Goal: Transaction & Acquisition: Purchase product/service

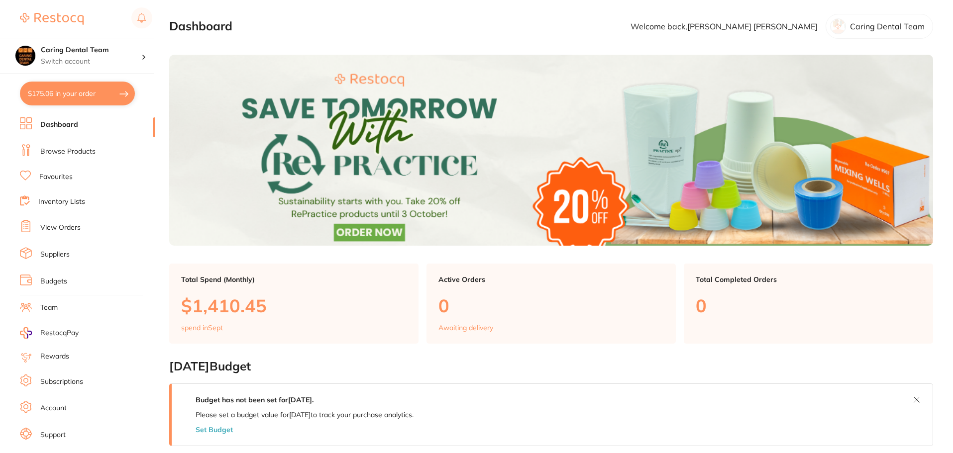
click at [84, 90] on button "$175.06 in your order" at bounding box center [77, 94] width 115 height 24
checkbox input "true"
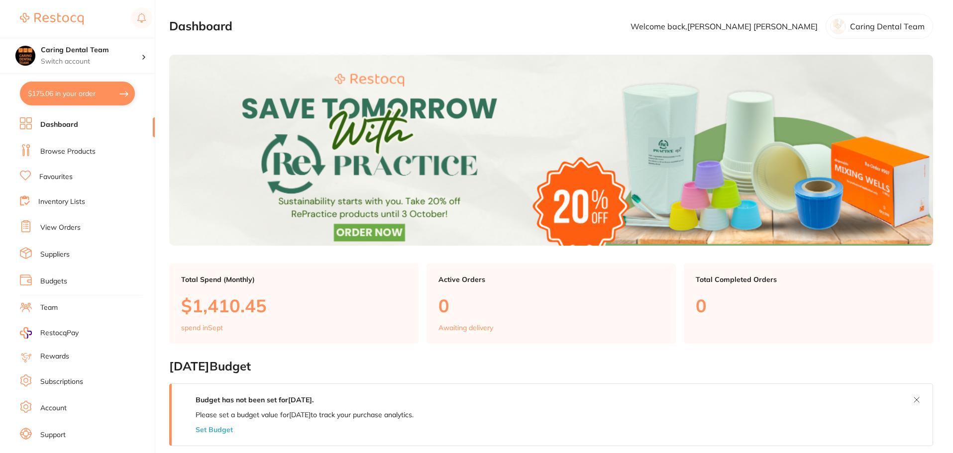
checkbox input "true"
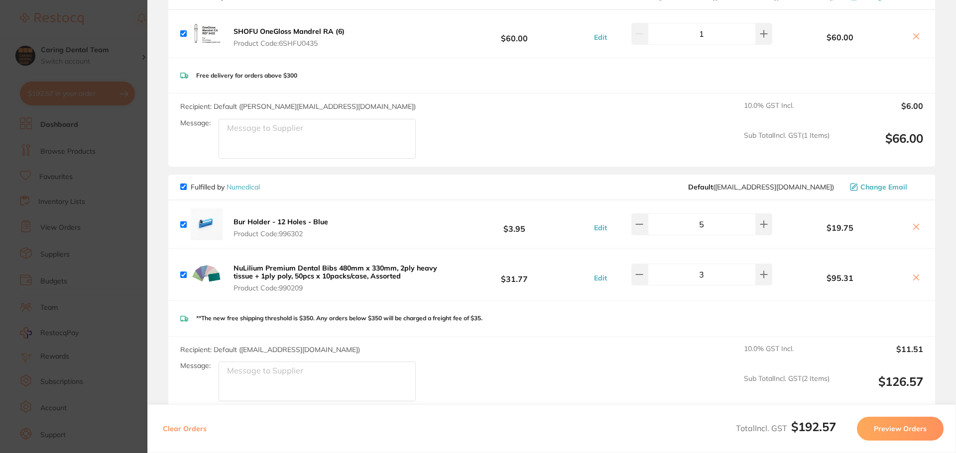
scroll to position [226, 0]
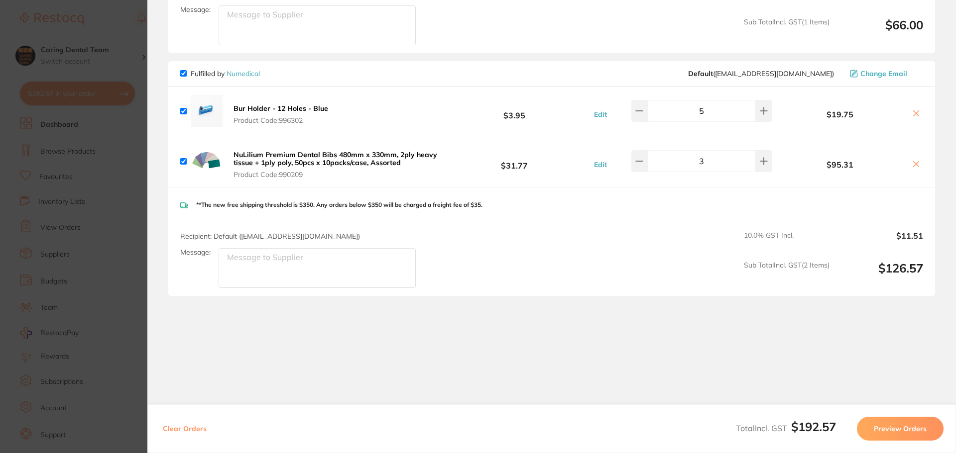
click at [100, 175] on section "Update RRP Set your pre negotiated price for this item. Item Agreed RRP (excl. …" at bounding box center [478, 226] width 956 height 453
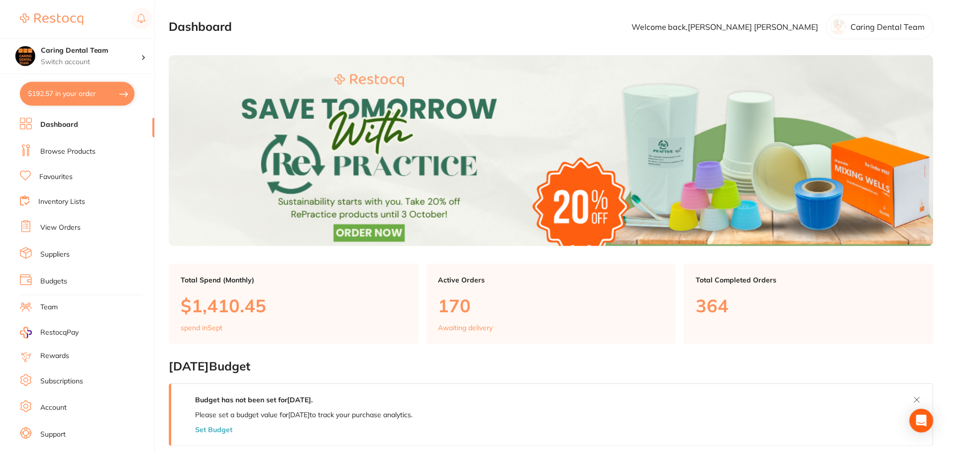
scroll to position [528, 0]
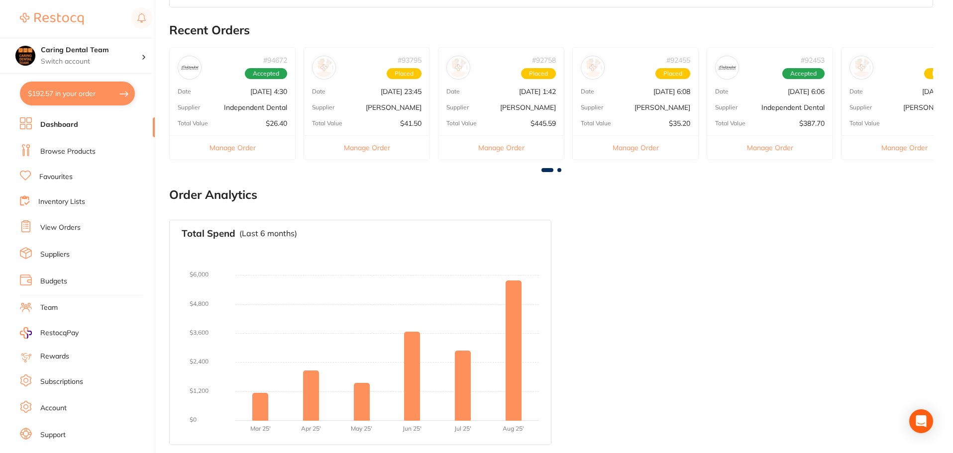
click at [79, 152] on link "Browse Products" at bounding box center [67, 152] width 55 height 10
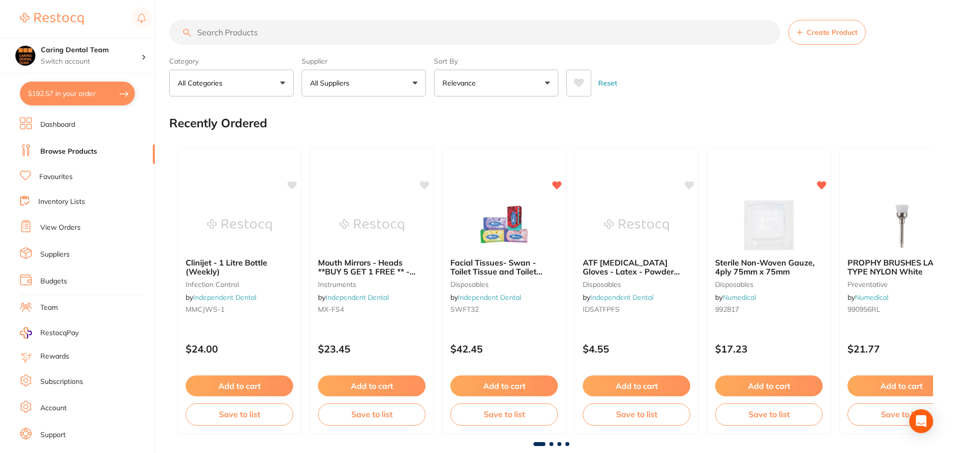
click at [320, 27] on input "search" at bounding box center [474, 32] width 611 height 25
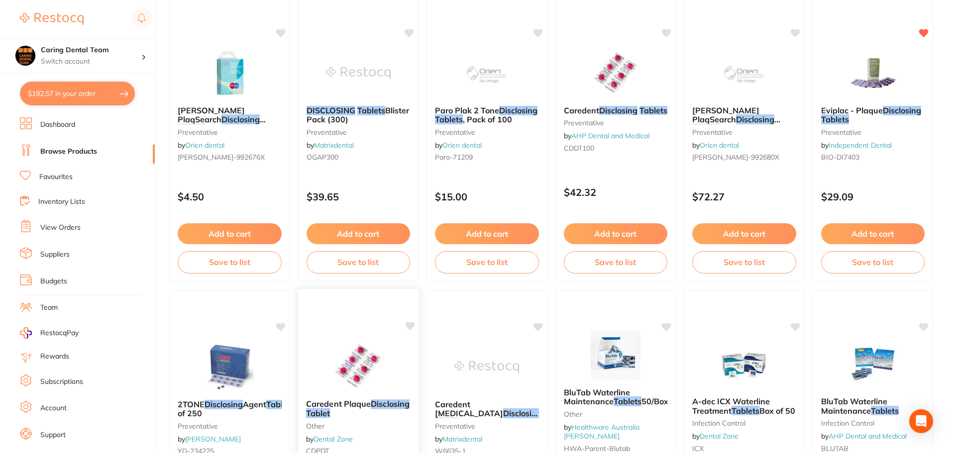
scroll to position [348, 0]
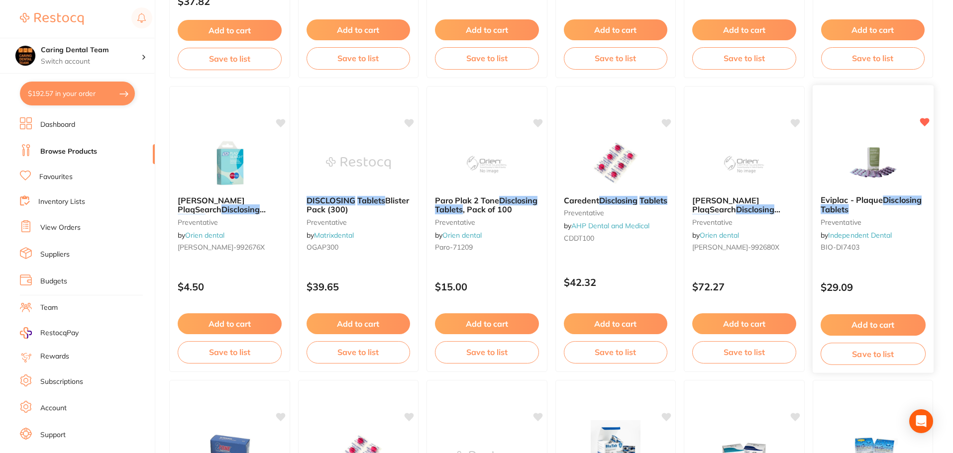
type input "DISCLOSING TABLETS"
click at [862, 326] on button "Add to cart" at bounding box center [872, 325] width 105 height 21
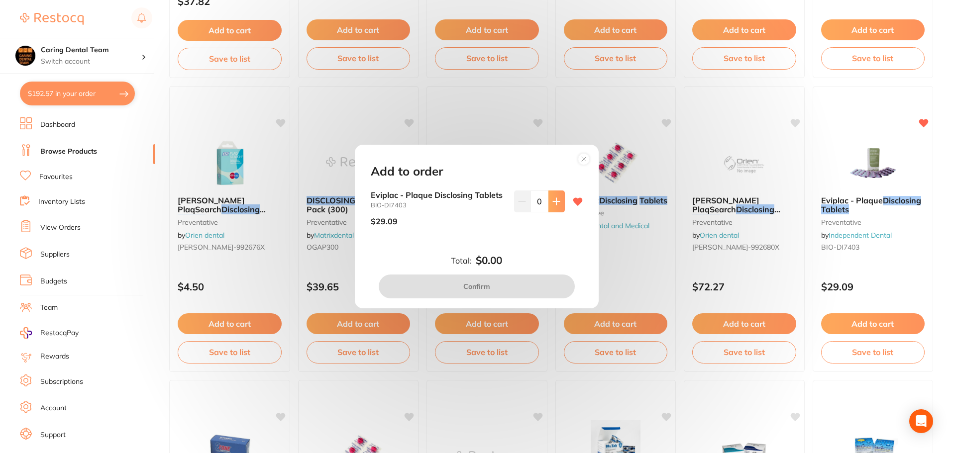
click at [562, 196] on button at bounding box center [557, 202] width 16 height 22
type input "1"
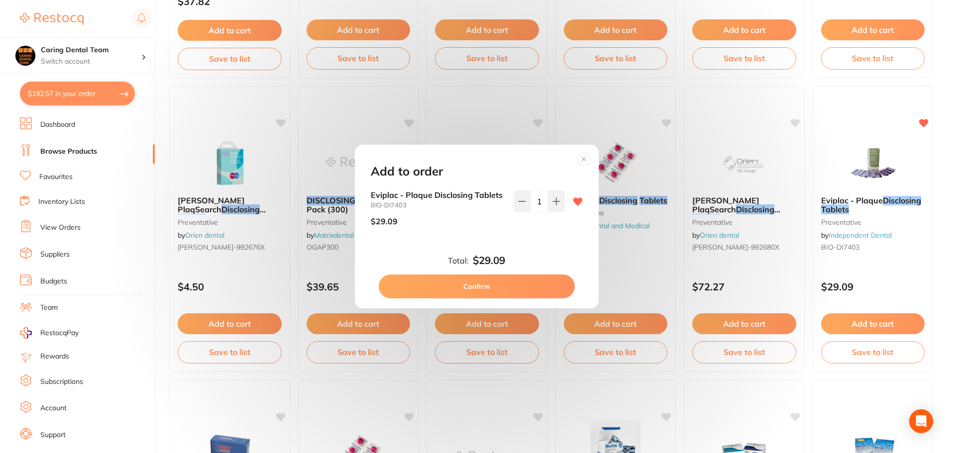
click at [526, 275] on button "Confirm" at bounding box center [477, 287] width 196 height 24
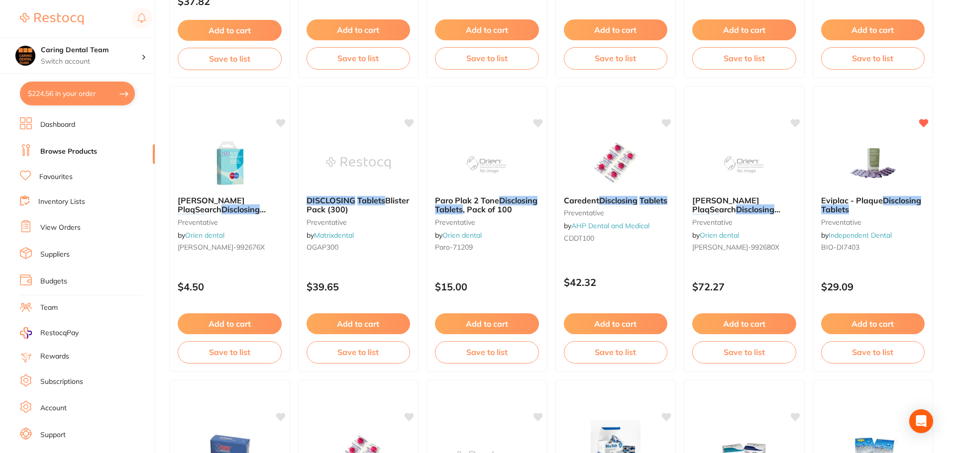
checkbox input "false"
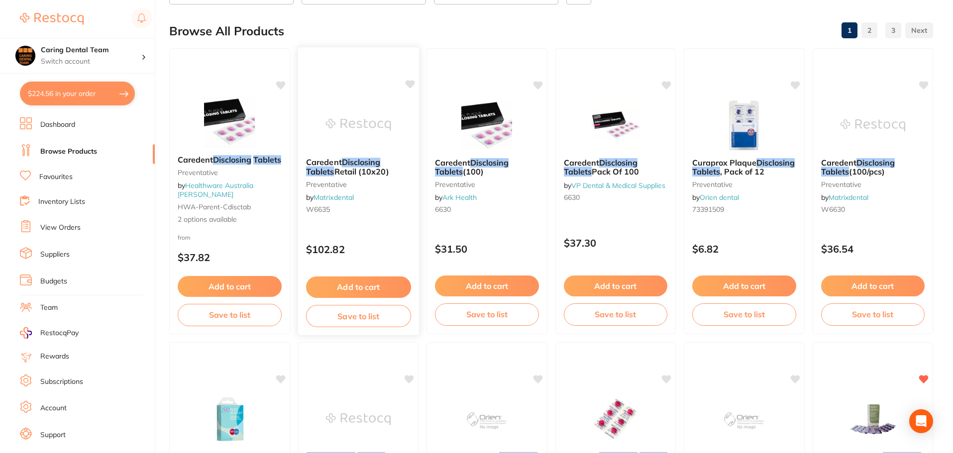
scroll to position [0, 0]
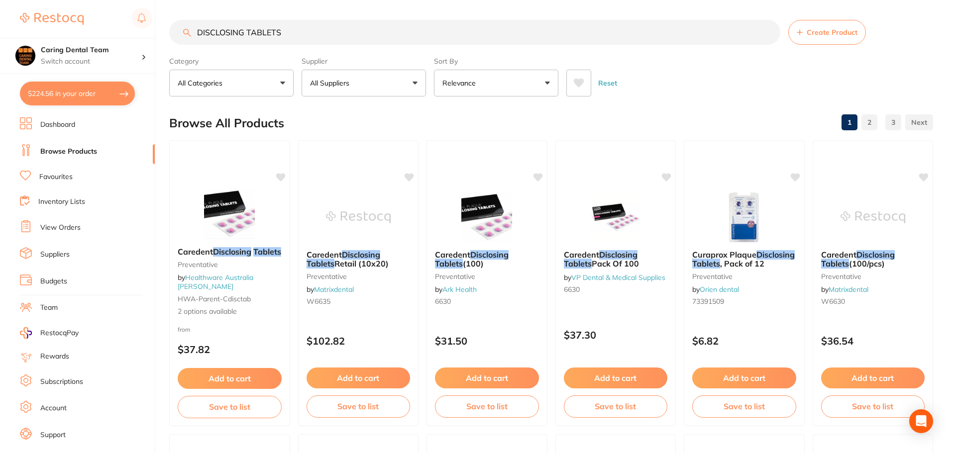
drag, startPoint x: 303, startPoint y: 34, endPoint x: 129, endPoint y: 34, distance: 173.7
click at [129, 34] on div "$224.56 Caring Dental Team Switch account Caring Dental Team $224.56 in your or…" at bounding box center [476, 226] width 953 height 453
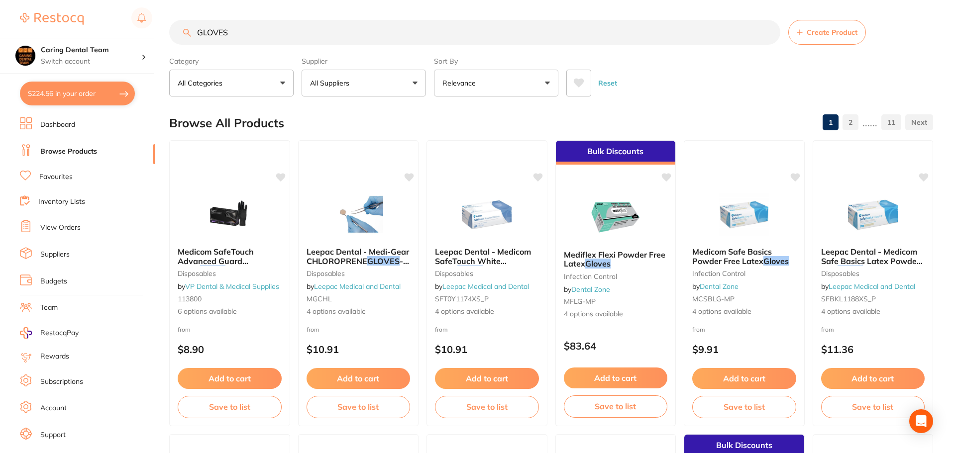
type input "GLOVES"
click at [137, 182] on li "Favourites" at bounding box center [87, 177] width 135 height 13
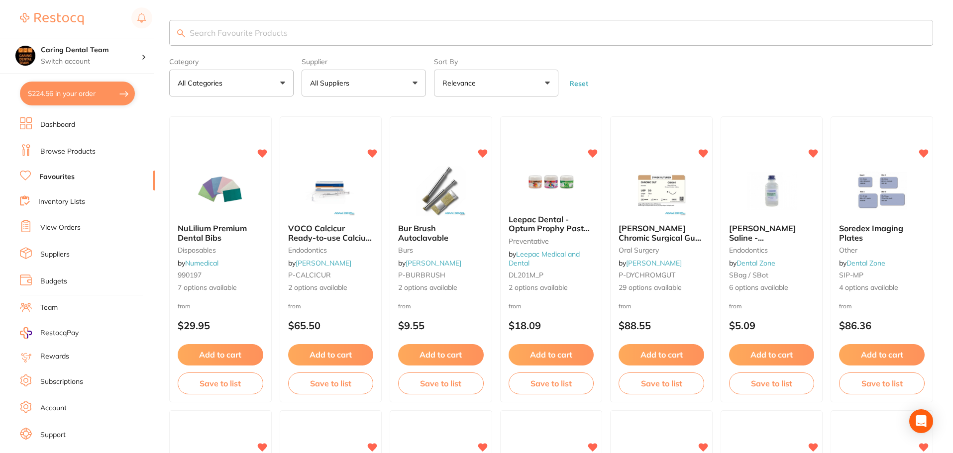
click at [331, 32] on input "search" at bounding box center [551, 33] width 764 height 26
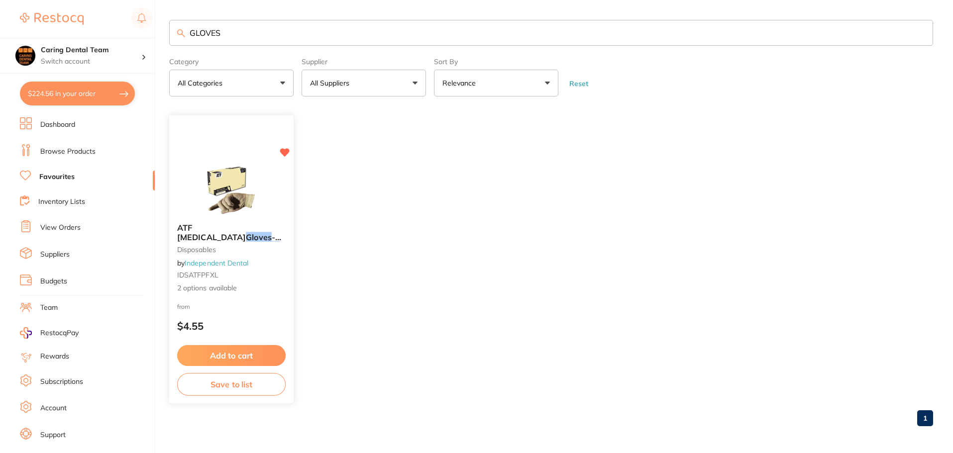
type input "GLOVES"
click at [232, 185] on img at bounding box center [231, 190] width 65 height 50
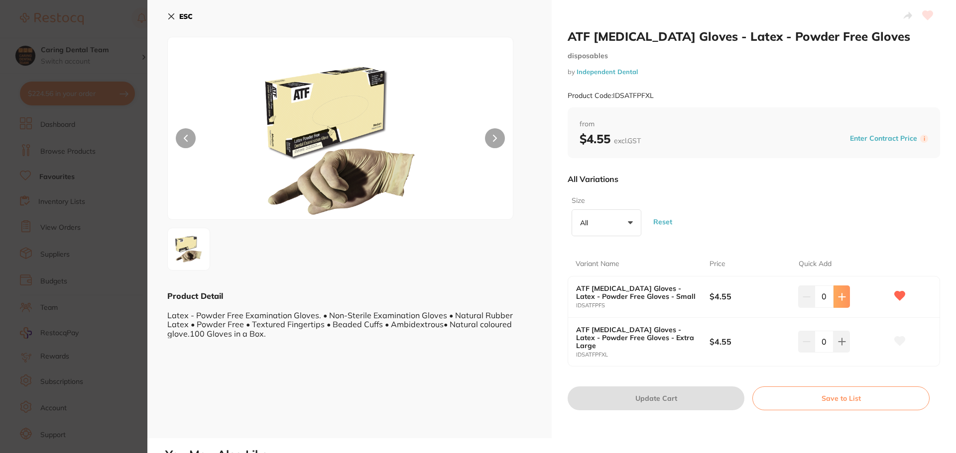
click at [837, 302] on button at bounding box center [841, 297] width 16 height 22
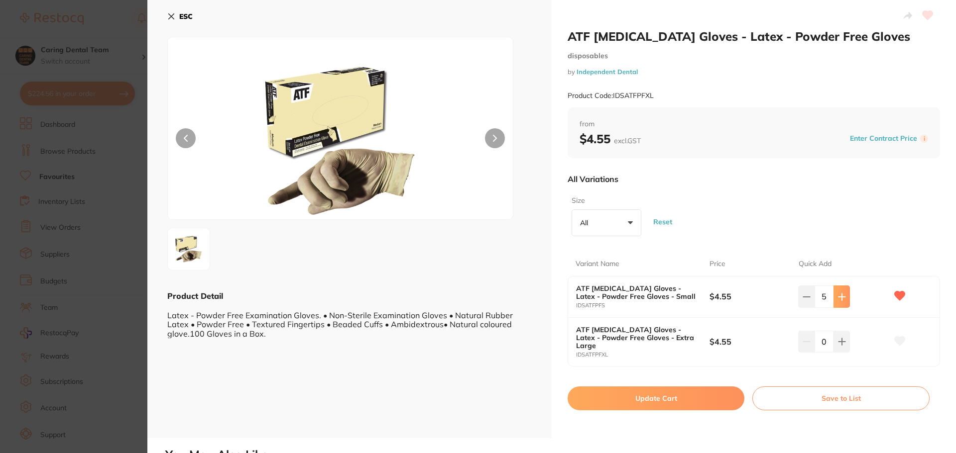
click at [837, 302] on button at bounding box center [841, 297] width 16 height 22
click at [836, 302] on button at bounding box center [841, 297] width 16 height 22
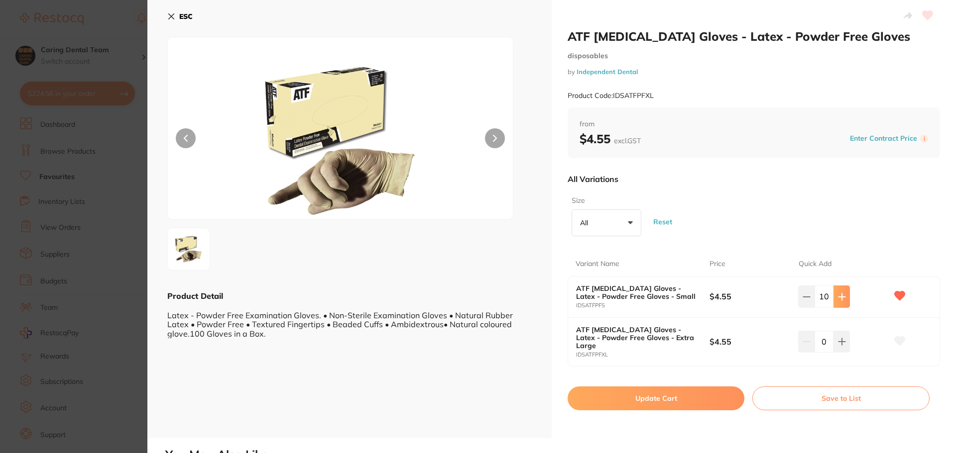
click at [836, 302] on button at bounding box center [841, 297] width 16 height 22
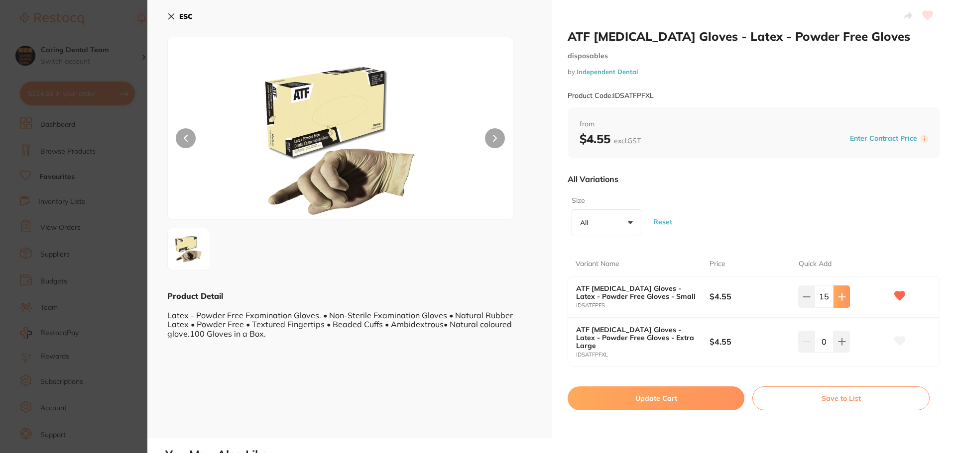
click at [838, 301] on icon at bounding box center [842, 297] width 8 height 8
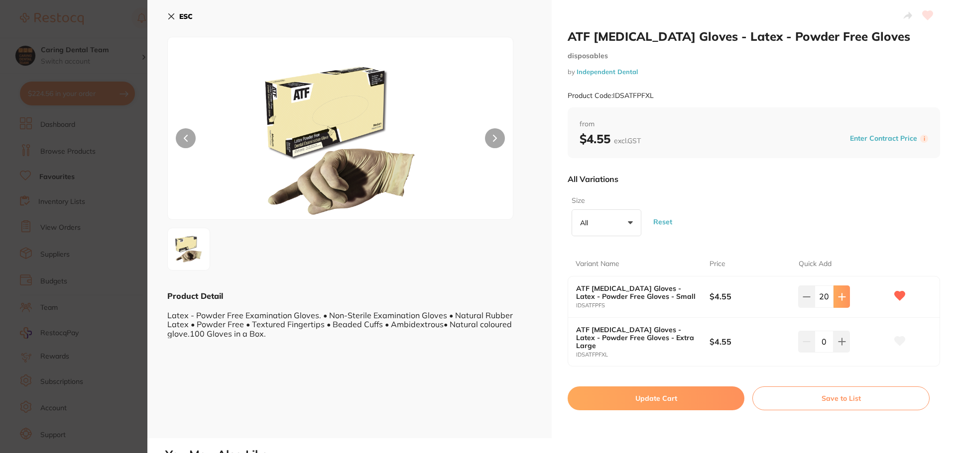
click at [838, 301] on icon at bounding box center [842, 297] width 8 height 8
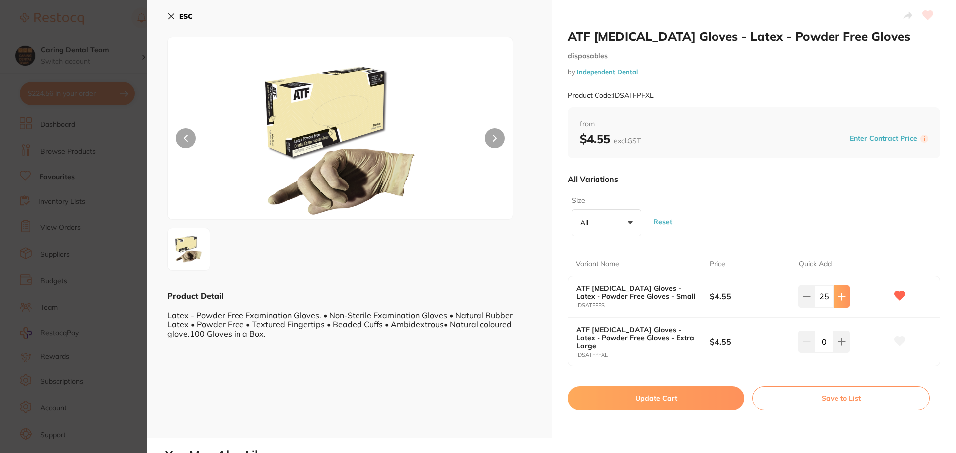
click at [835, 301] on button at bounding box center [841, 297] width 16 height 22
click at [834, 300] on button at bounding box center [841, 297] width 16 height 22
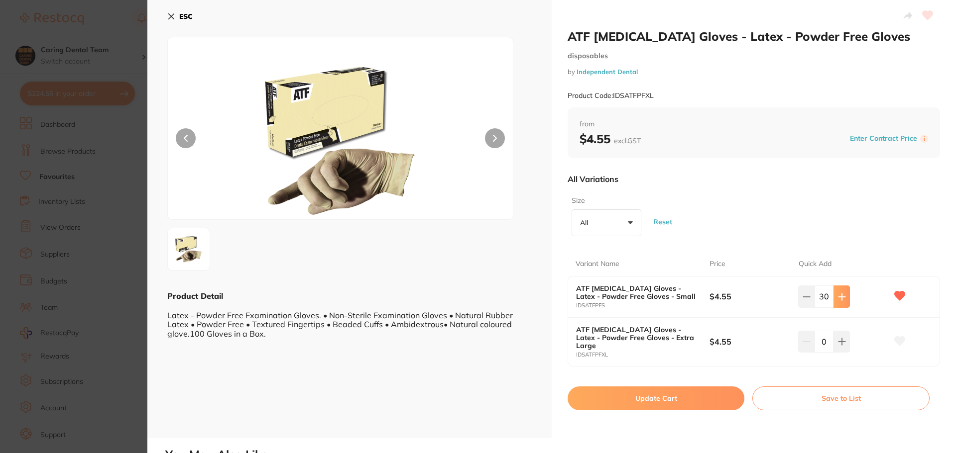
click at [839, 306] on button at bounding box center [841, 297] width 16 height 22
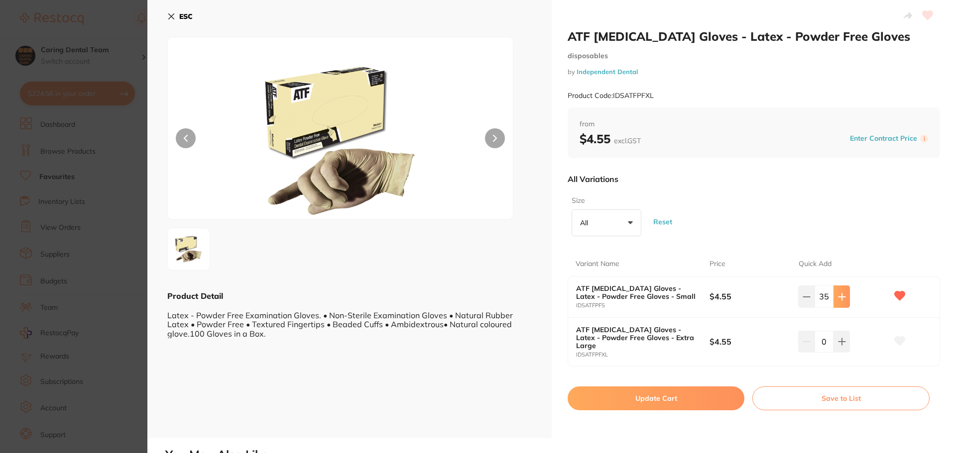
click at [839, 306] on button at bounding box center [841, 297] width 16 height 22
click at [833, 304] on button at bounding box center [841, 297] width 16 height 22
click at [834, 301] on button at bounding box center [841, 297] width 16 height 22
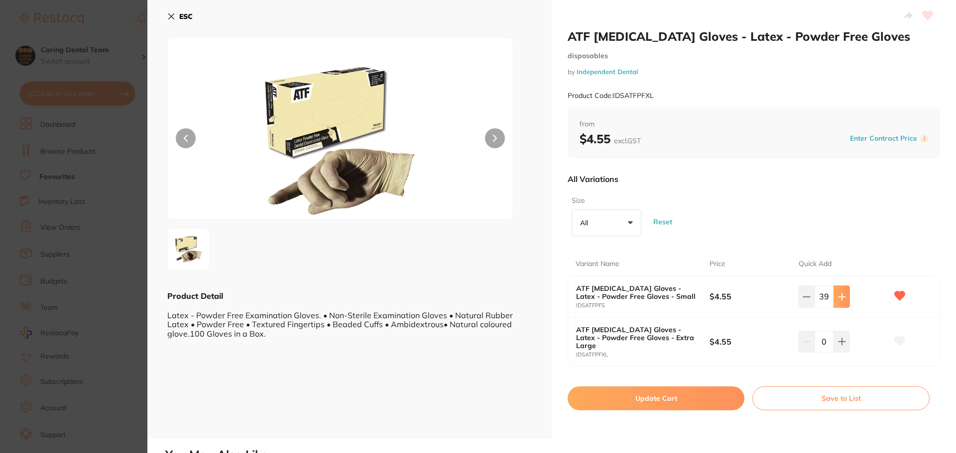
type input "40"
click at [842, 331] on button at bounding box center [841, 342] width 16 height 22
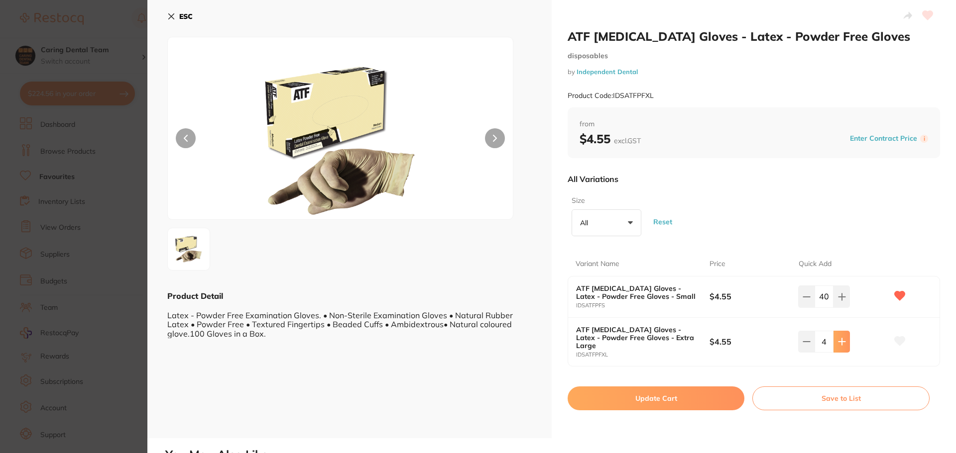
click at [842, 331] on button at bounding box center [841, 342] width 16 height 22
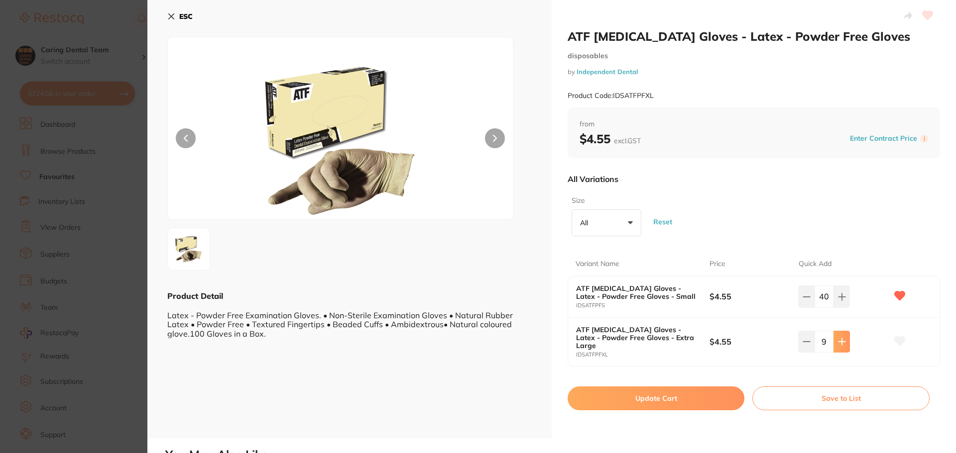
click at [842, 331] on button at bounding box center [841, 342] width 16 height 22
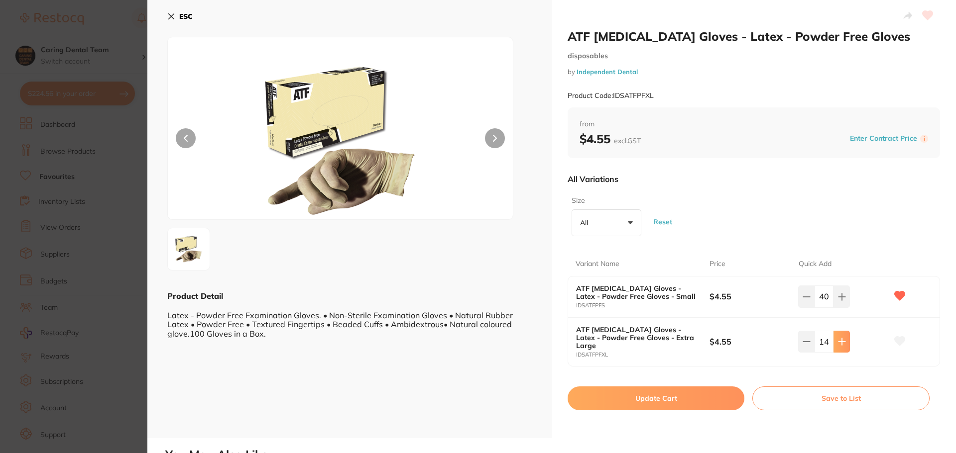
click at [842, 331] on button at bounding box center [841, 342] width 16 height 22
click at [842, 330] on div "ATF Dental Examination Gloves - Latex - Powder Free Gloves - Extra Large IDSATF…" at bounding box center [753, 342] width 371 height 48
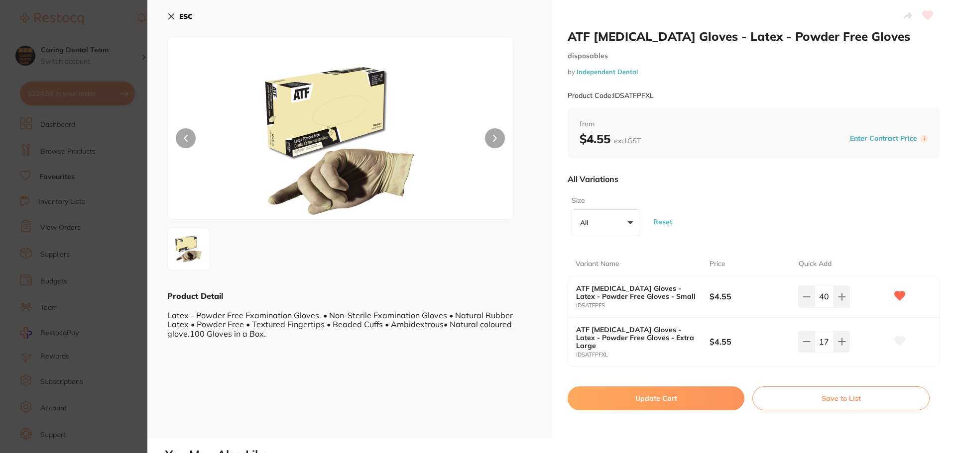
click at [822, 342] on input "17" at bounding box center [823, 342] width 19 height 22
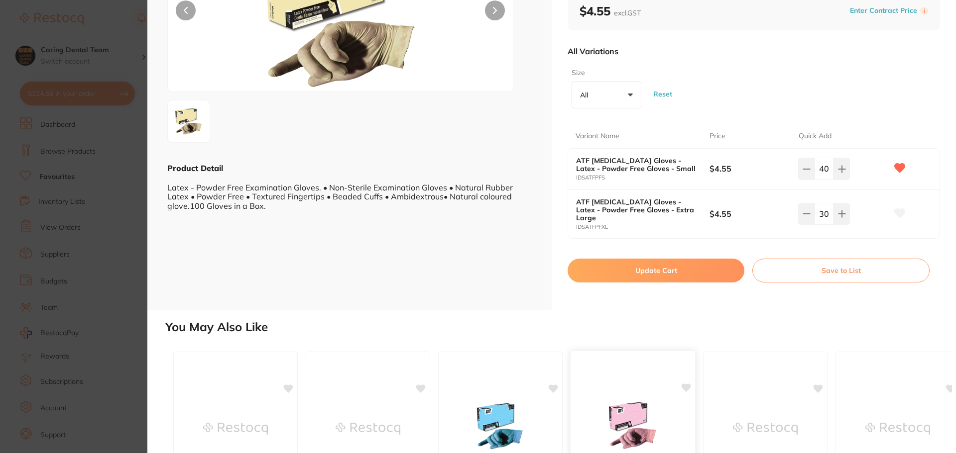
scroll to position [199, 0]
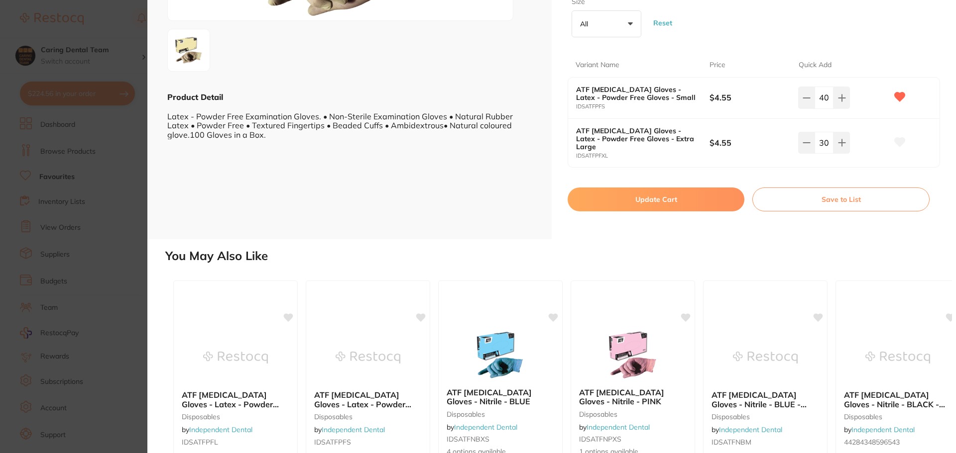
click at [587, 25] on p "All" at bounding box center [586, 23] width 12 height 9
click at [725, 39] on div "Size All +0 All Extra Large Small Reset" at bounding box center [753, 17] width 372 height 48
click at [809, 142] on button at bounding box center [806, 143] width 16 height 22
click at [810, 141] on button at bounding box center [806, 143] width 16 height 22
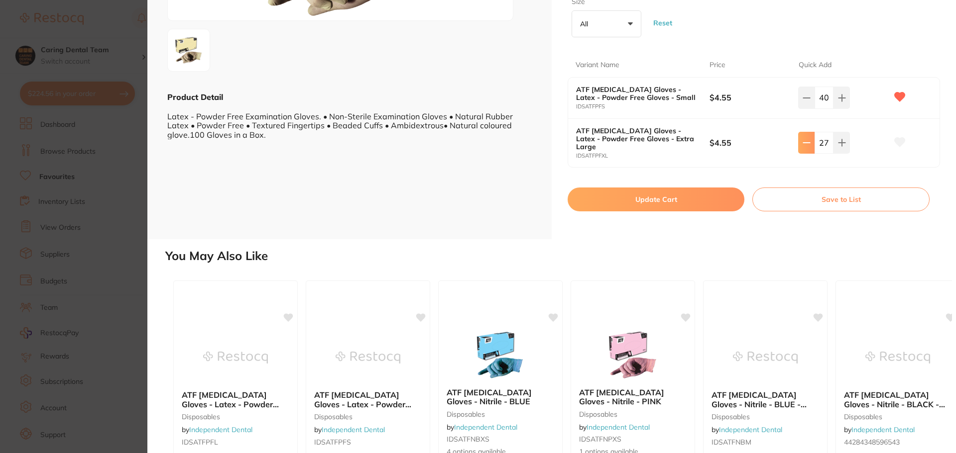
click at [810, 141] on button at bounding box center [806, 143] width 16 height 22
click at [829, 150] on input "26" at bounding box center [823, 143] width 19 height 22
type input "0"
click at [710, 196] on button "Update Cart" at bounding box center [655, 200] width 177 height 24
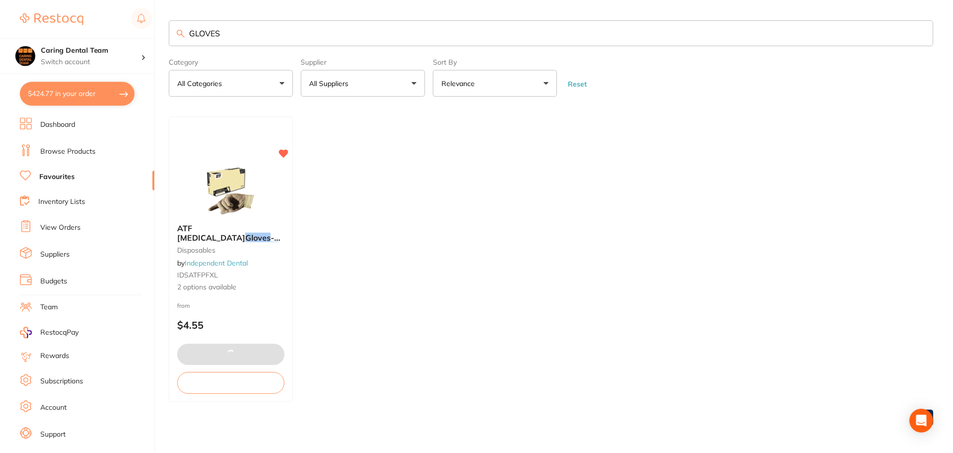
scroll to position [1, 0]
click at [255, 37] on input "GLOVES" at bounding box center [551, 32] width 764 height 26
click at [51, 150] on link "Browse Products" at bounding box center [67, 152] width 55 height 10
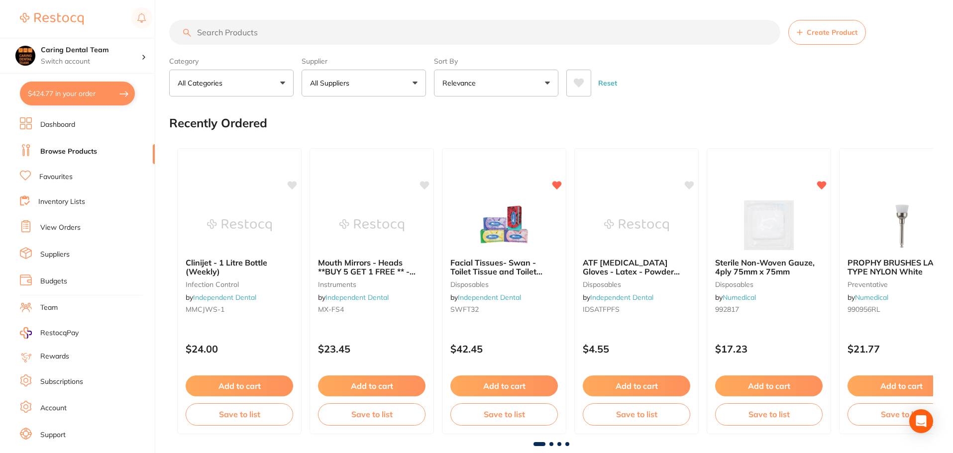
click at [234, 38] on input "search" at bounding box center [474, 32] width 611 height 25
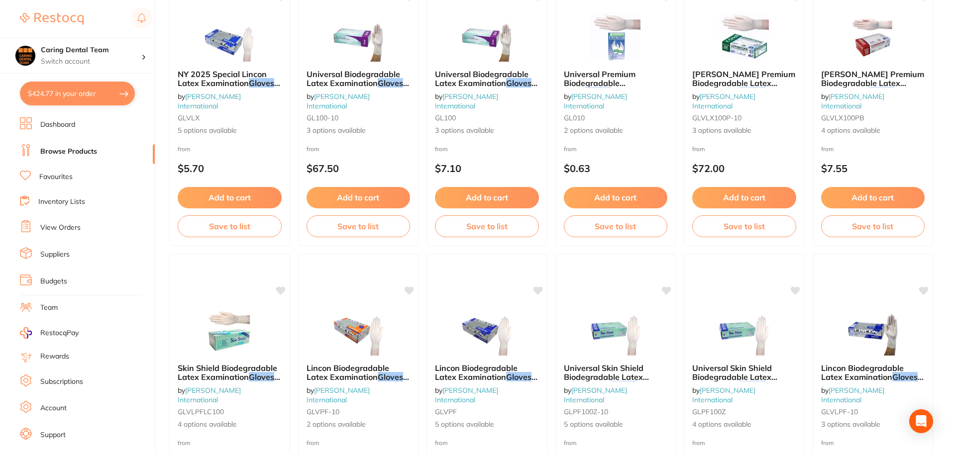
scroll to position [2378, 0]
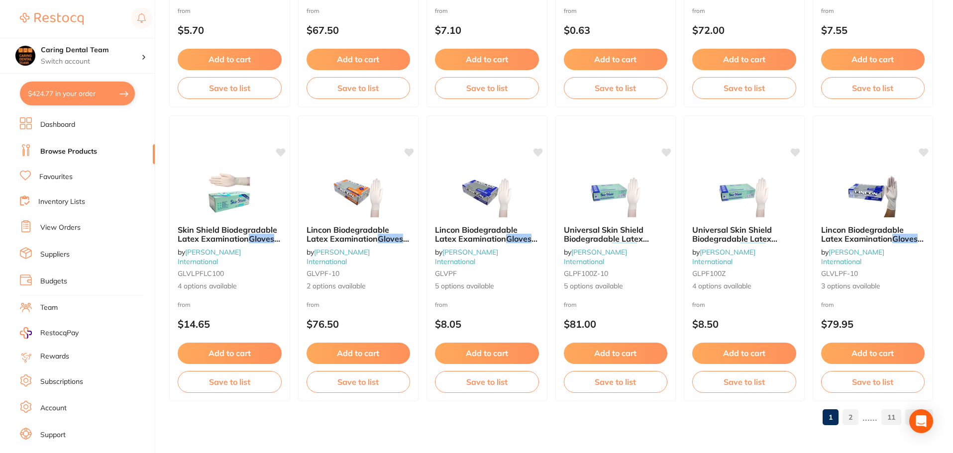
click at [850, 415] on link "2" at bounding box center [851, 418] width 16 height 20
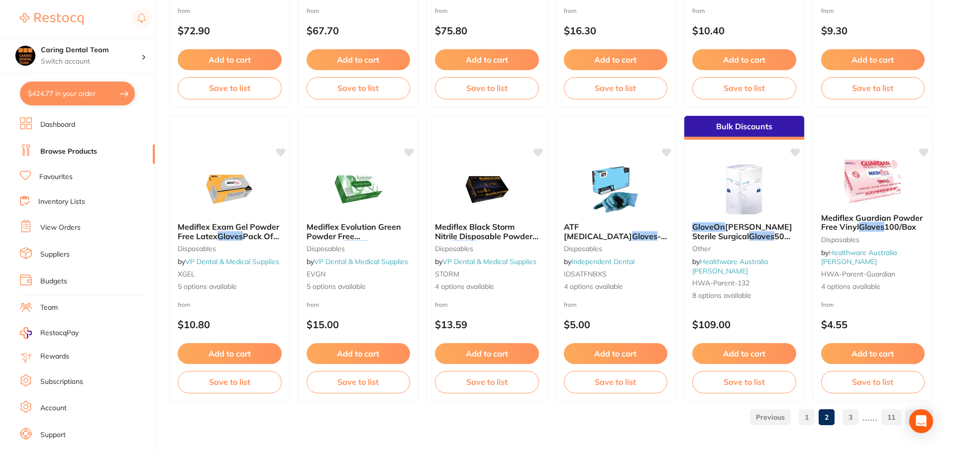
click at [854, 410] on link "3" at bounding box center [851, 418] width 16 height 20
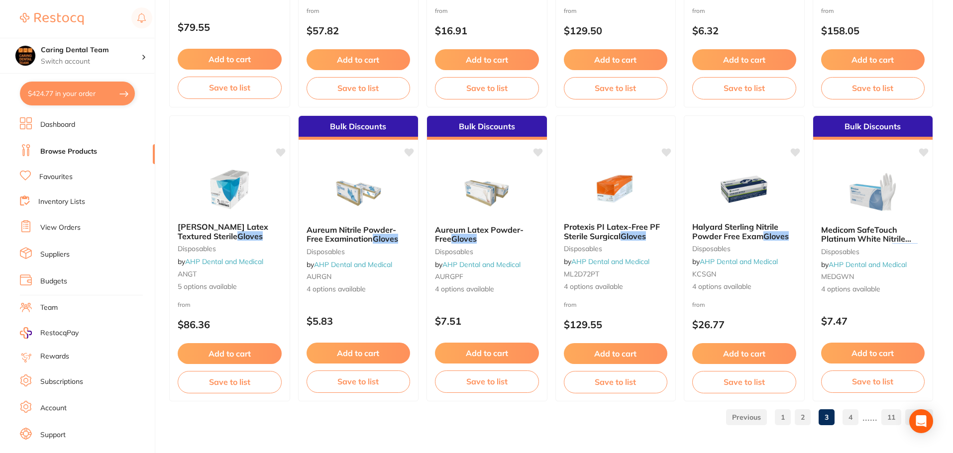
click at [855, 424] on link "4" at bounding box center [851, 418] width 16 height 20
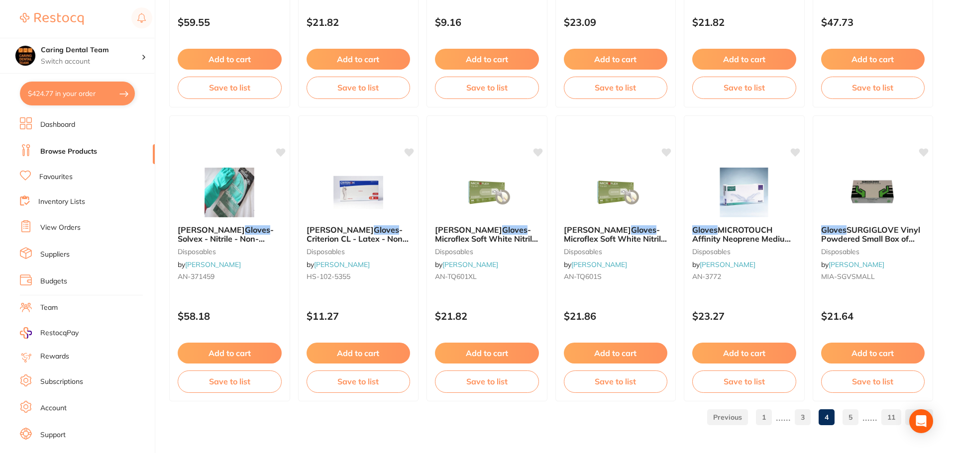
scroll to position [0, 0]
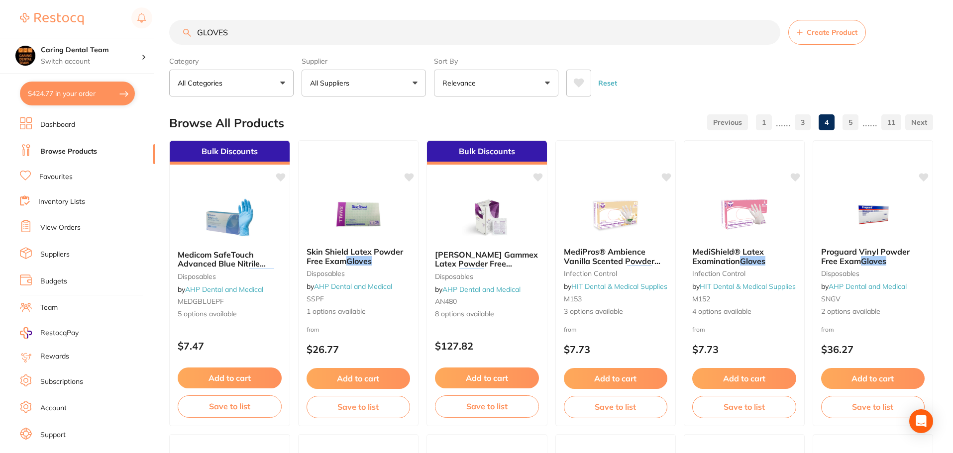
click at [192, 36] on input "GLOVES" at bounding box center [474, 32] width 611 height 25
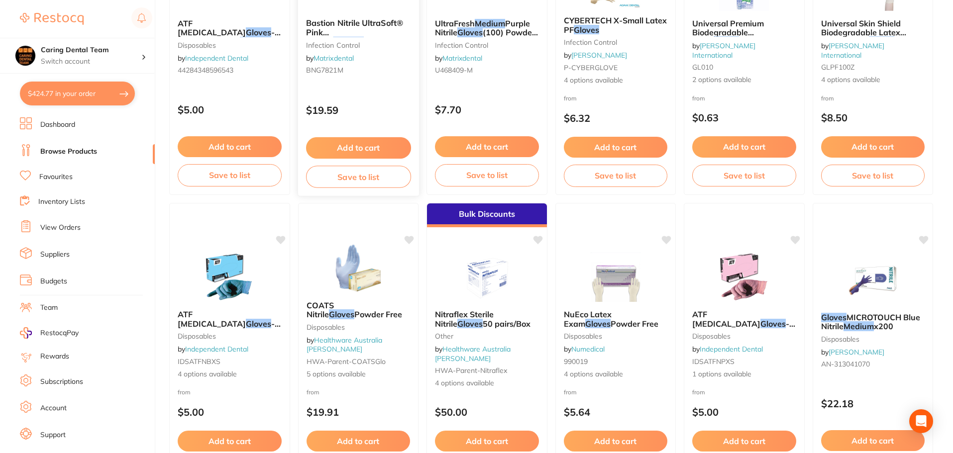
scroll to position [2378, 0]
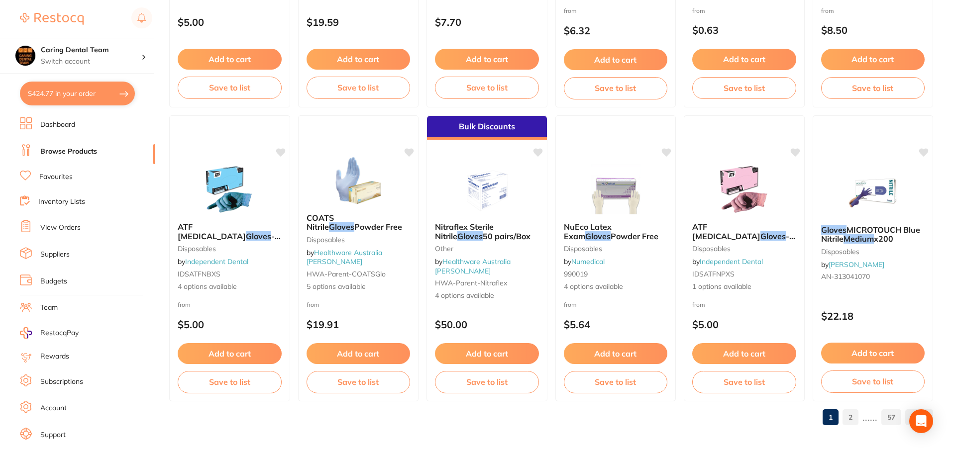
click at [859, 418] on link "2" at bounding box center [851, 418] width 16 height 20
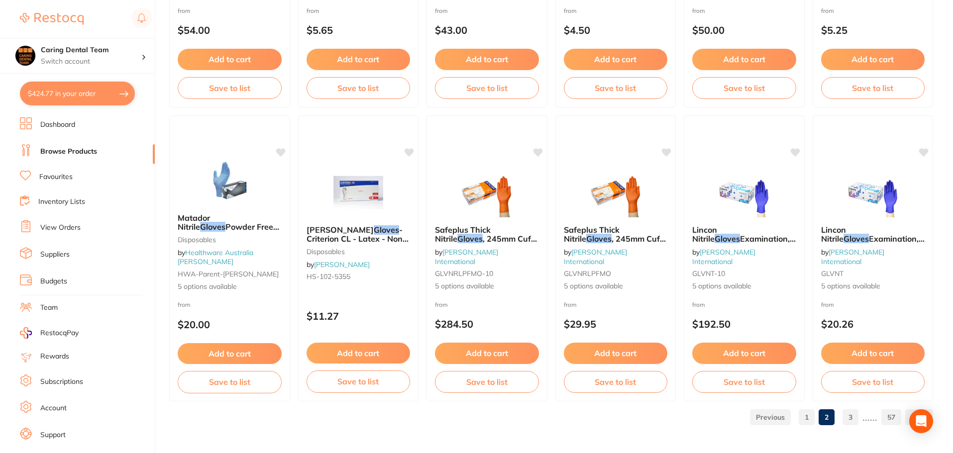
click at [855, 418] on link "3" at bounding box center [851, 418] width 16 height 20
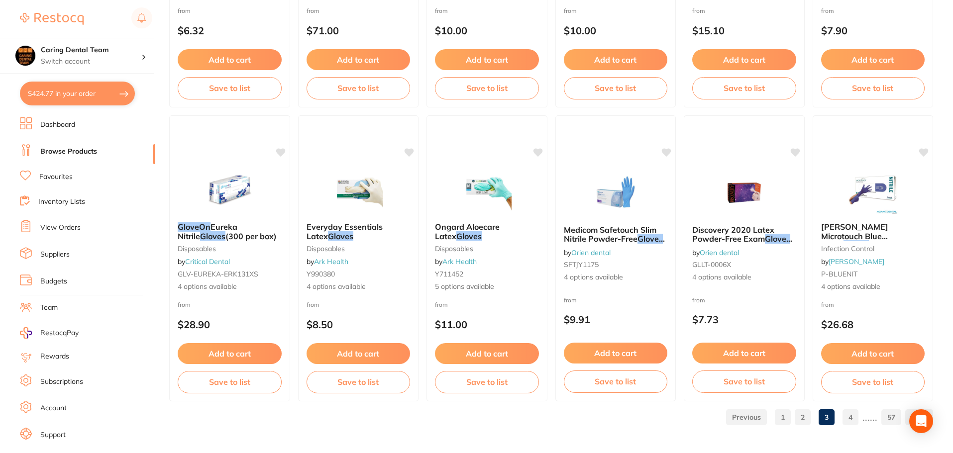
click at [857, 427] on link "4" at bounding box center [851, 418] width 16 height 20
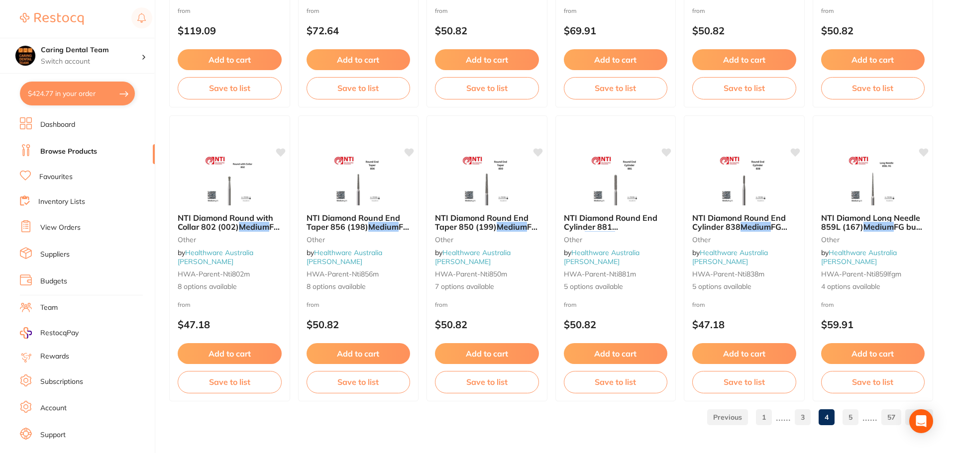
click at [858, 425] on link "5" at bounding box center [851, 418] width 16 height 20
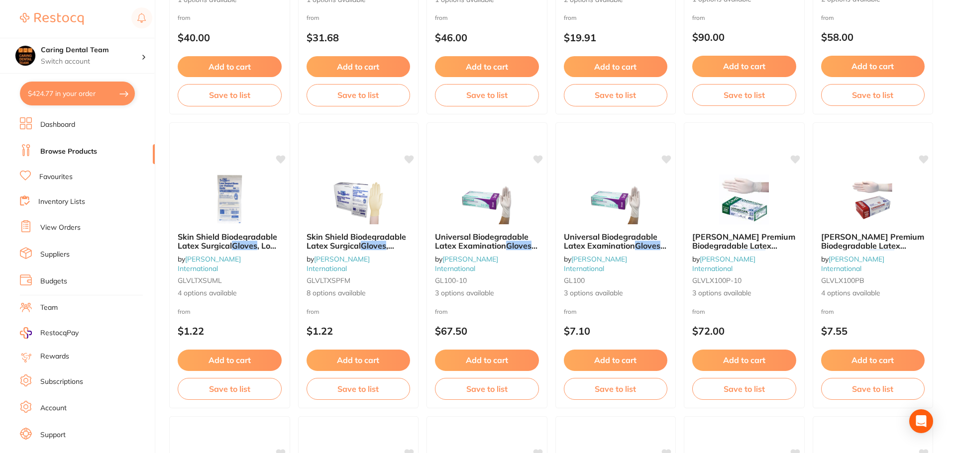
scroll to position [0, 0]
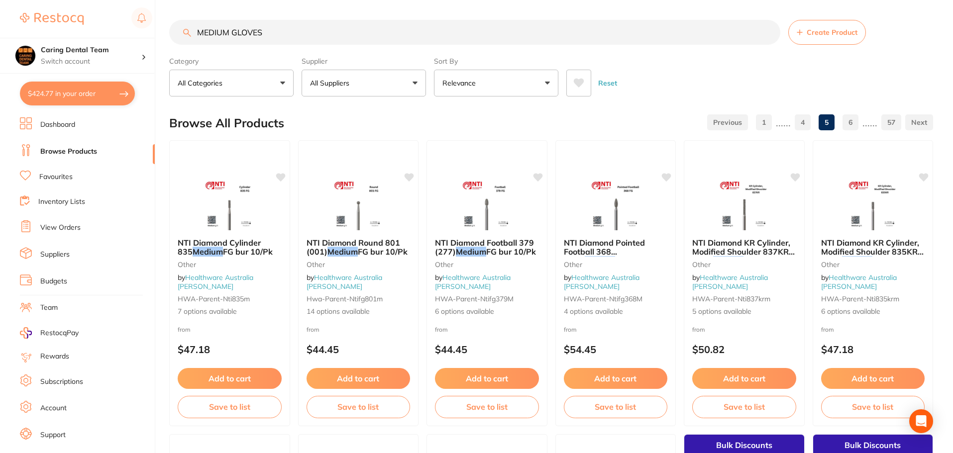
click at [284, 38] on input "MEDIUM GLOVES" at bounding box center [474, 32] width 611 height 25
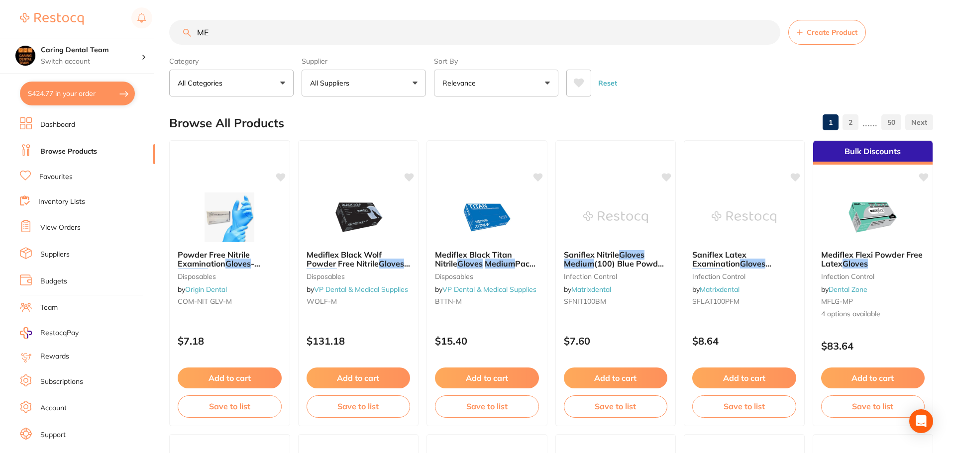
type input "M"
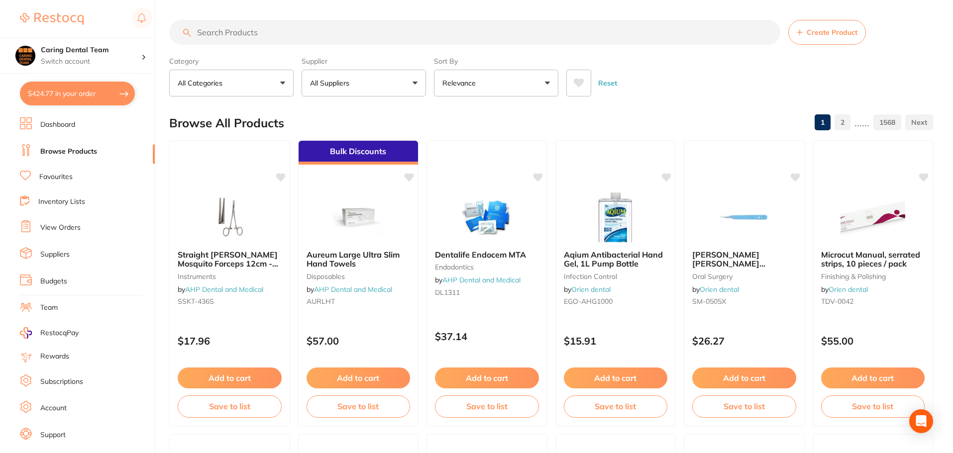
click at [79, 160] on ul "Dashboard Browse Products Favourites Inventory Lists View Orders Suppliers Budg…" at bounding box center [87, 288] width 135 height 343
click at [72, 183] on li "Favourites" at bounding box center [87, 177] width 135 height 13
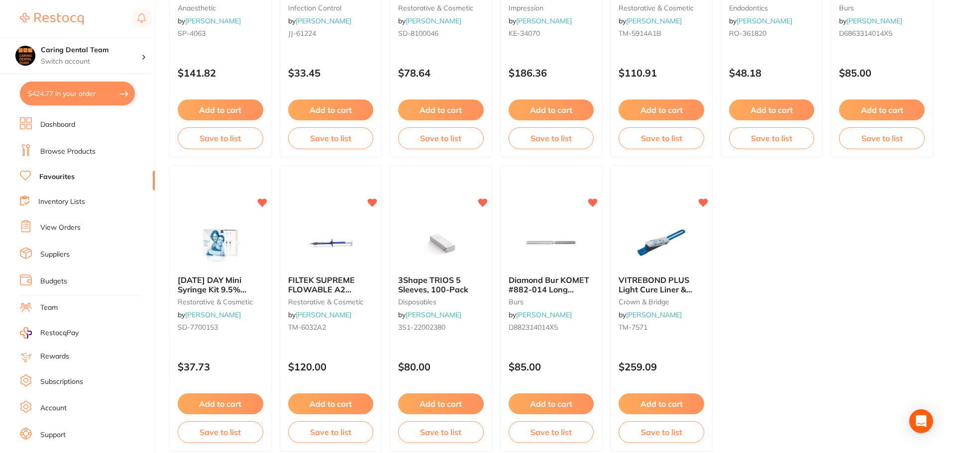
scroll to position [2060, 0]
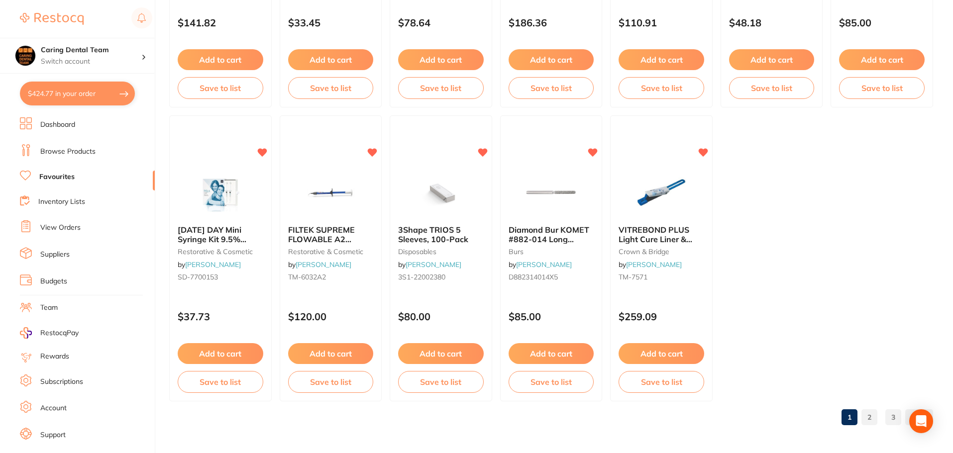
click at [872, 418] on link "2" at bounding box center [870, 418] width 16 height 20
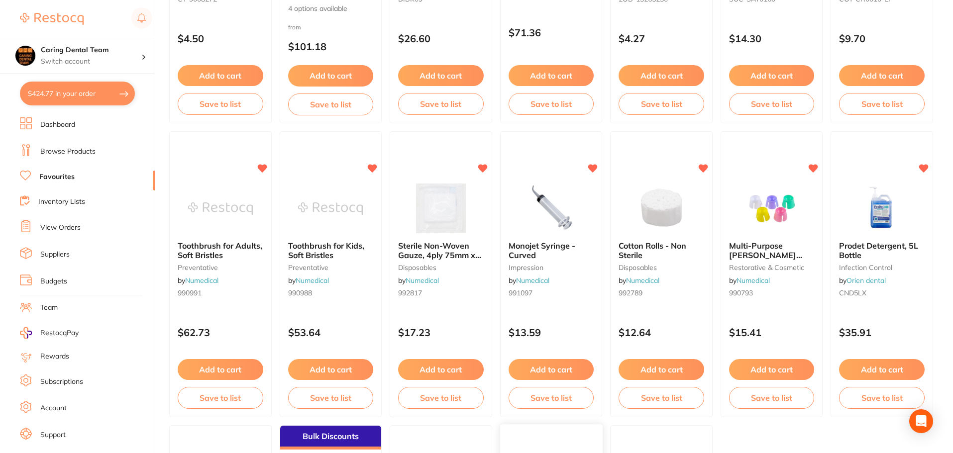
scroll to position [1662, 0]
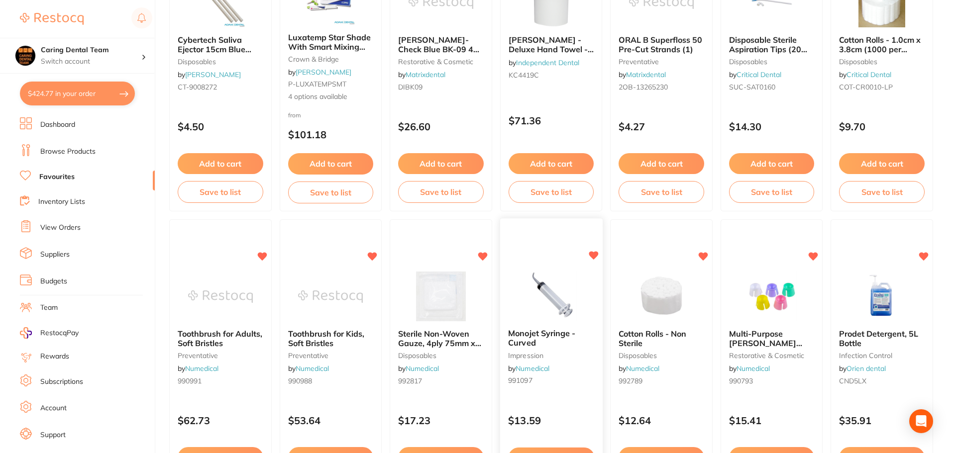
click at [551, 310] on img at bounding box center [551, 296] width 65 height 50
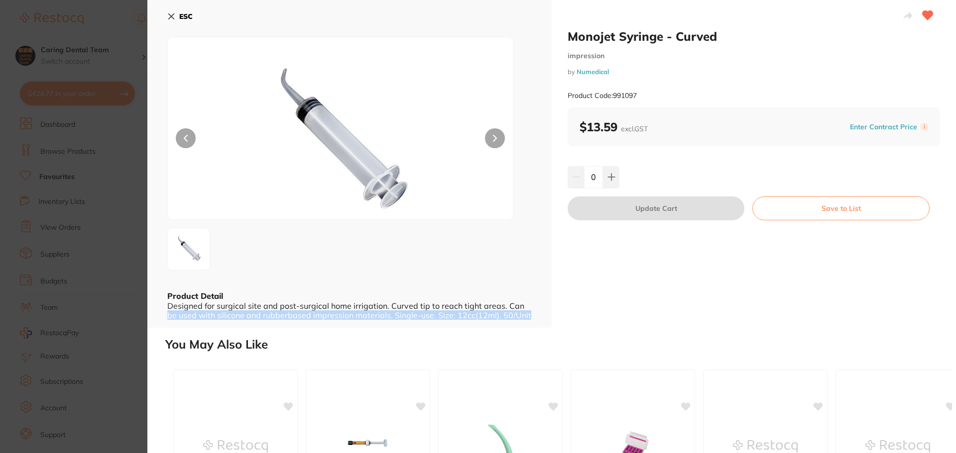
drag, startPoint x: 531, startPoint y: 310, endPoint x: 531, endPoint y: 316, distance: 5.5
click at [531, 316] on div "ESC Product Detail Designed for surgical site and post-surgical home irrigation…" at bounding box center [349, 164] width 404 height 328
click at [531, 309] on div "ESC Product Detail Designed for surgical site and post-surgical home irrigation…" at bounding box center [349, 164] width 404 height 328
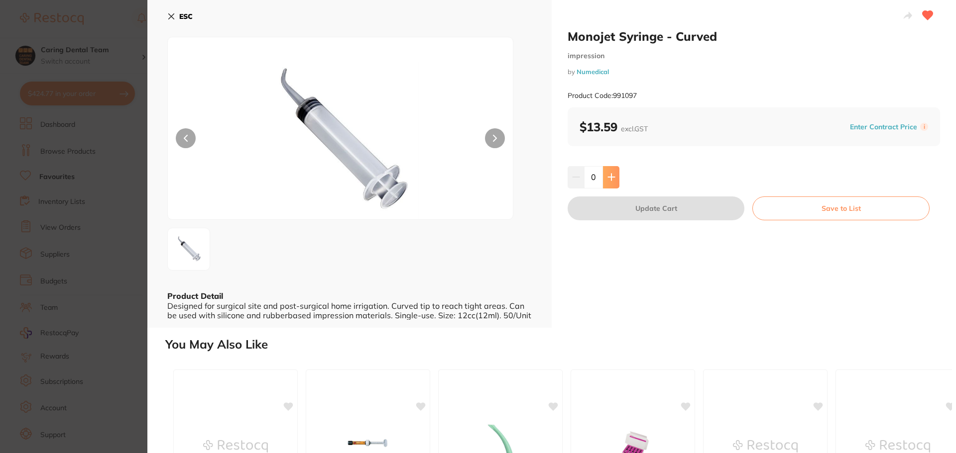
drag, startPoint x: 605, startPoint y: 172, endPoint x: 614, endPoint y: 172, distance: 8.5
click at [606, 172] on button at bounding box center [611, 177] width 16 height 22
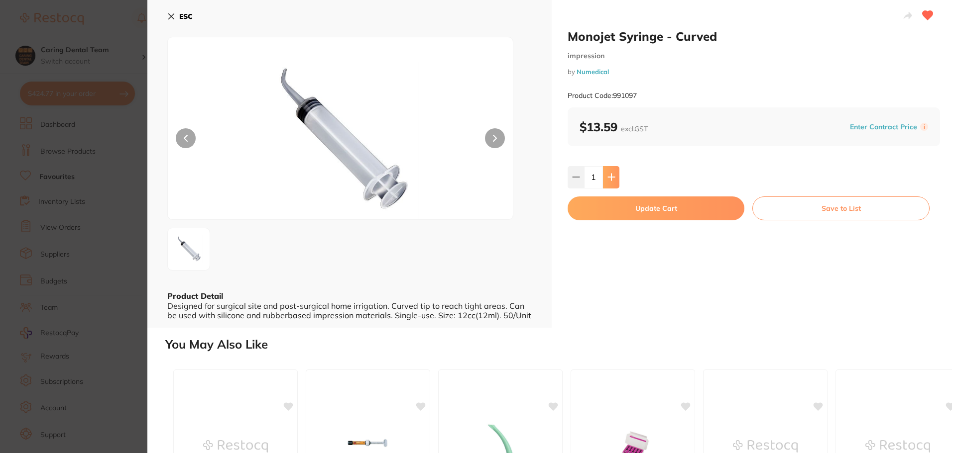
click at [614, 172] on button at bounding box center [611, 177] width 16 height 22
type input "2"
click at [619, 205] on button "Update Cart" at bounding box center [655, 209] width 177 height 24
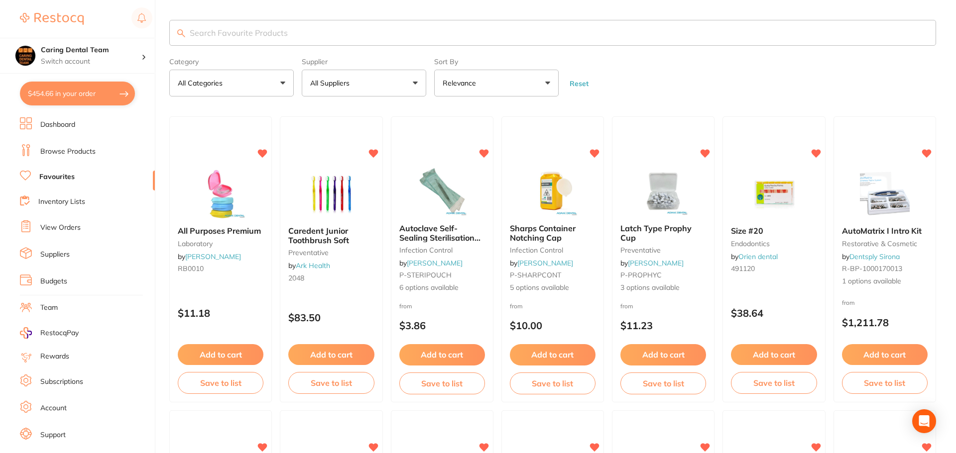
checkbox input "false"
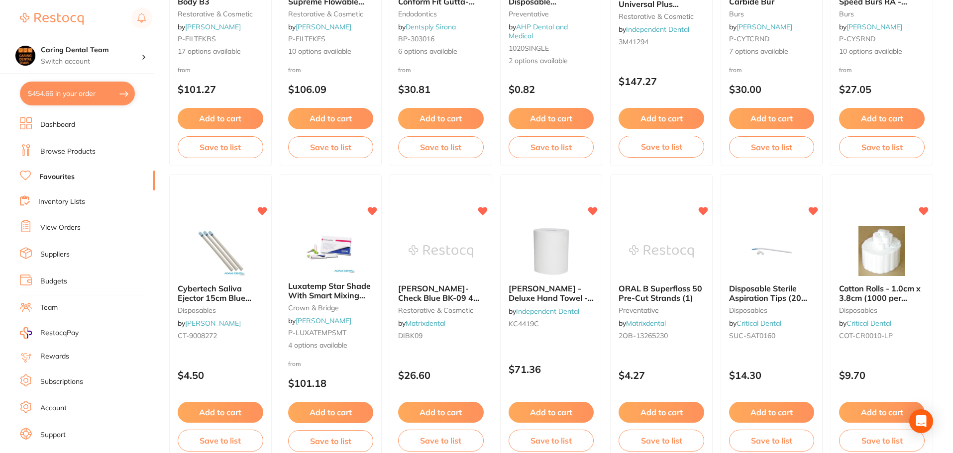
scroll to position [1214, 0]
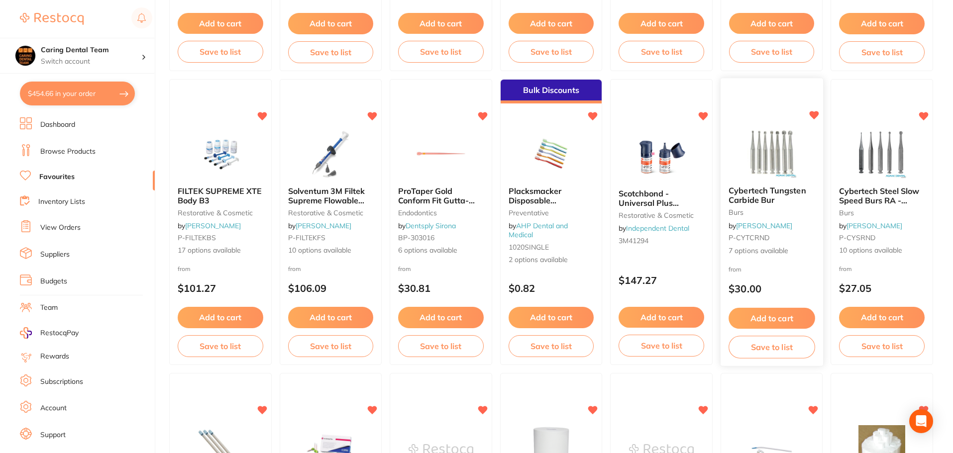
click at [784, 143] on img at bounding box center [771, 153] width 65 height 50
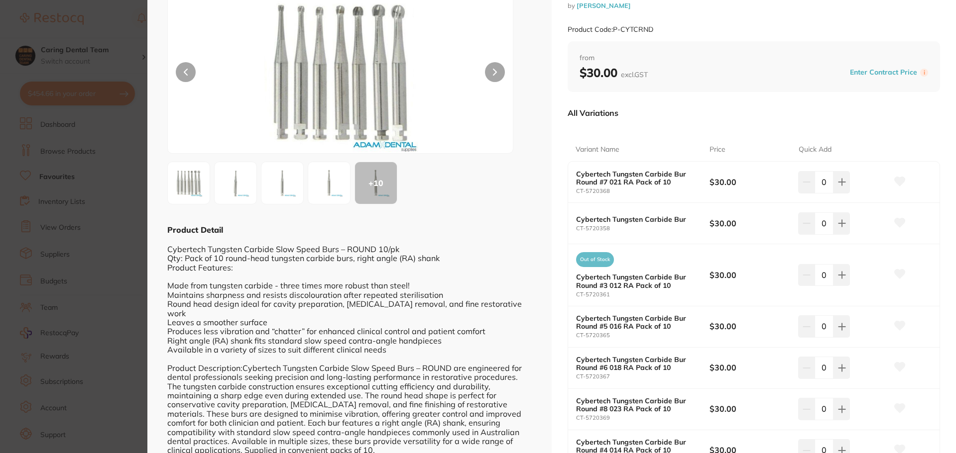
scroll to position [149, 0]
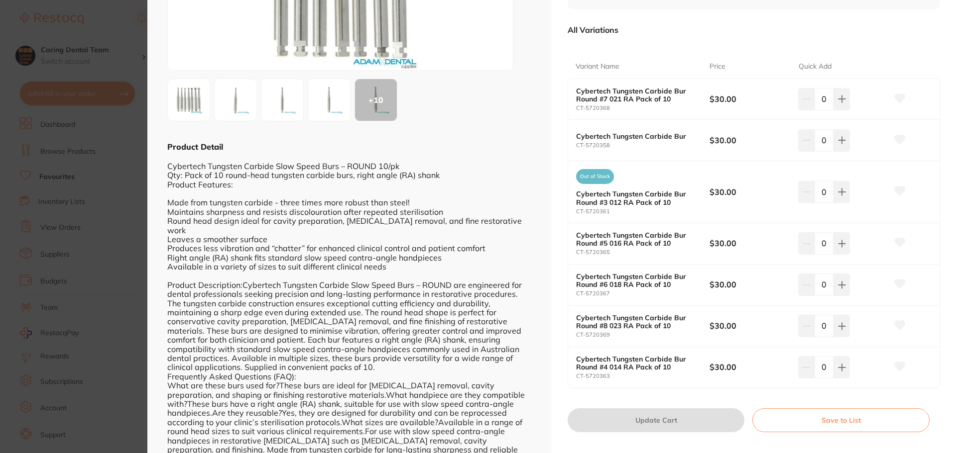
click at [63, 184] on section "Cybertech Tungsten Carbide Bur burs by Adam Dental Product Code: P-CYTCRND ESC …" at bounding box center [478, 226] width 956 height 453
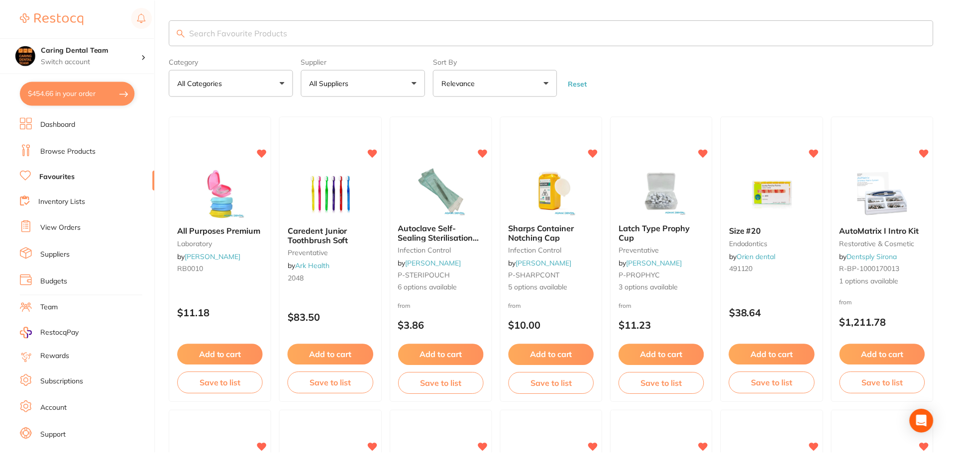
scroll to position [1214, 0]
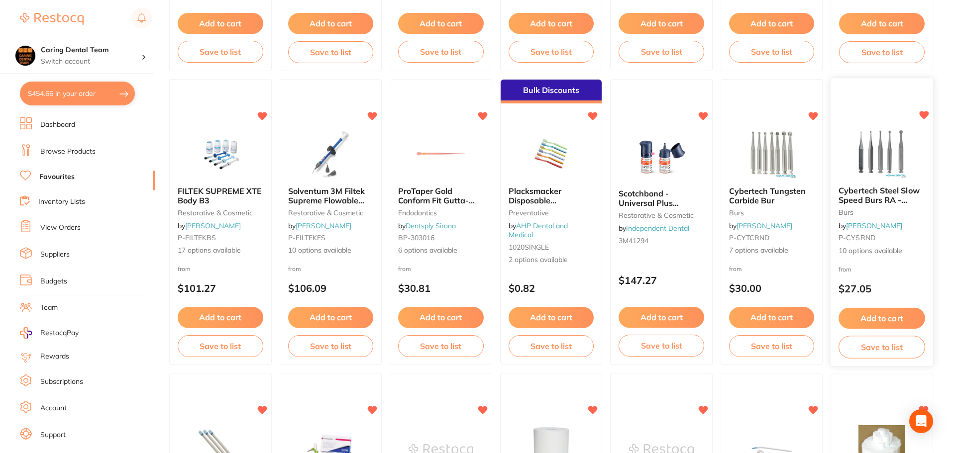
click at [846, 151] on div at bounding box center [882, 153] width 103 height 50
click at [884, 162] on section at bounding box center [476, 226] width 953 height 453
click at [895, 202] on span "Cybertech Steel Slow Speed Burs RA - ROUND 25/pk" at bounding box center [879, 200] width 81 height 28
click at [859, 147] on section at bounding box center [476, 226] width 953 height 453
click at [859, 148] on img at bounding box center [882, 154] width 65 height 50
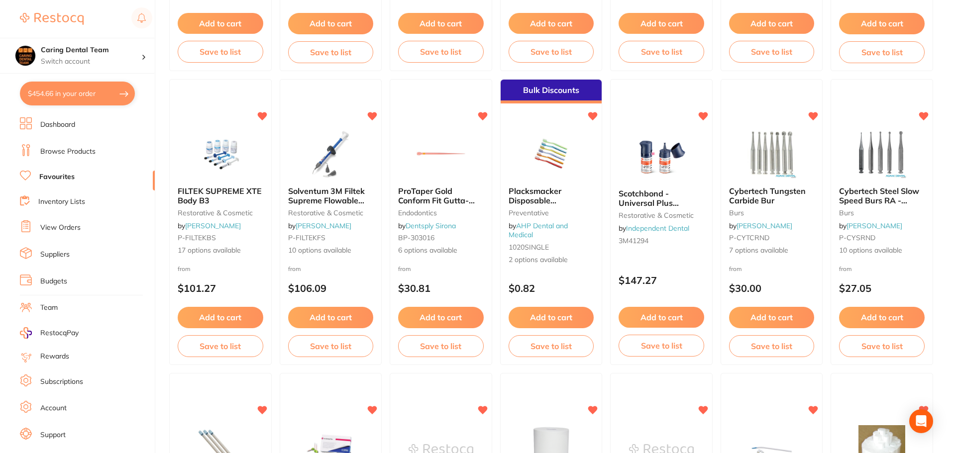
click at [857, 151] on section at bounding box center [476, 226] width 953 height 453
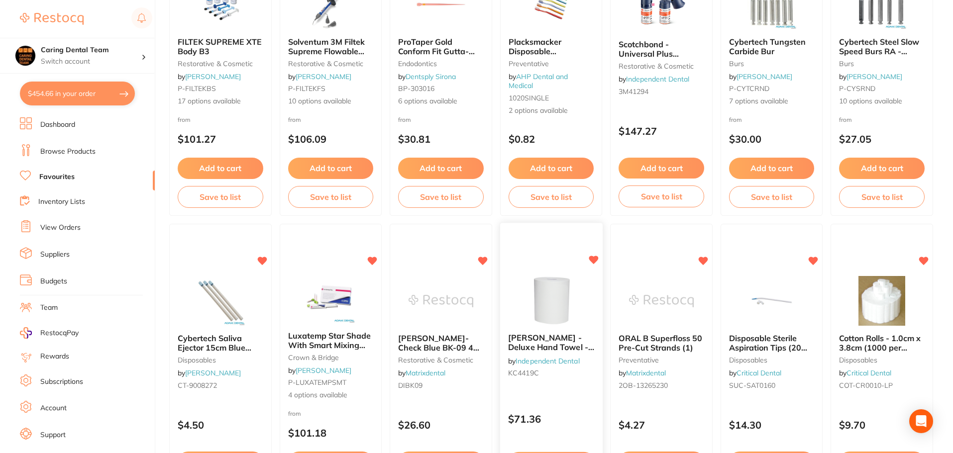
scroll to position [1164, 0]
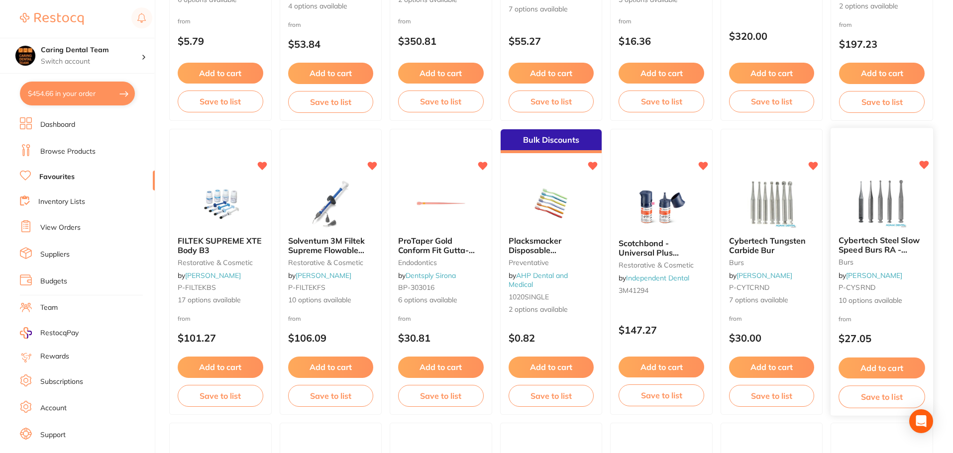
click at [878, 245] on span "Cybertech Steel Slow Speed Burs RA - ROUND 25/pk" at bounding box center [879, 249] width 81 height 28
click at [905, 262] on section at bounding box center [476, 226] width 953 height 453
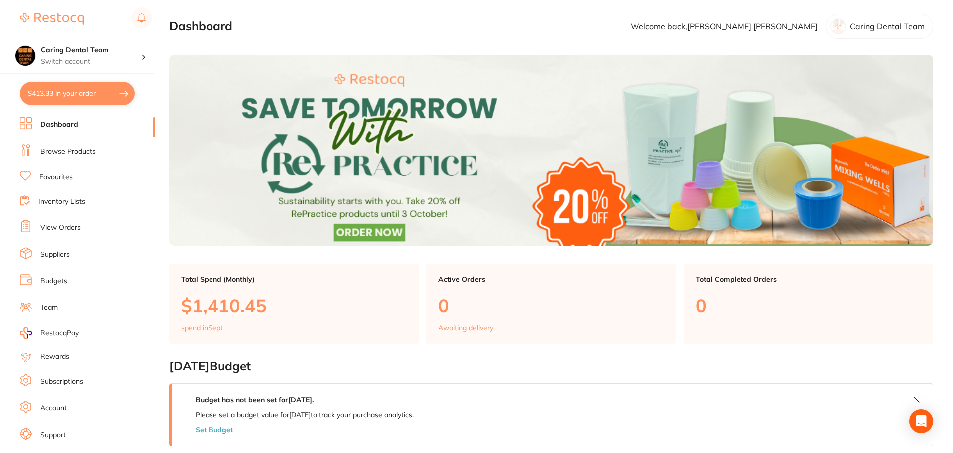
click at [68, 158] on li "Browse Products" at bounding box center [87, 151] width 135 height 15
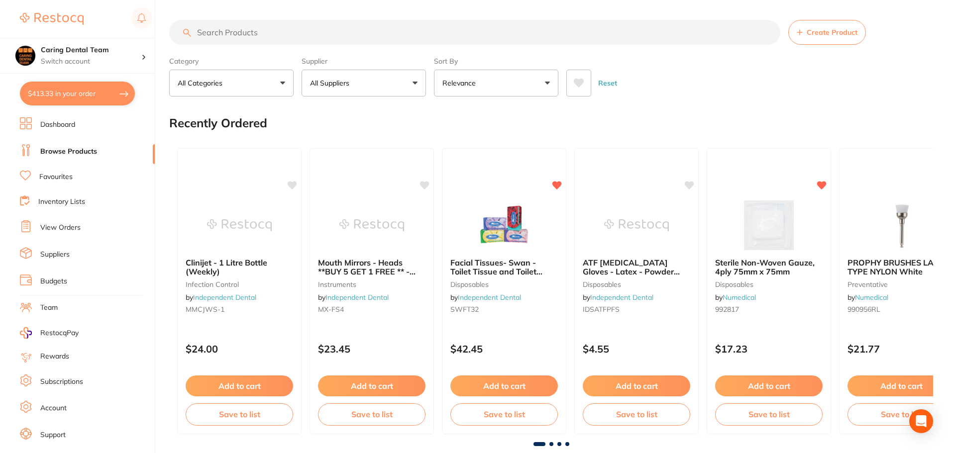
click at [67, 181] on link "Favourites" at bounding box center [55, 177] width 33 height 10
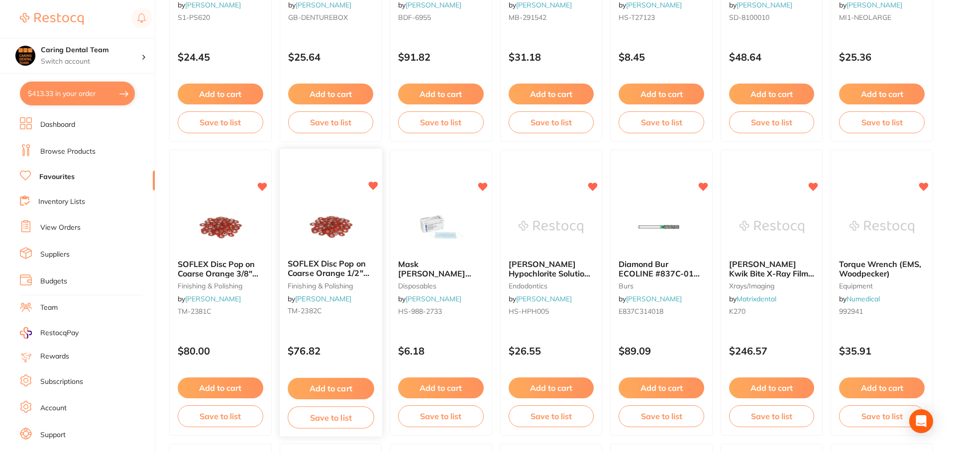
scroll to position [1244, 0]
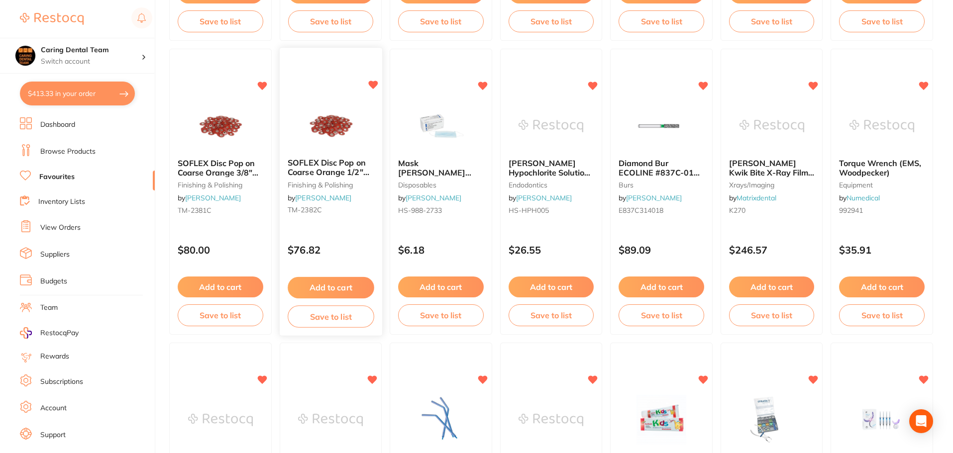
click at [327, 134] on img at bounding box center [330, 126] width 65 height 50
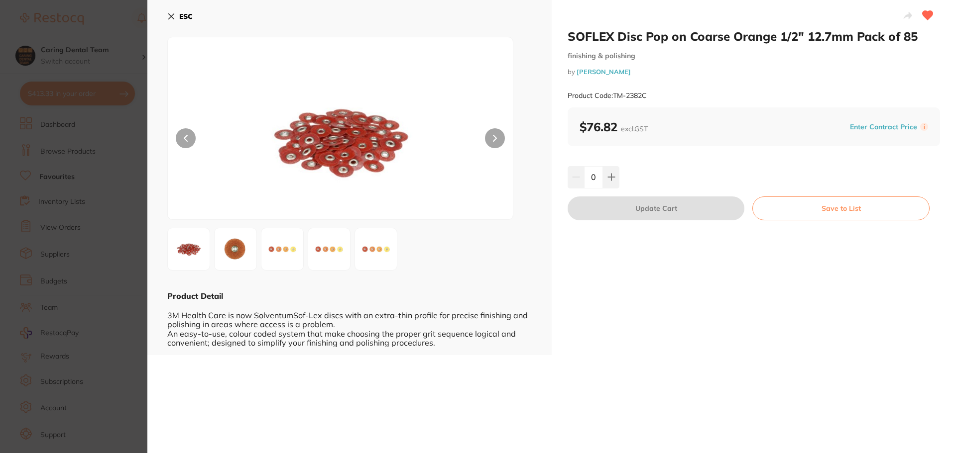
click at [170, 14] on icon at bounding box center [171, 16] width 8 height 8
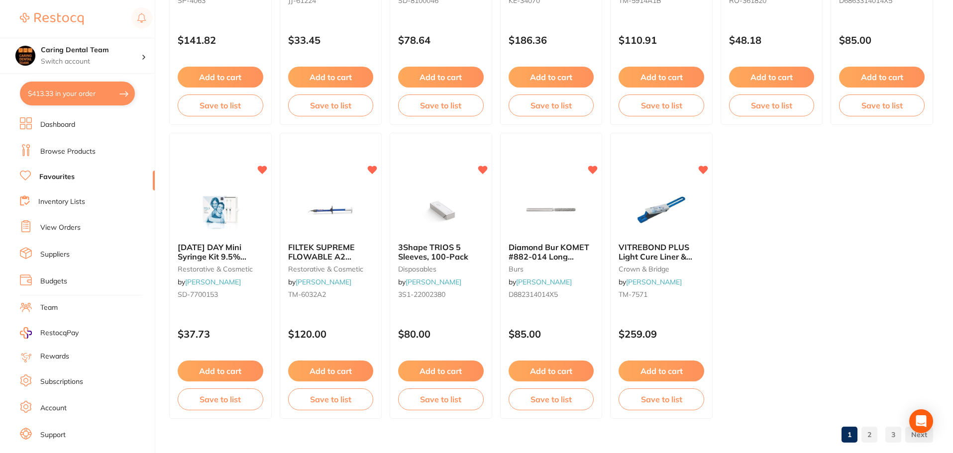
scroll to position [2060, 0]
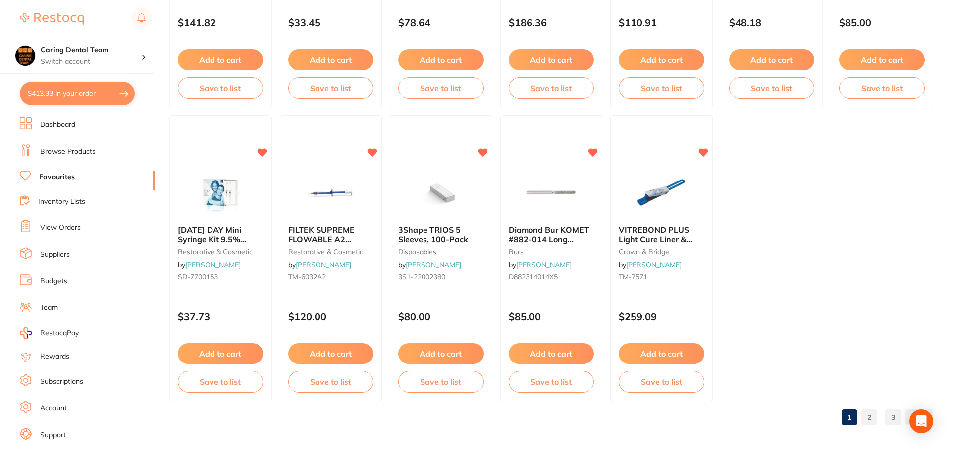
drag, startPoint x: 867, startPoint y: 415, endPoint x: 863, endPoint y: 405, distance: 10.7
click at [866, 415] on link "2" at bounding box center [870, 418] width 16 height 20
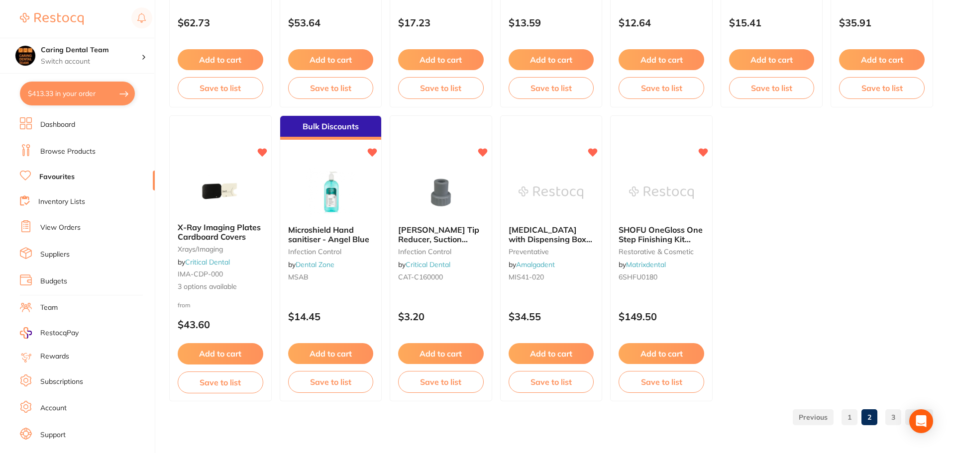
click at [889, 412] on link "3" at bounding box center [894, 418] width 16 height 20
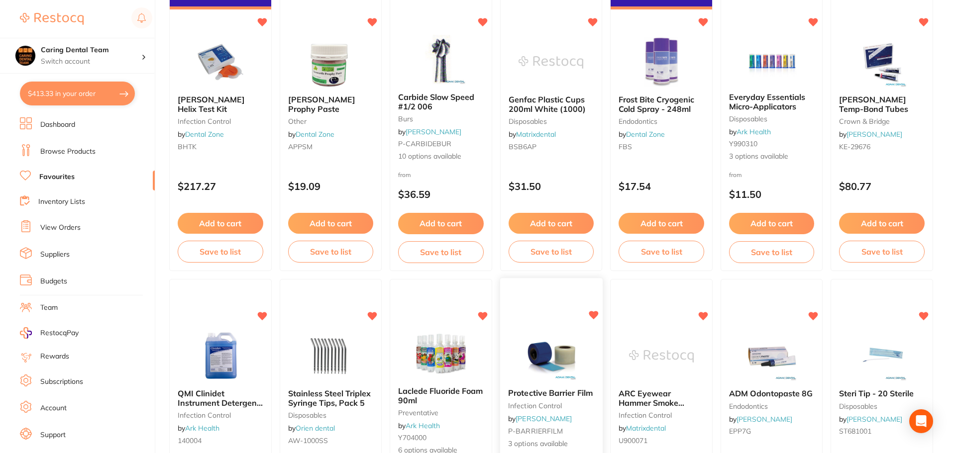
scroll to position [377, 0]
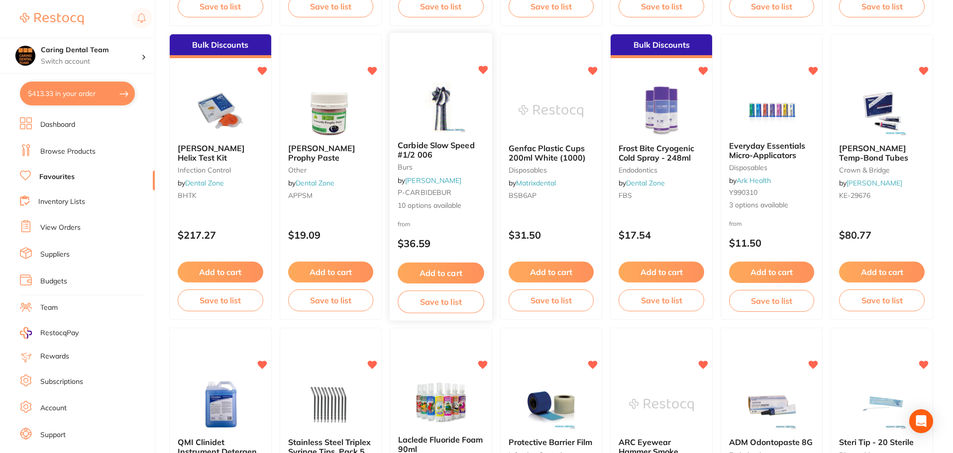
click at [468, 112] on img at bounding box center [440, 108] width 65 height 50
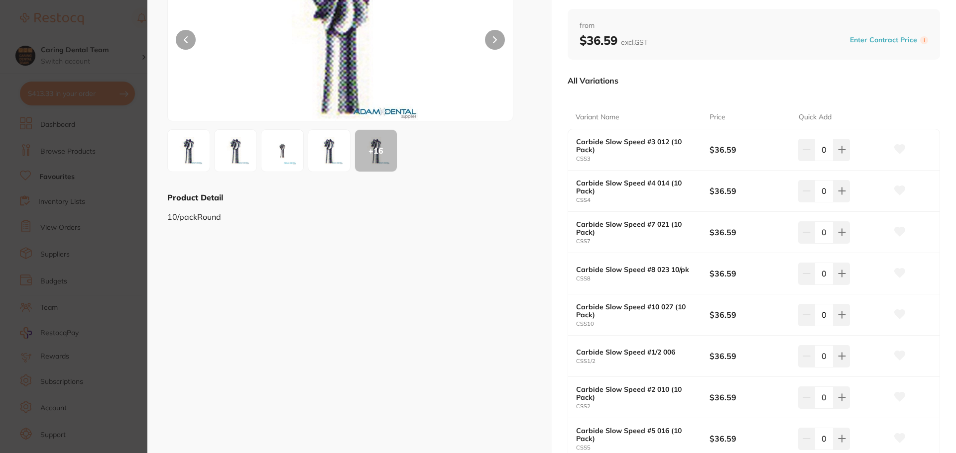
scroll to position [100, 0]
click at [842, 153] on button at bounding box center [841, 149] width 16 height 22
type input "2"
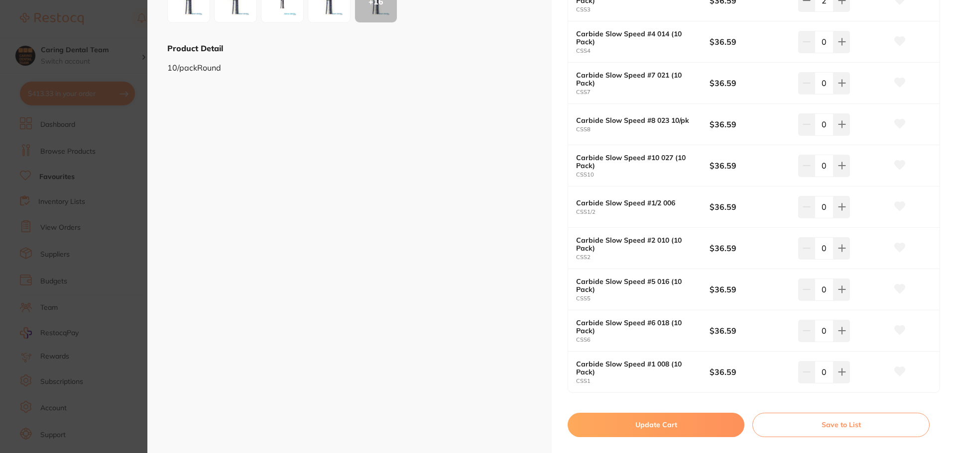
scroll to position [249, 0]
click at [844, 247] on button at bounding box center [841, 247] width 16 height 22
type input "2"
click at [838, 379] on button at bounding box center [841, 371] width 16 height 22
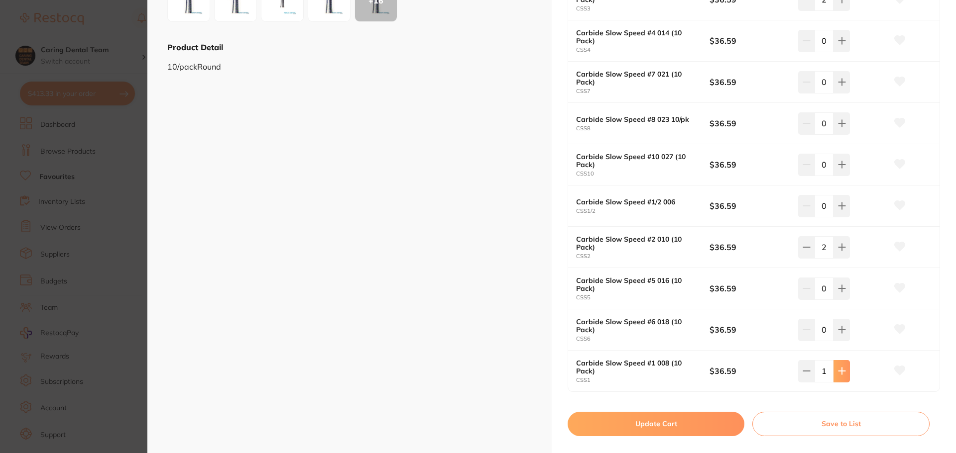
click at [838, 379] on button at bounding box center [841, 371] width 16 height 22
type input "2"
click at [684, 416] on button "Update Cart" at bounding box center [655, 424] width 177 height 24
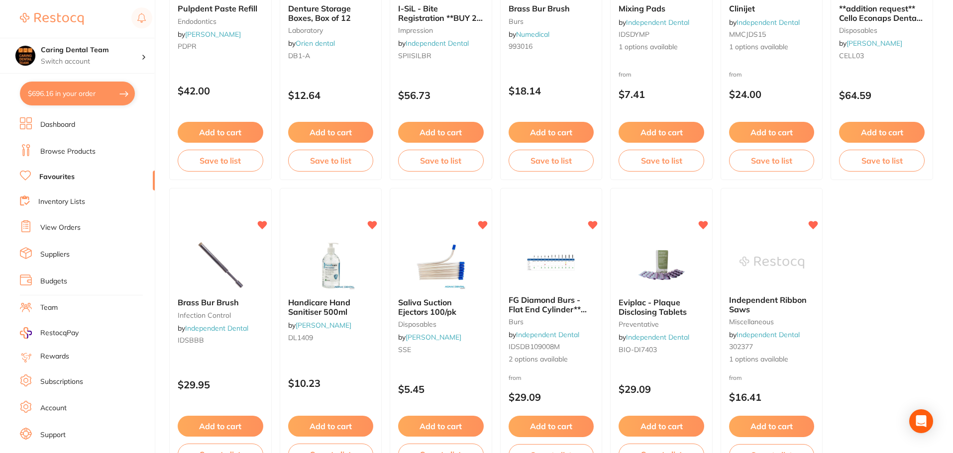
scroll to position [1472, 0]
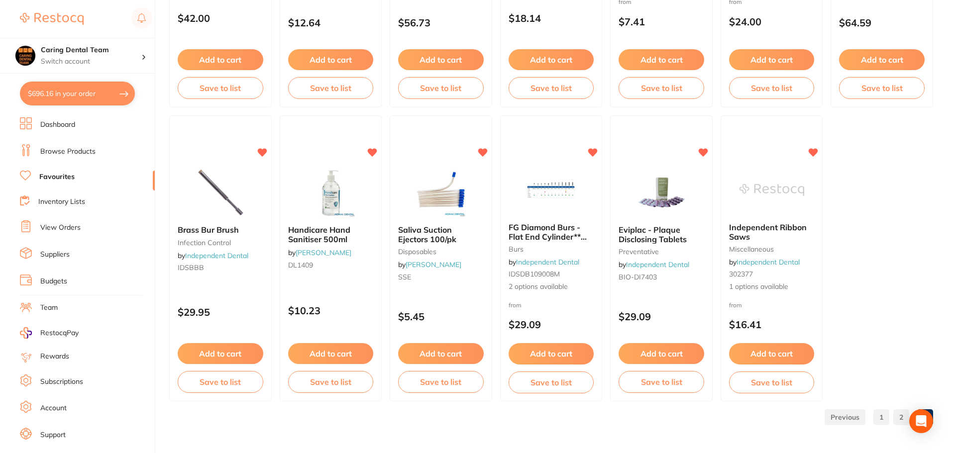
click at [874, 414] on link "1" at bounding box center [882, 418] width 16 height 20
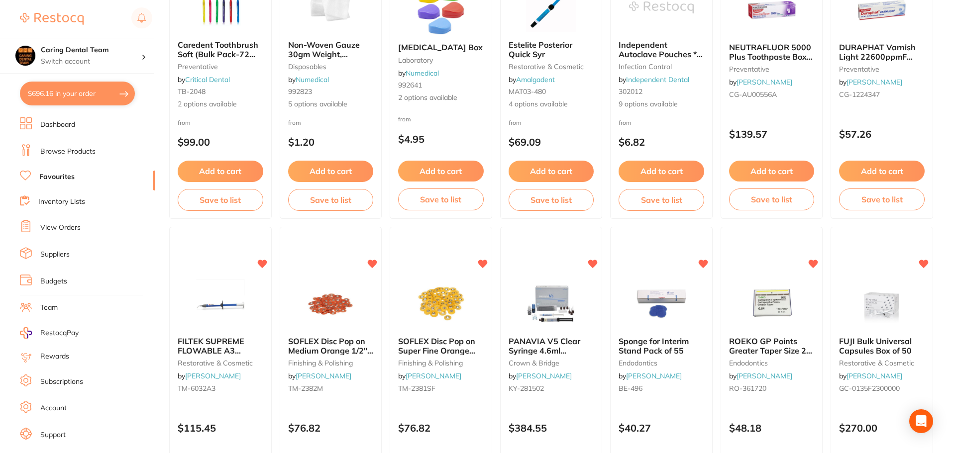
scroll to position [427, 0]
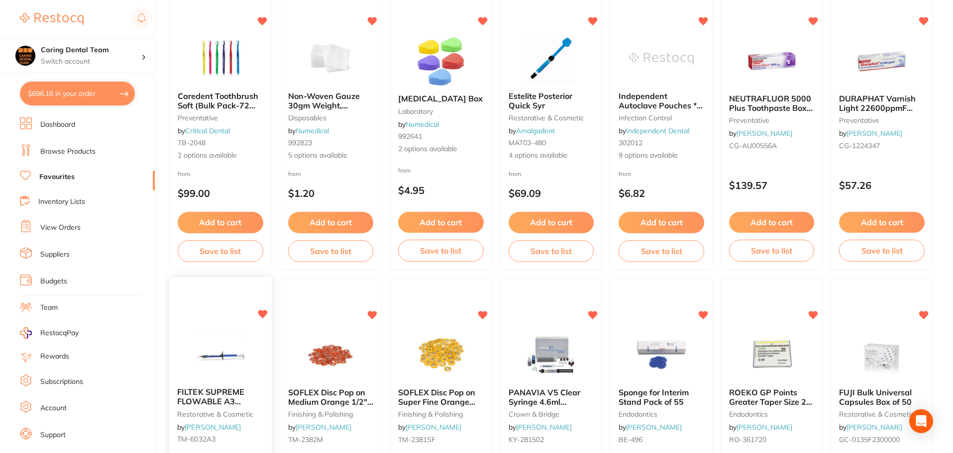
click at [217, 329] on div "FILTEK SUPREME FLOWABLE A3 Syringe 2 x 2g restorative & cosmetic by [PERSON_NAM…" at bounding box center [221, 421] width 104 height 289
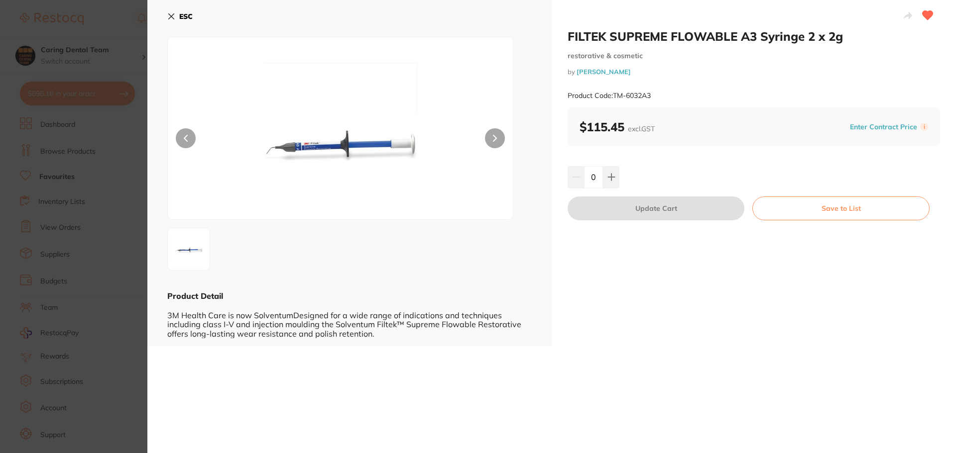
click at [168, 14] on icon at bounding box center [171, 16] width 8 height 8
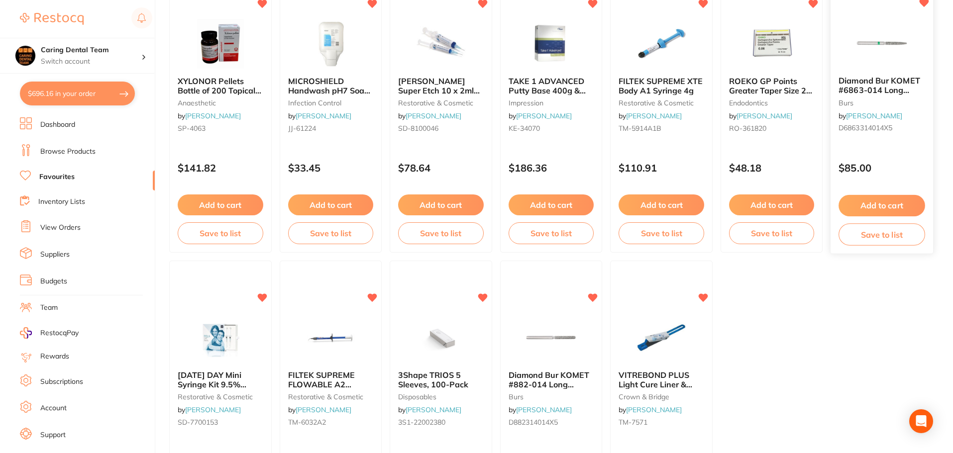
scroll to position [1991, 0]
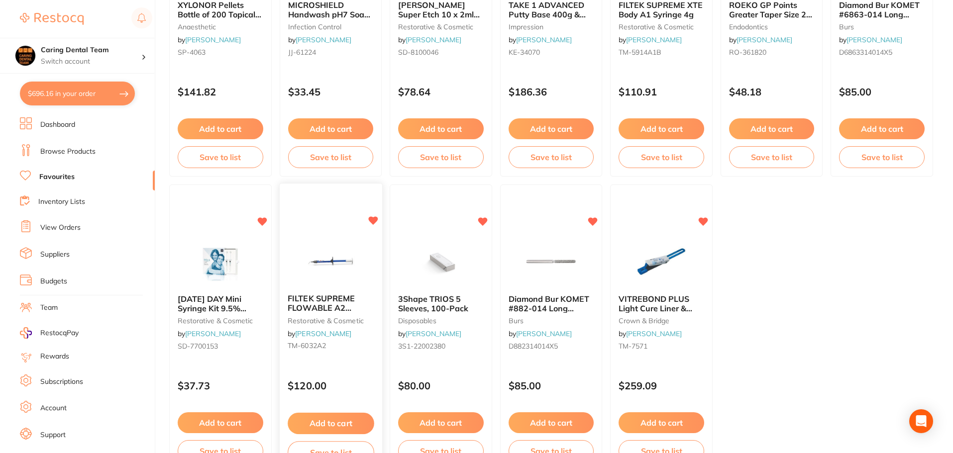
click at [311, 253] on img at bounding box center [330, 261] width 65 height 50
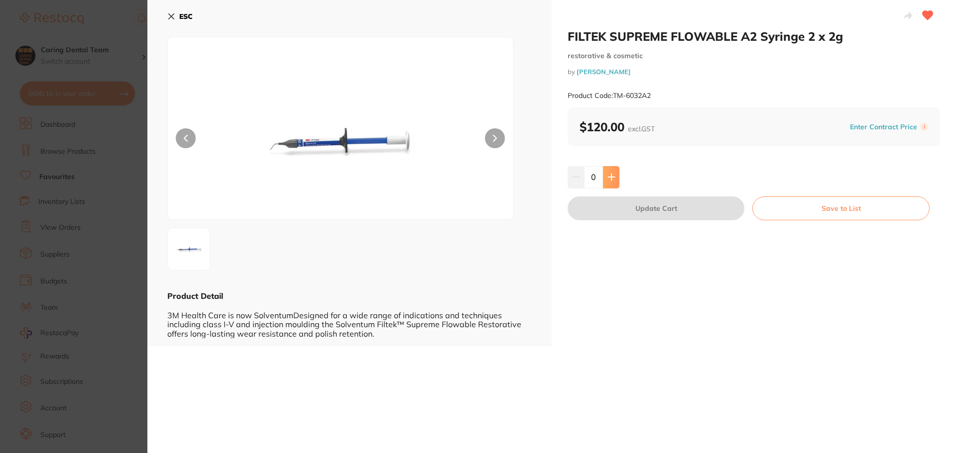
click at [610, 169] on button at bounding box center [611, 177] width 16 height 22
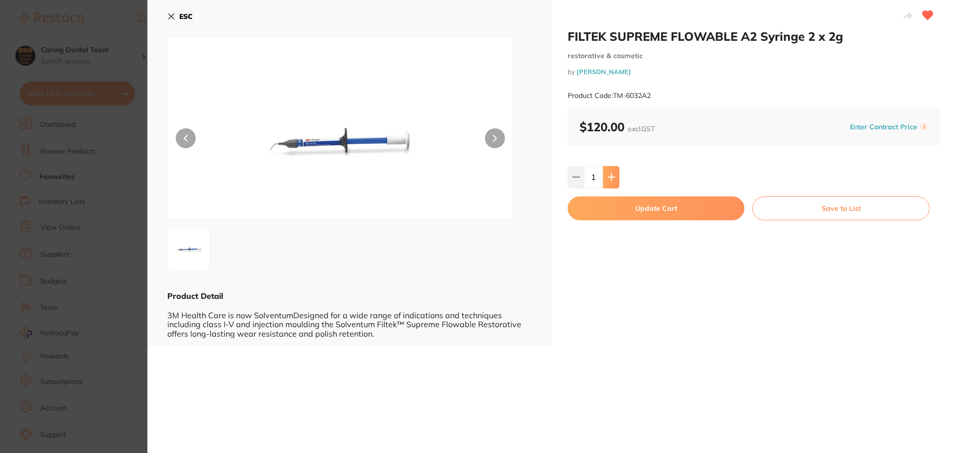
click at [610, 169] on button at bounding box center [611, 177] width 16 height 22
type input "4"
click at [618, 222] on div "FILTEK SUPREME FLOWABLE A2 Syringe 2 x 2g restorative & cosmetic by [PERSON_NAM…" at bounding box center [754, 173] width 404 height 346
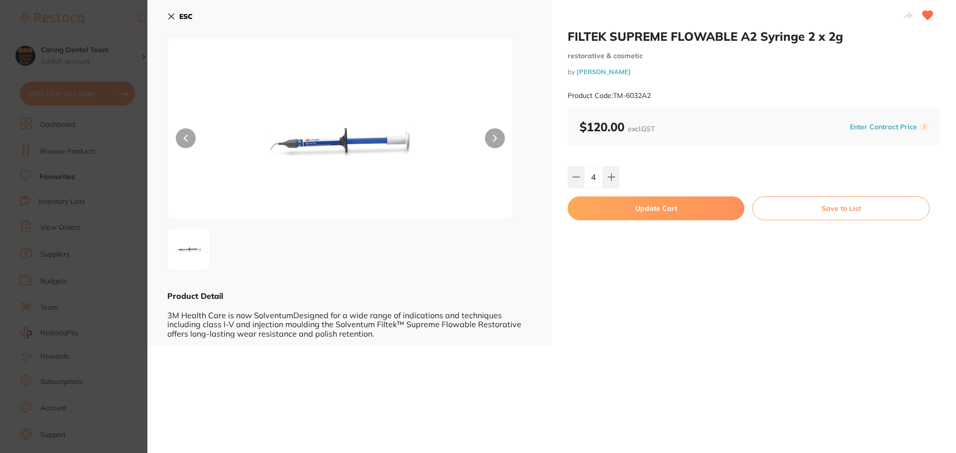
click at [687, 204] on button "Update Cart" at bounding box center [655, 209] width 177 height 24
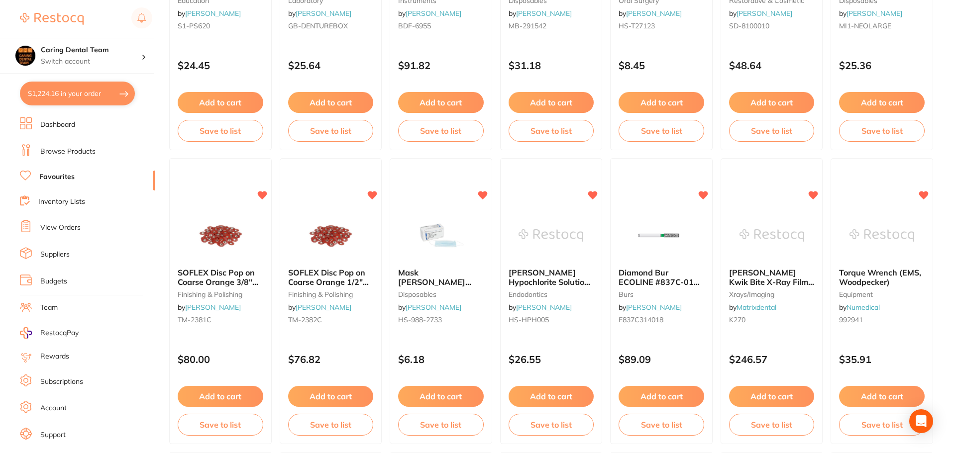
scroll to position [1045, 0]
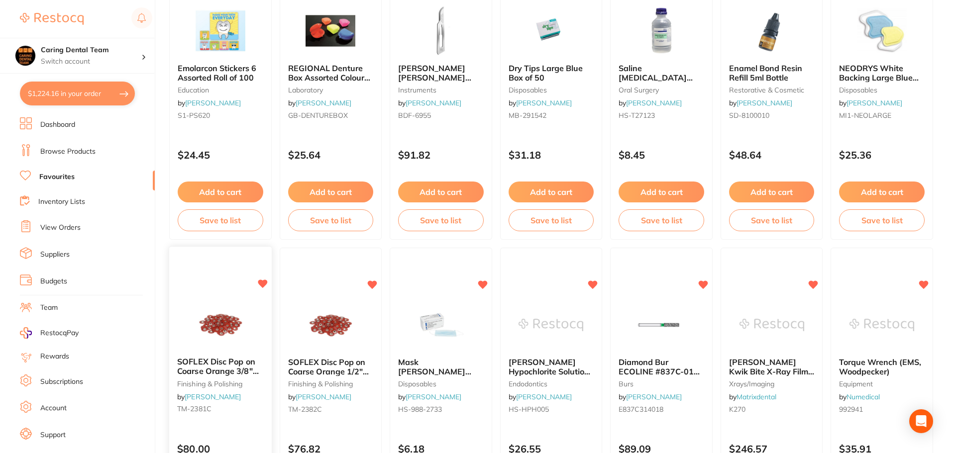
click at [224, 316] on img at bounding box center [220, 325] width 65 height 50
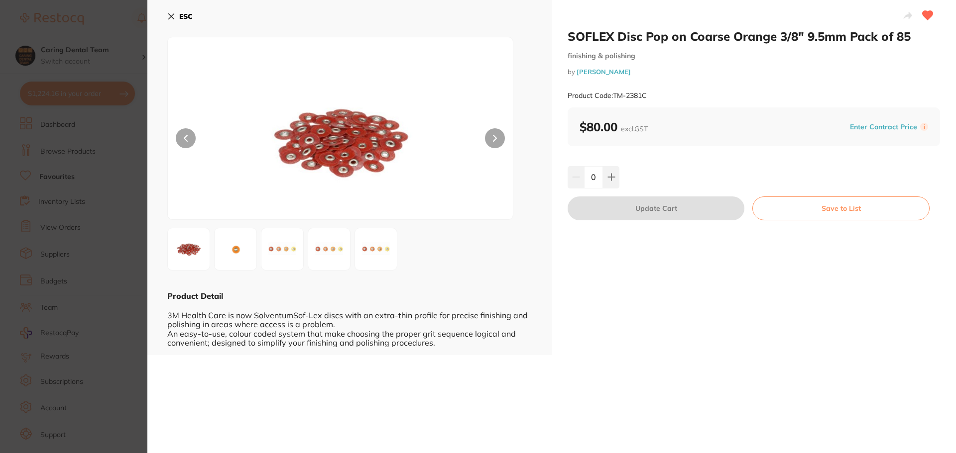
click at [253, 244] on img at bounding box center [236, 249] width 36 height 36
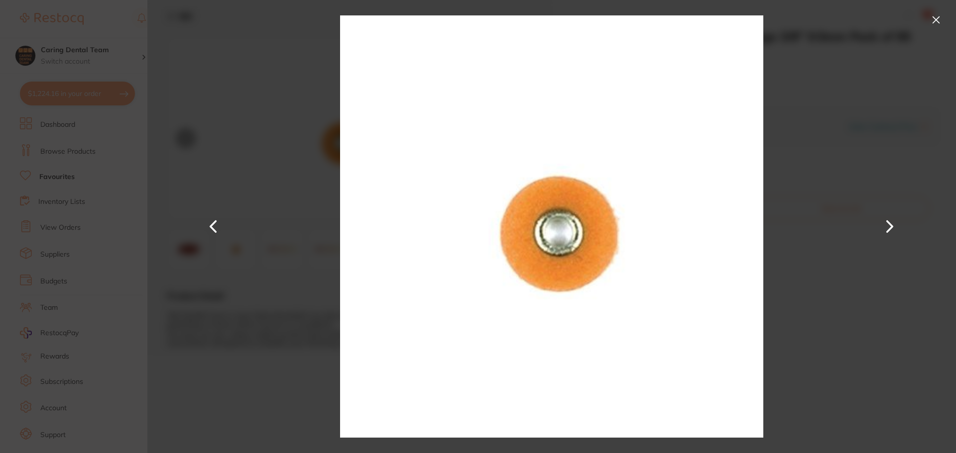
click at [882, 228] on button at bounding box center [890, 226] width 24 height 227
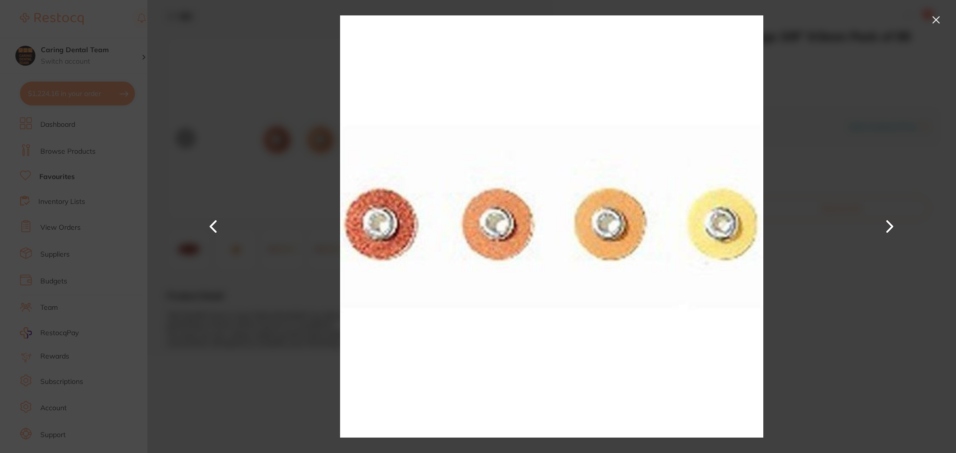
click at [945, 19] on div at bounding box center [551, 226] width 808 height 453
click at [936, 14] on button at bounding box center [936, 20] width 16 height 16
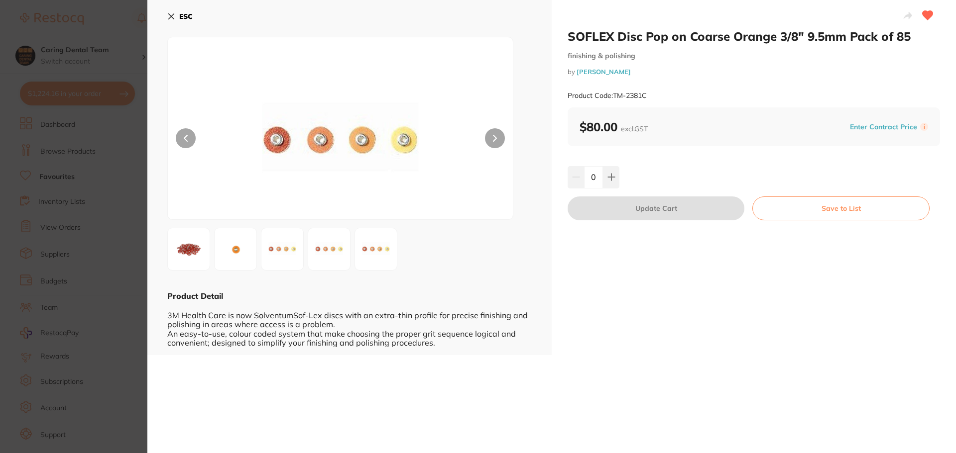
click at [499, 141] on button at bounding box center [495, 138] width 20 height 20
click at [178, 15] on button "ESC" at bounding box center [179, 16] width 25 height 17
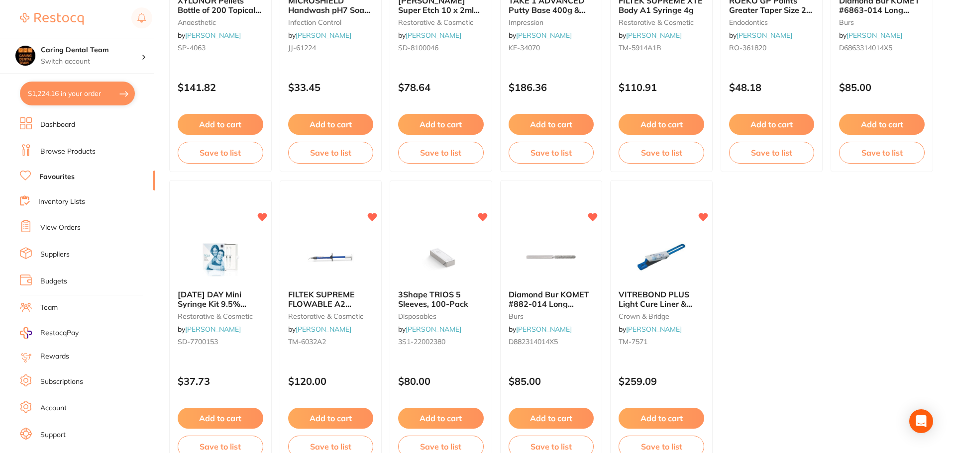
scroll to position [2060, 0]
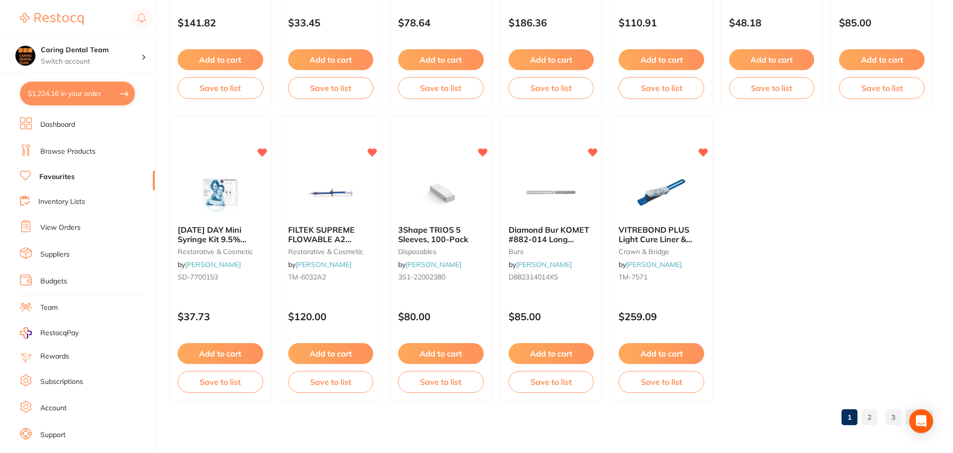
click at [889, 416] on link "3" at bounding box center [894, 418] width 16 height 20
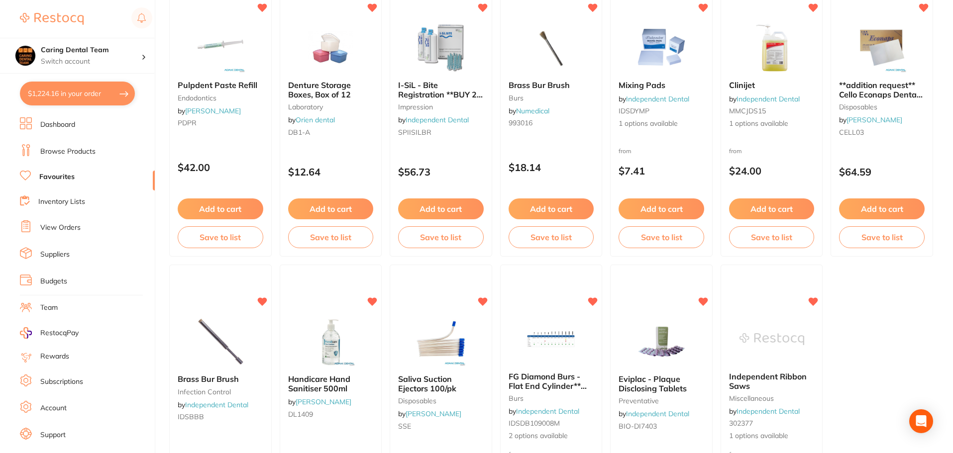
scroll to position [1074, 0]
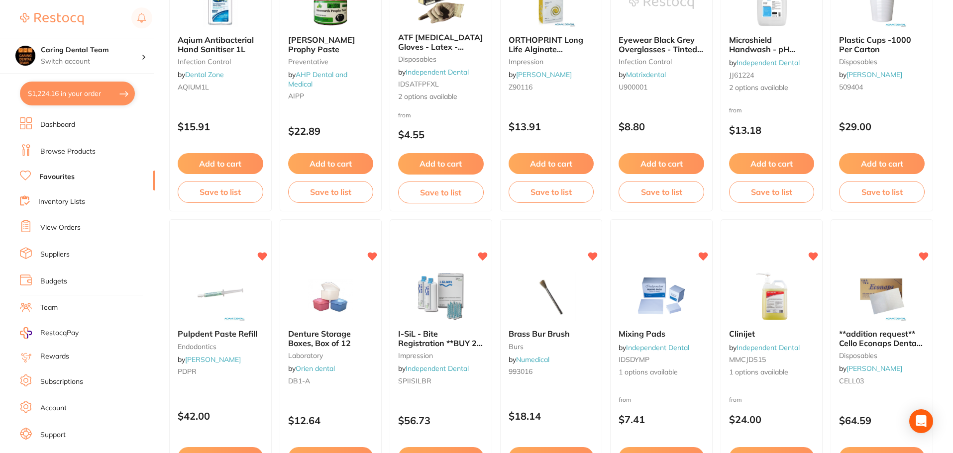
click at [87, 149] on link "Browse Products" at bounding box center [67, 152] width 55 height 10
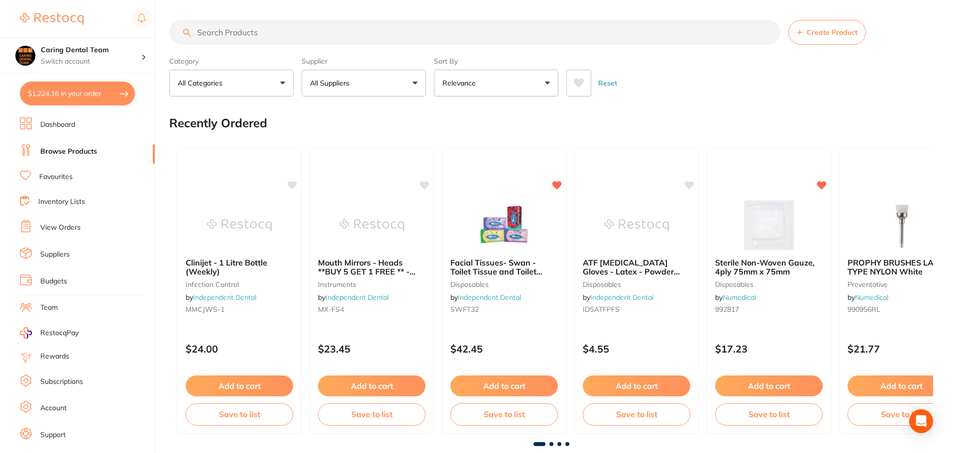
click at [303, 24] on input "search" at bounding box center [474, 32] width 611 height 25
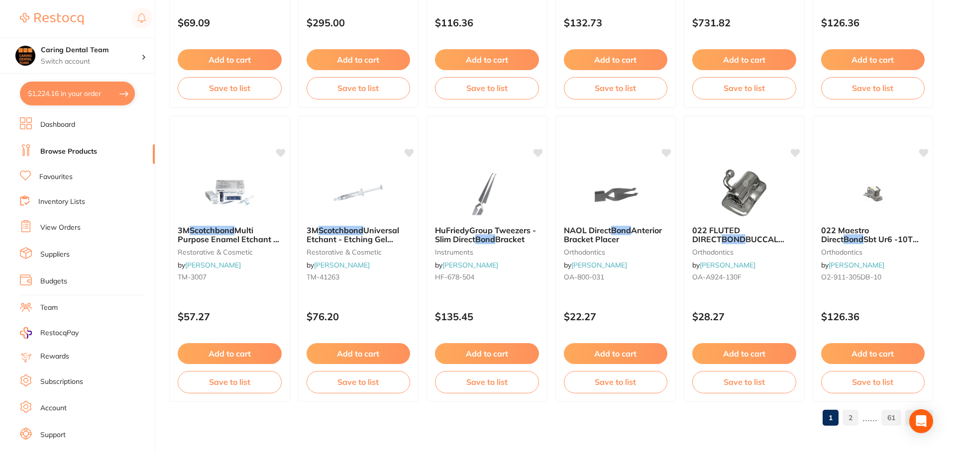
scroll to position [2378, 0]
type input "SCOTCH BOND"
click at [852, 419] on link "2" at bounding box center [851, 418] width 16 height 20
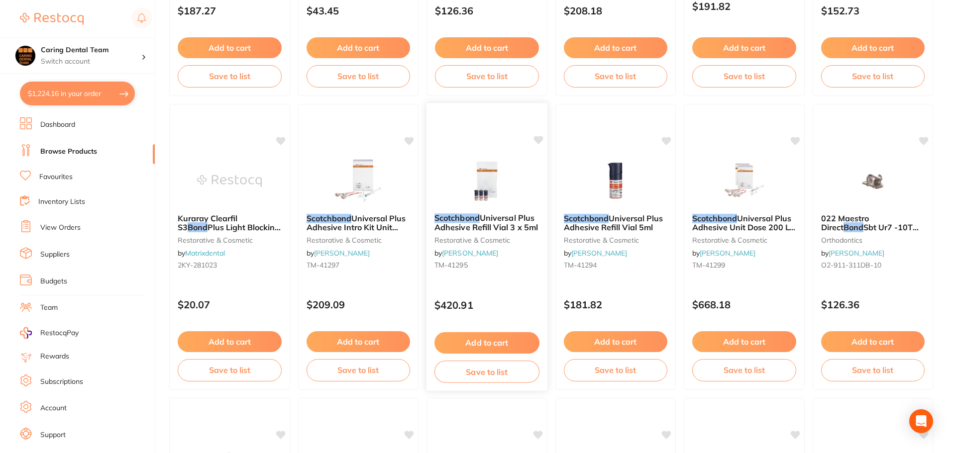
scroll to position [697, 0]
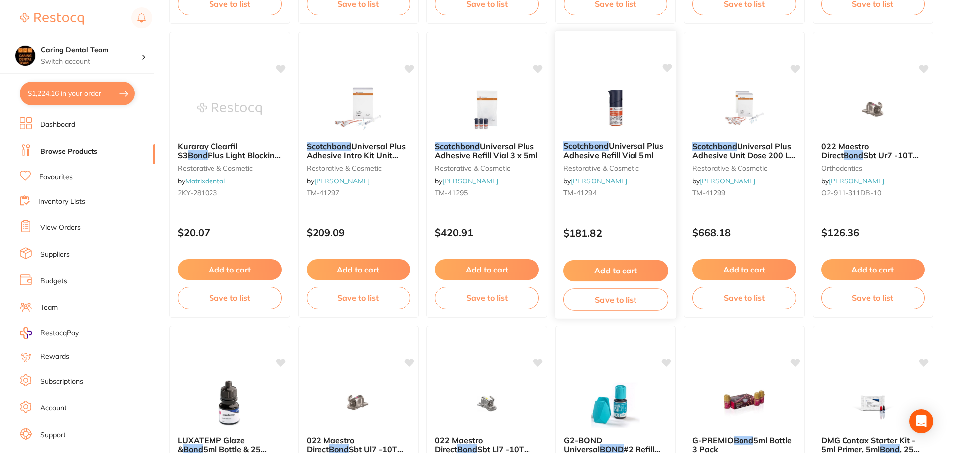
click at [597, 112] on img at bounding box center [615, 108] width 65 height 50
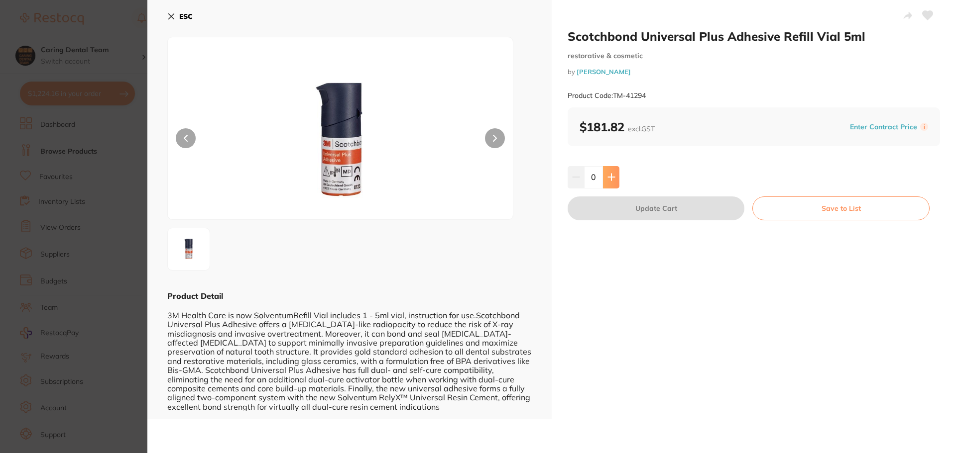
click at [610, 183] on button at bounding box center [611, 177] width 16 height 22
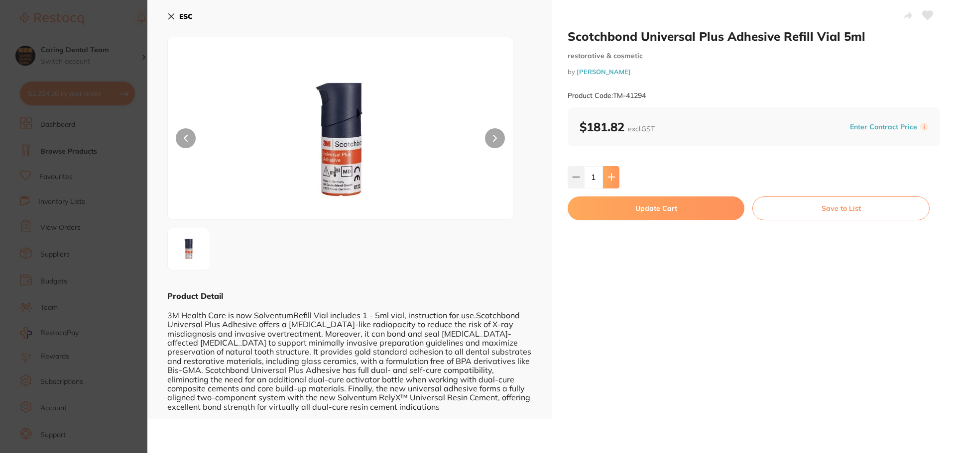
click at [610, 183] on button at bounding box center [611, 177] width 16 height 22
type input "2"
click at [617, 206] on button "Update Cart" at bounding box center [655, 209] width 177 height 24
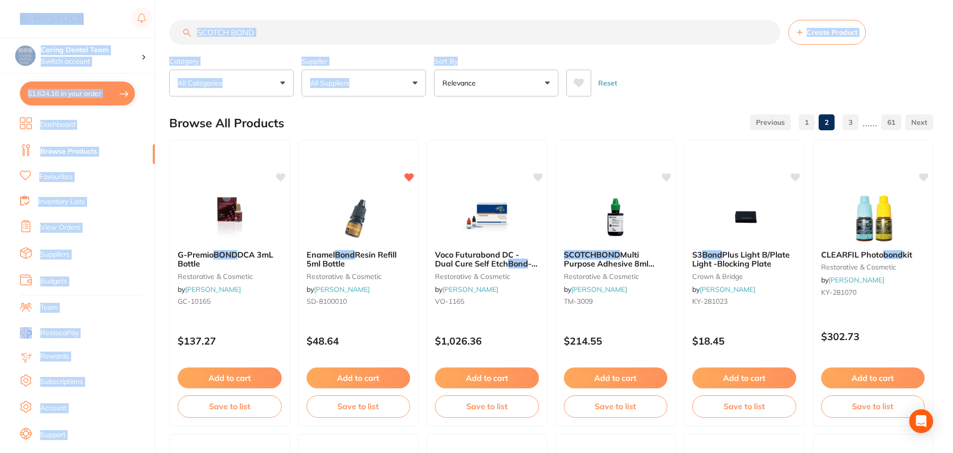
drag, startPoint x: 504, startPoint y: 53, endPoint x: 40, endPoint y: 22, distance: 465.0
click at [36, 24] on div "$1,624.16 Caring Dental Team Switch account Caring Dental Team $1,624.16 in you…" at bounding box center [476, 226] width 953 height 453
click at [289, 38] on input "SCOTCH BOND" at bounding box center [474, 32] width 611 height 25
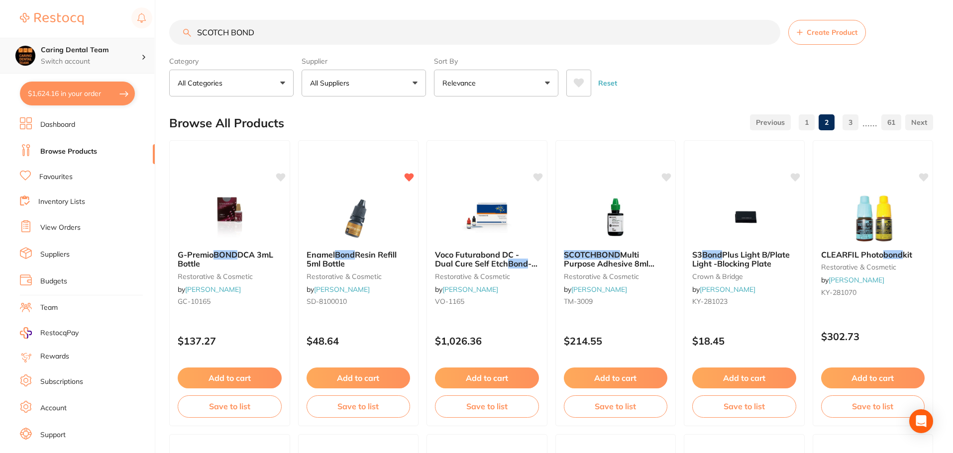
scroll to position [0, 0]
drag, startPoint x: 294, startPoint y: 38, endPoint x: 120, endPoint y: 38, distance: 173.2
click at [121, 38] on div "$1,624.16 Caring Dental Team Switch account Caring Dental Team $1,624.16 in you…" at bounding box center [476, 226] width 953 height 453
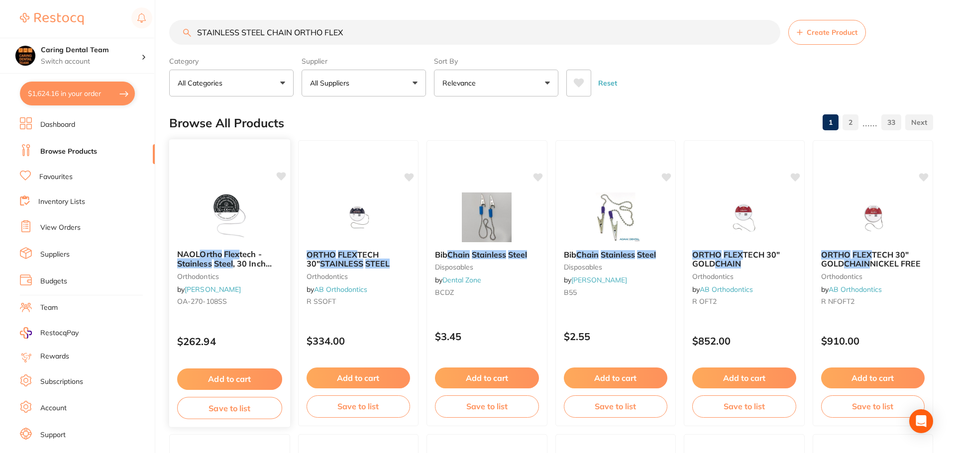
type input "STAINLESS STEEL CHAIN ORTHO FLEX"
drag, startPoint x: 212, startPoint y: 224, endPoint x: 234, endPoint y: 224, distance: 22.4
click at [212, 224] on img at bounding box center [229, 218] width 65 height 50
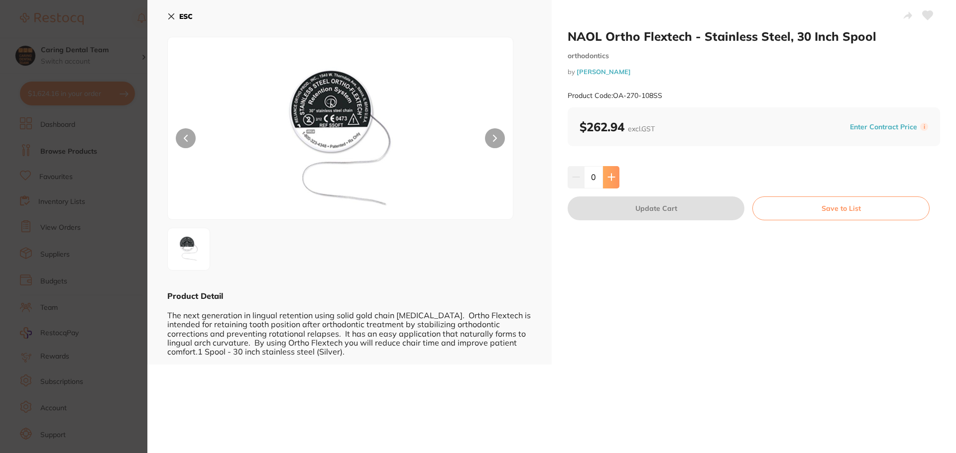
click at [616, 178] on button at bounding box center [611, 177] width 16 height 22
type input "1"
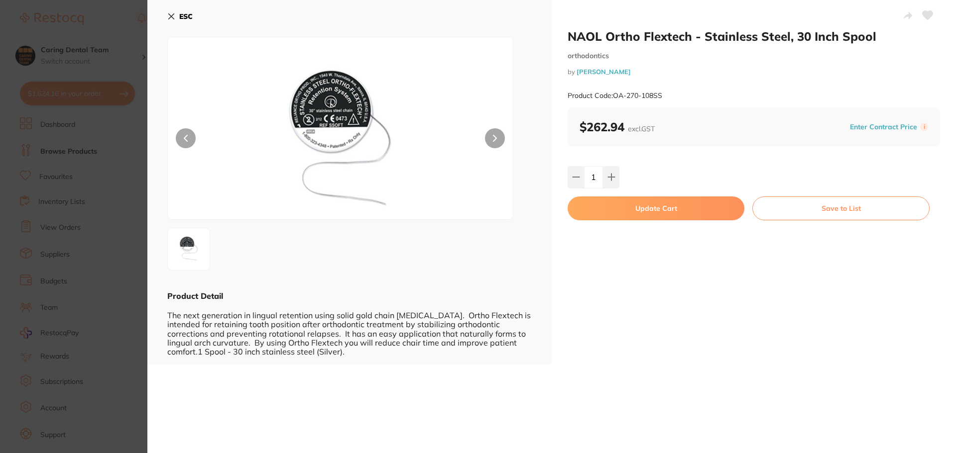
click at [629, 215] on button "Update Cart" at bounding box center [655, 209] width 177 height 24
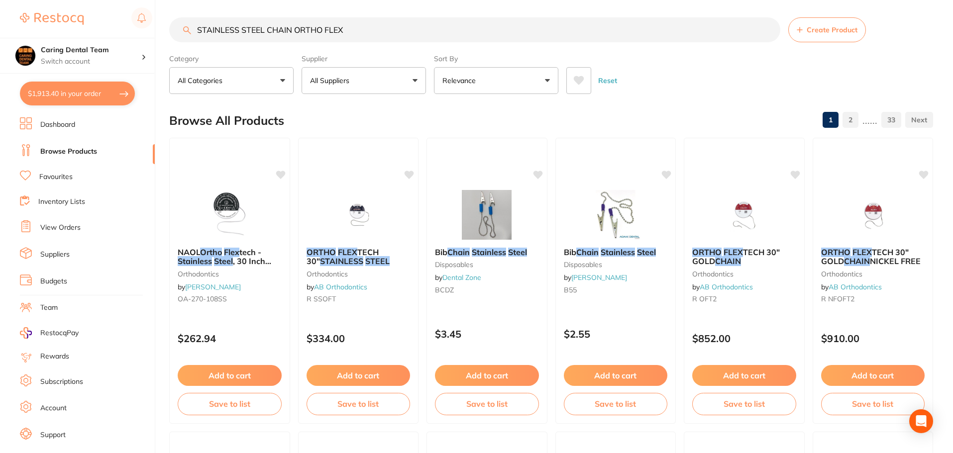
scroll to position [0, 0]
drag, startPoint x: 394, startPoint y: 39, endPoint x: 0, endPoint y: 89, distance: 396.9
click at [0, 89] on div "$1,913.40 Caring Dental Team Switch account Caring Dental Team $1,913.40 in you…" at bounding box center [476, 224] width 953 height 453
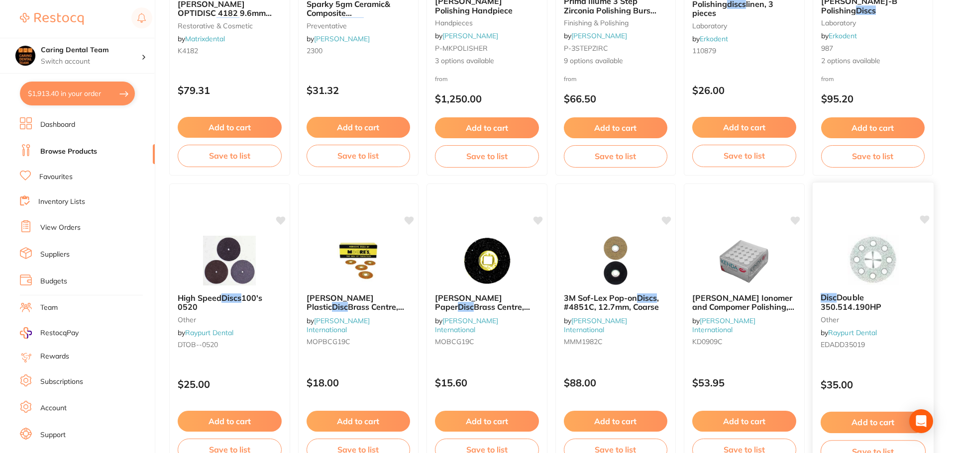
scroll to position [2378, 0]
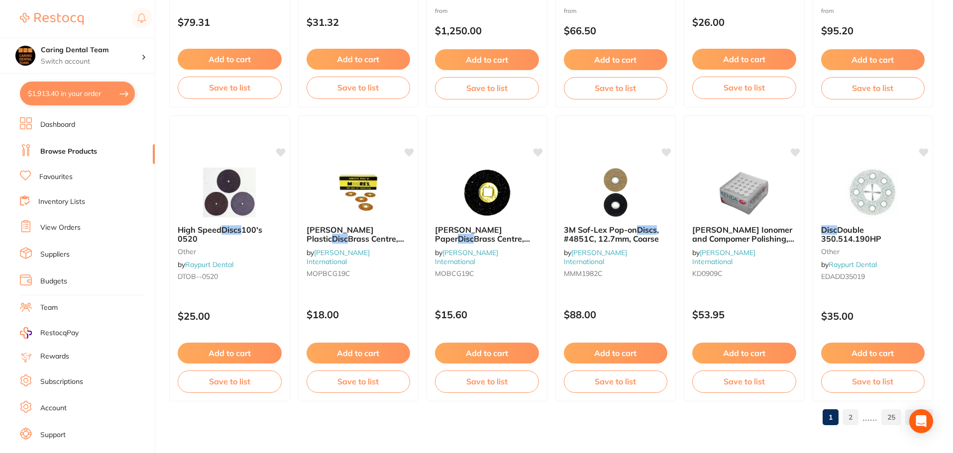
click at [851, 419] on link "2" at bounding box center [851, 418] width 16 height 20
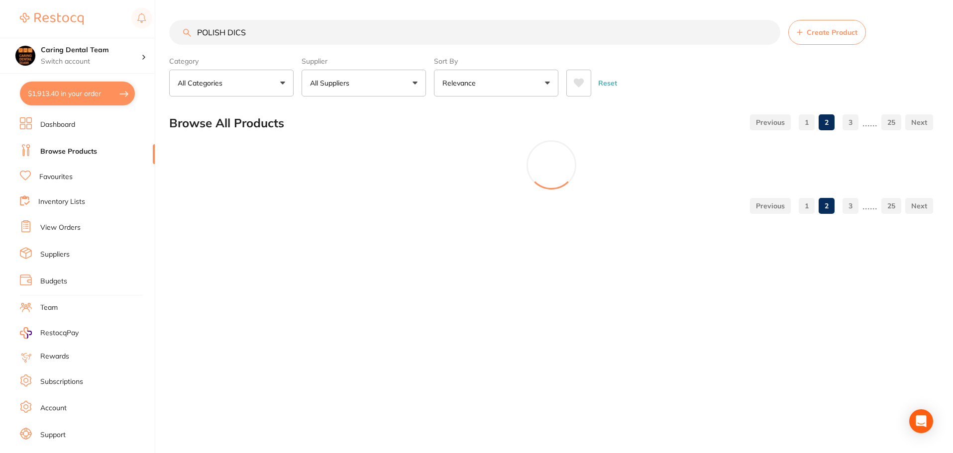
scroll to position [0, 0]
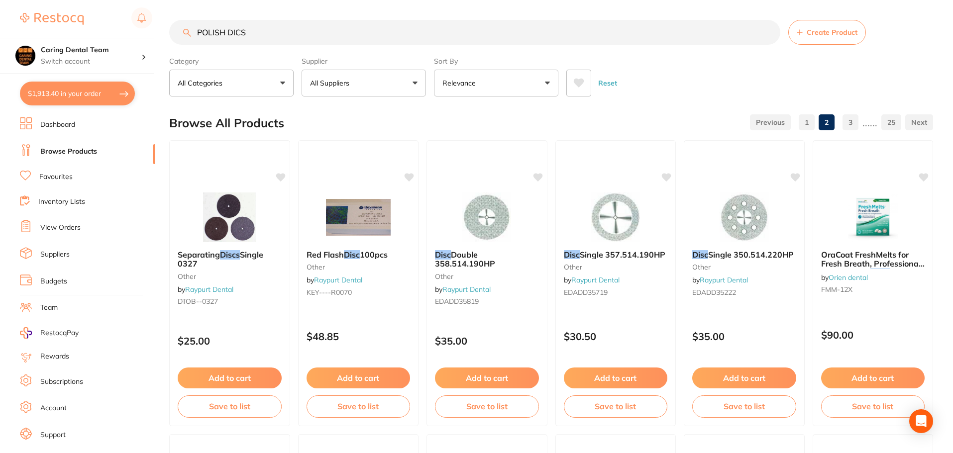
click at [277, 30] on input "POLISH DICS" at bounding box center [474, 32] width 611 height 25
click at [226, 32] on input "POLISH DICS" at bounding box center [474, 32] width 611 height 25
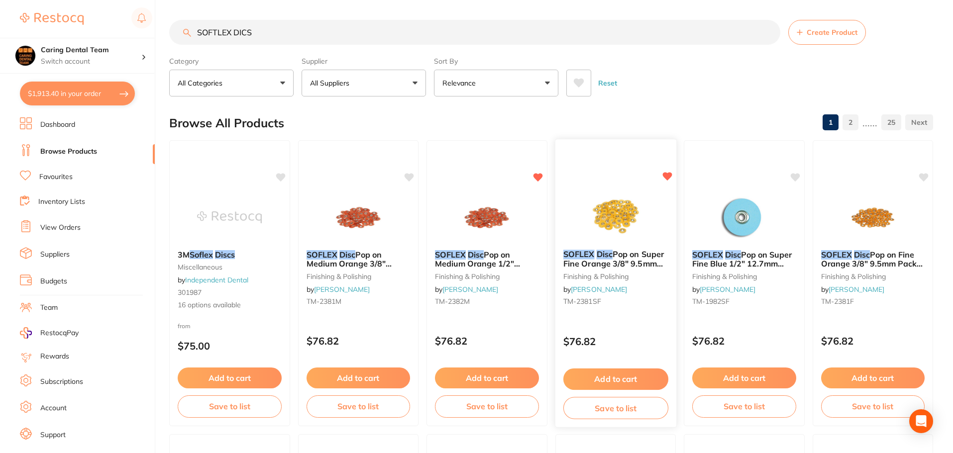
type input "SOFTLEX DICS"
click at [610, 224] on img at bounding box center [615, 217] width 65 height 50
click at [615, 234] on section at bounding box center [476, 226] width 953 height 453
click at [592, 196] on img at bounding box center [615, 217] width 65 height 50
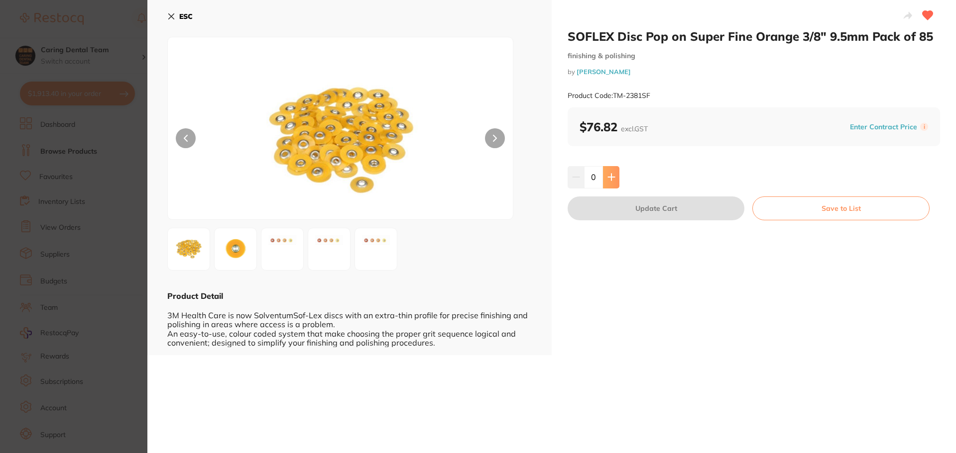
click at [613, 175] on icon at bounding box center [611, 177] width 8 height 8
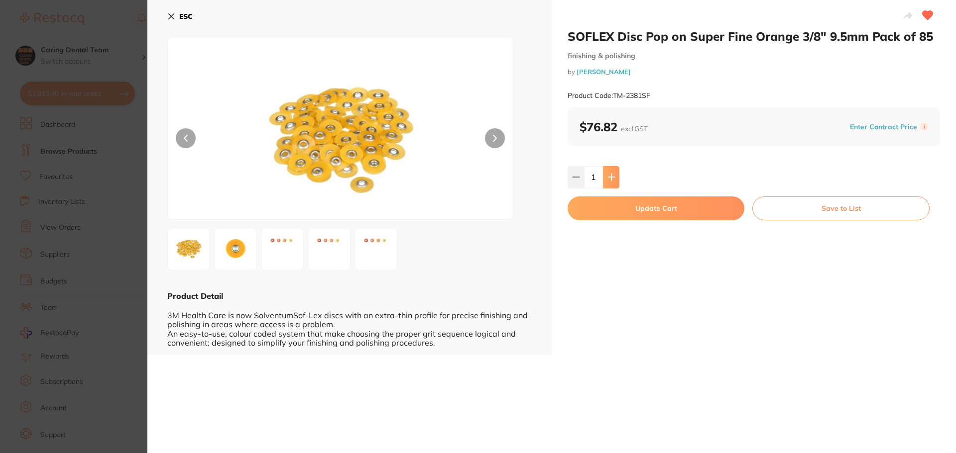
click at [613, 175] on icon at bounding box center [611, 177] width 8 height 8
type input "2"
click at [612, 216] on button "Update Cart" at bounding box center [655, 209] width 177 height 24
click at [607, 207] on img at bounding box center [616, 217] width 65 height 50
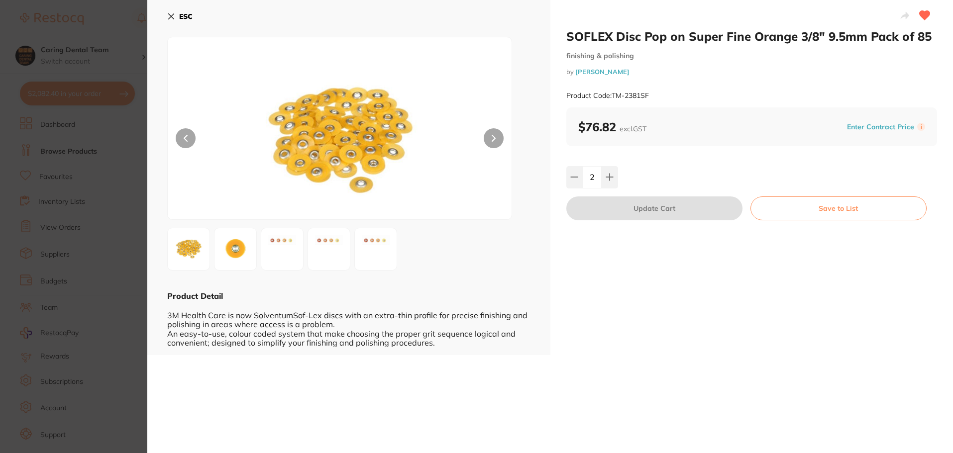
click at [37, 57] on section "SOFLEX Disc Pop on Super Fine Orange 3/8" 9.5mm Pack of 85 finishing & polishin…" at bounding box center [476, 226] width 953 height 453
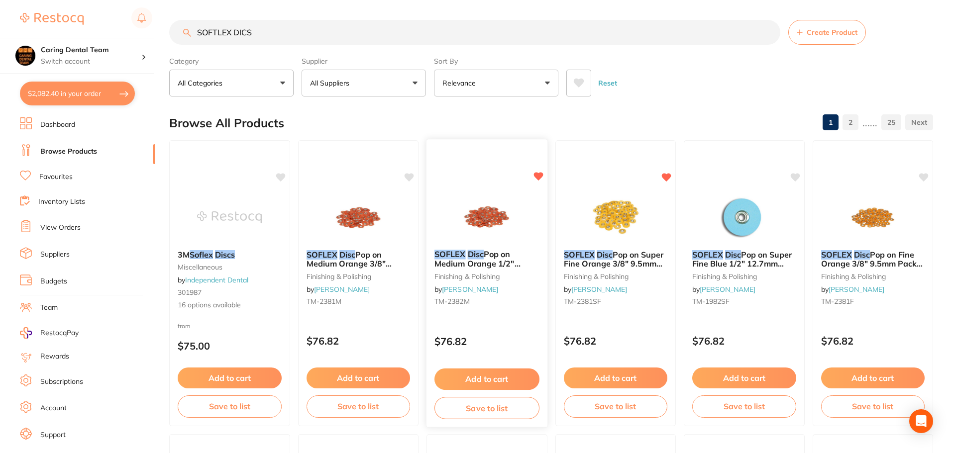
click at [509, 222] on img at bounding box center [486, 217] width 65 height 50
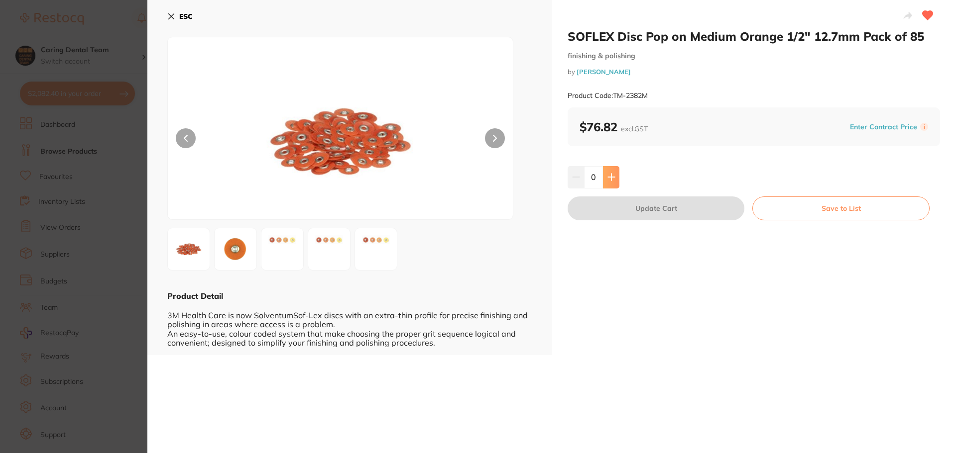
click at [604, 175] on button at bounding box center [611, 177] width 16 height 22
type input "2"
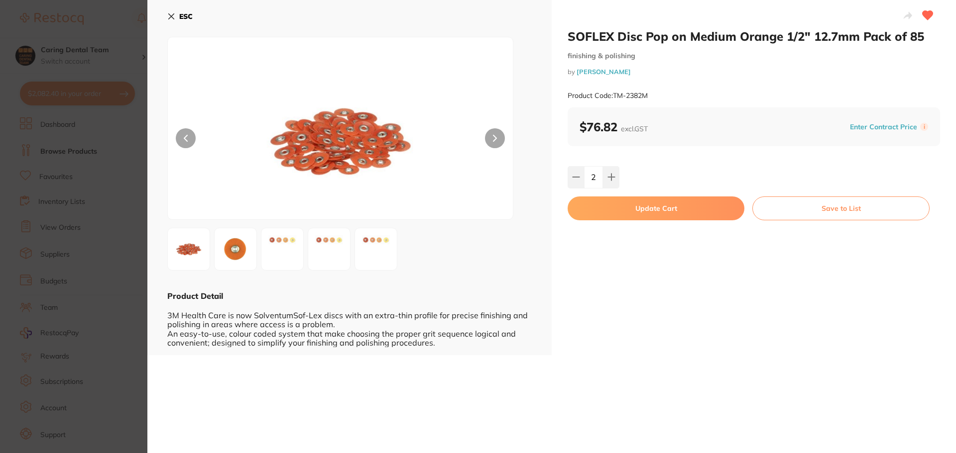
click at [634, 214] on button "Update Cart" at bounding box center [655, 209] width 177 height 24
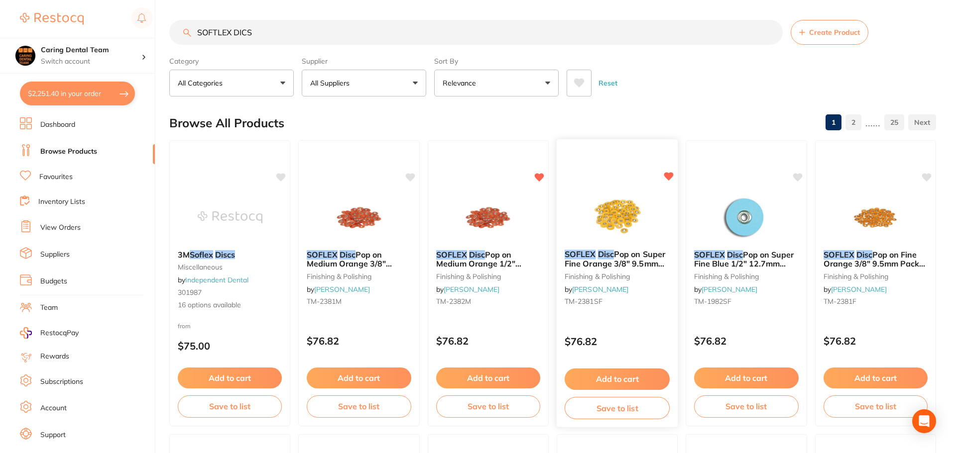
click at [630, 208] on img at bounding box center [616, 217] width 65 height 50
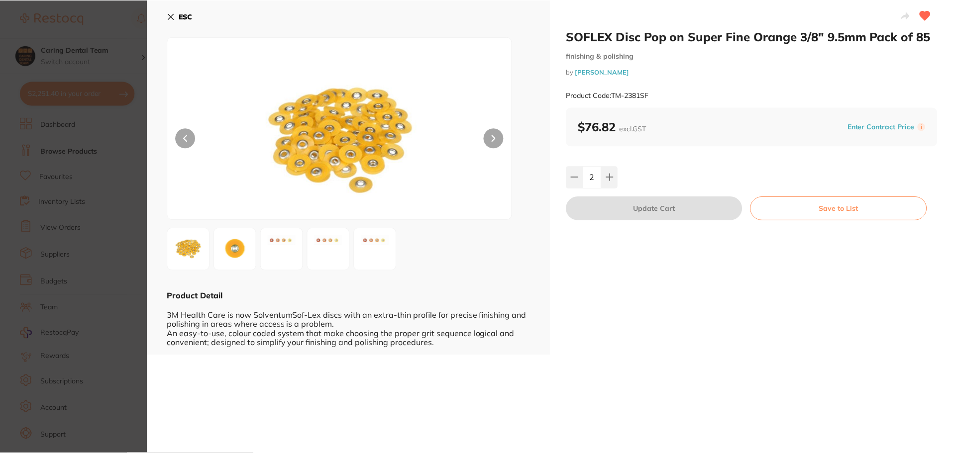
scroll to position [0, 0]
click at [169, 14] on icon at bounding box center [171, 16] width 8 height 8
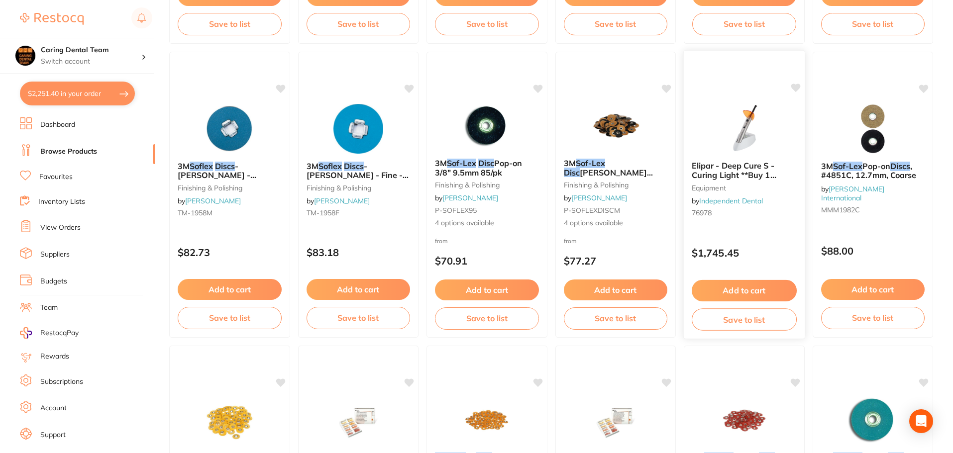
scroll to position [1046, 0]
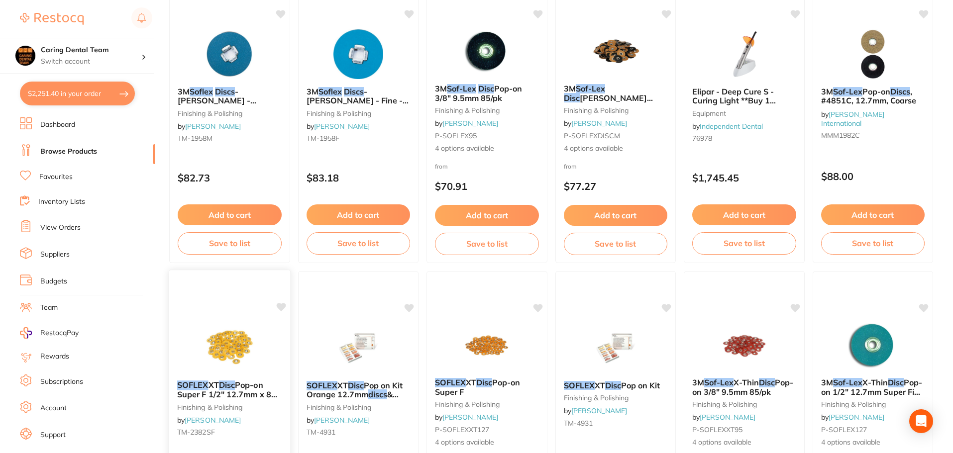
click at [252, 328] on img at bounding box center [229, 348] width 65 height 50
click at [264, 321] on section at bounding box center [476, 226] width 953 height 453
drag, startPoint x: 261, startPoint y: 316, endPoint x: 227, endPoint y: 169, distance: 150.6
click at [261, 316] on div "SOFLEX XT Disc Pop-on Super F 1/2" 12.7mm x 85 Orange finishing & polishing by …" at bounding box center [229, 414] width 121 height 286
click at [227, 169] on section at bounding box center [476, 226] width 953 height 453
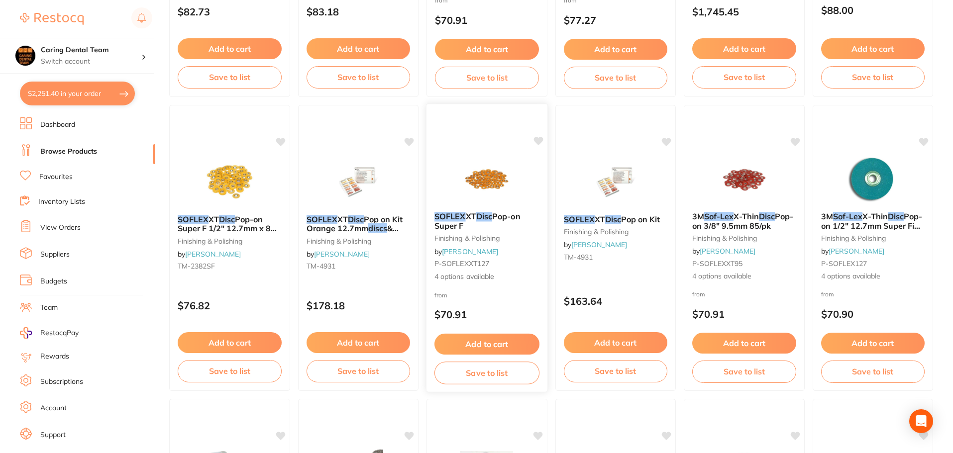
scroll to position [1294, 0]
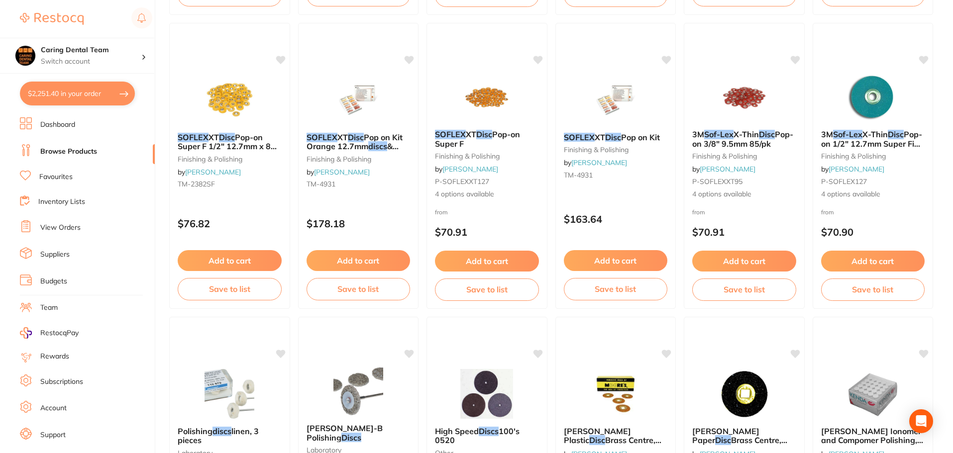
drag, startPoint x: 230, startPoint y: 87, endPoint x: 243, endPoint y: 207, distance: 120.7
click at [230, 87] on img at bounding box center [229, 100] width 65 height 50
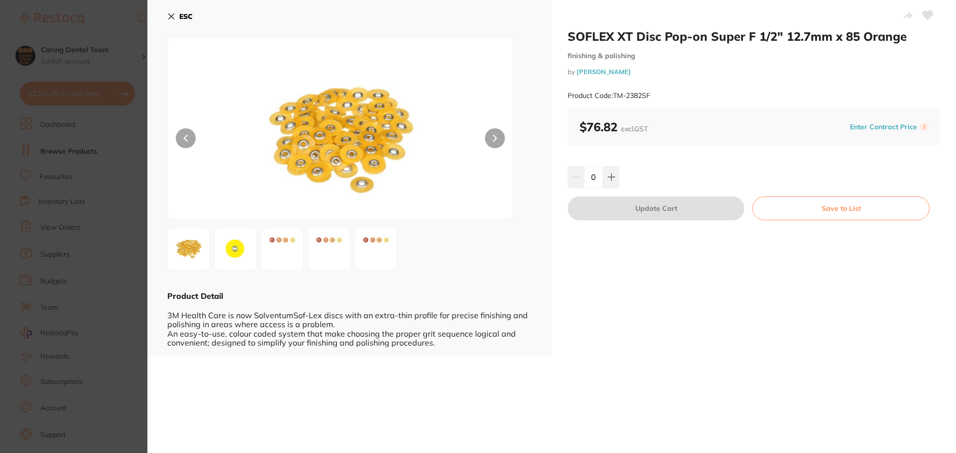
click at [243, 206] on section "SOFLEX XT Disc Pop-on Super F 1/2" 12.7mm x 85 Orange finishing & polishing by …" at bounding box center [478, 226] width 956 height 453
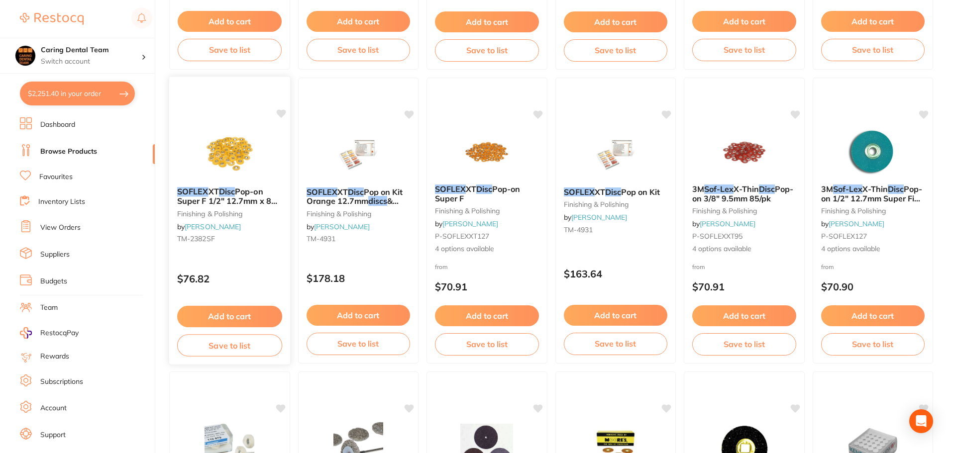
scroll to position [1244, 0]
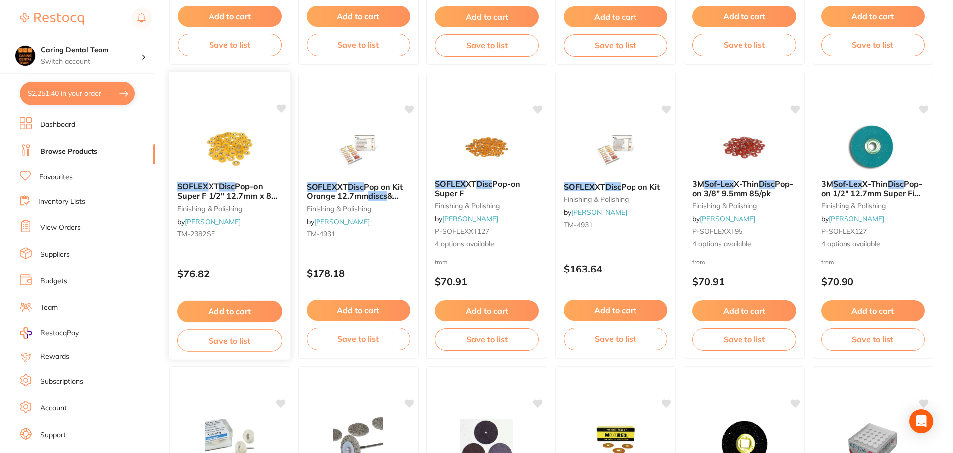
click at [216, 125] on img at bounding box center [229, 149] width 65 height 50
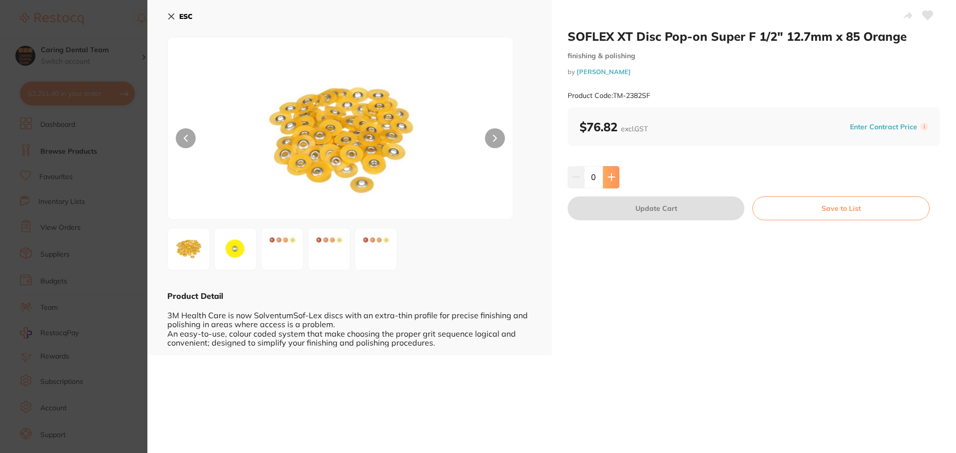
click at [614, 170] on button at bounding box center [611, 177] width 16 height 22
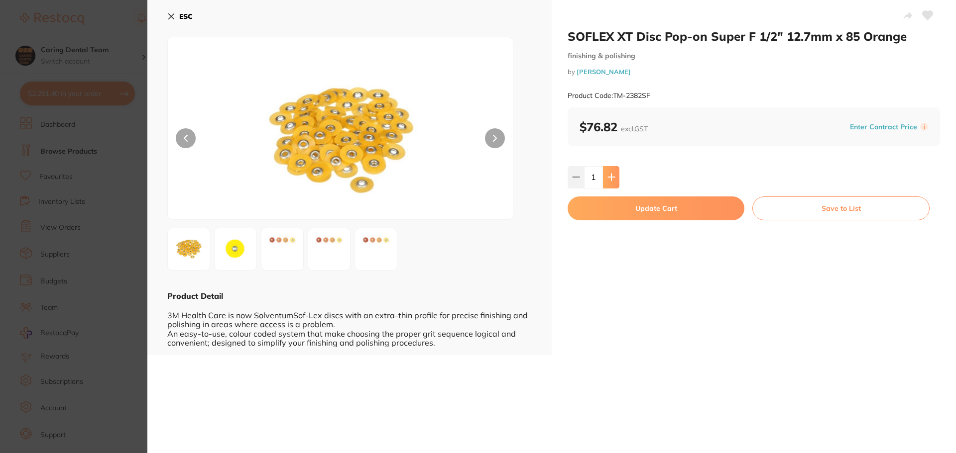
click at [614, 168] on button at bounding box center [611, 177] width 16 height 22
type input "2"
click at [616, 212] on button "Update Cart" at bounding box center [655, 209] width 177 height 24
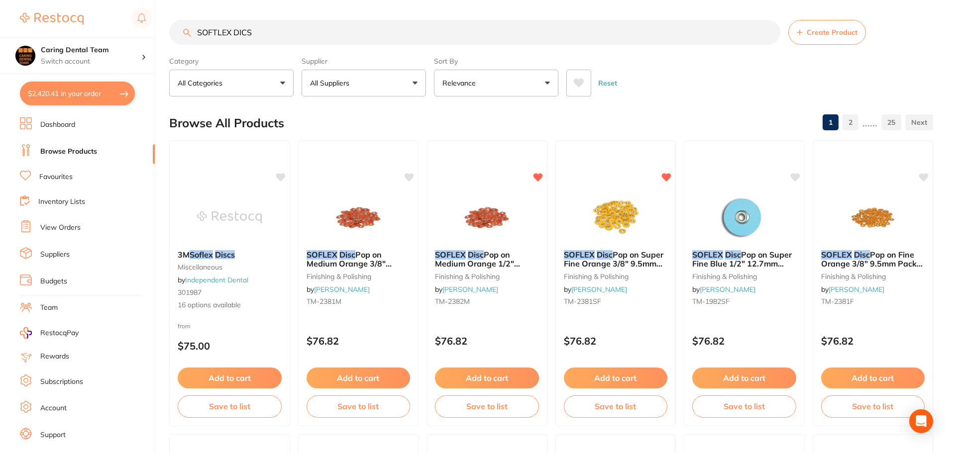
scroll to position [0, 0]
drag, startPoint x: 455, startPoint y: 18, endPoint x: 5, endPoint y: 98, distance: 457.4
click at [5, 98] on div "$2,420.41 Caring Dental Team Switch account Caring Dental Team $2,420.41 in you…" at bounding box center [476, 226] width 953 height 453
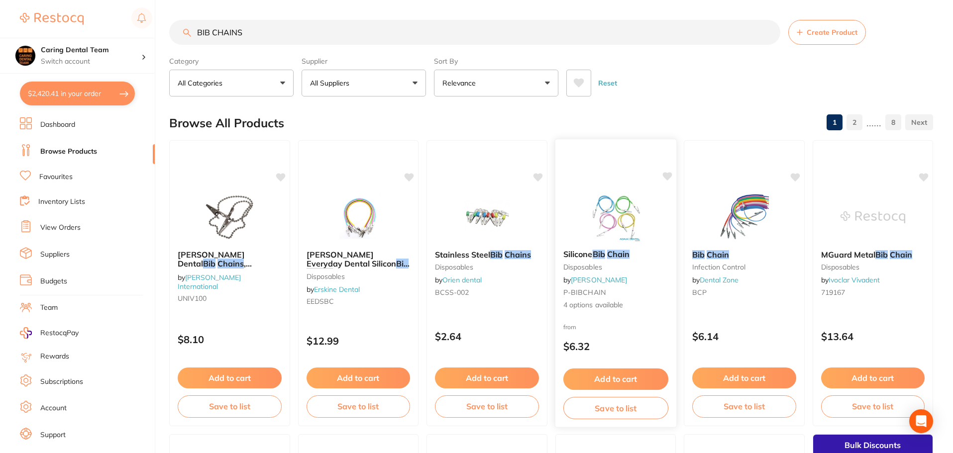
type input "BIB CHAINS"
click at [620, 208] on img at bounding box center [615, 217] width 65 height 50
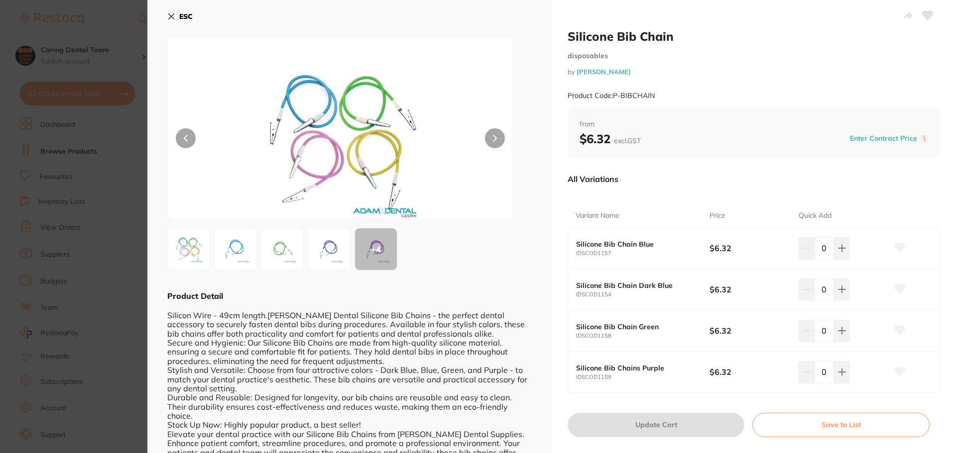
click at [171, 19] on icon at bounding box center [171, 16] width 8 height 8
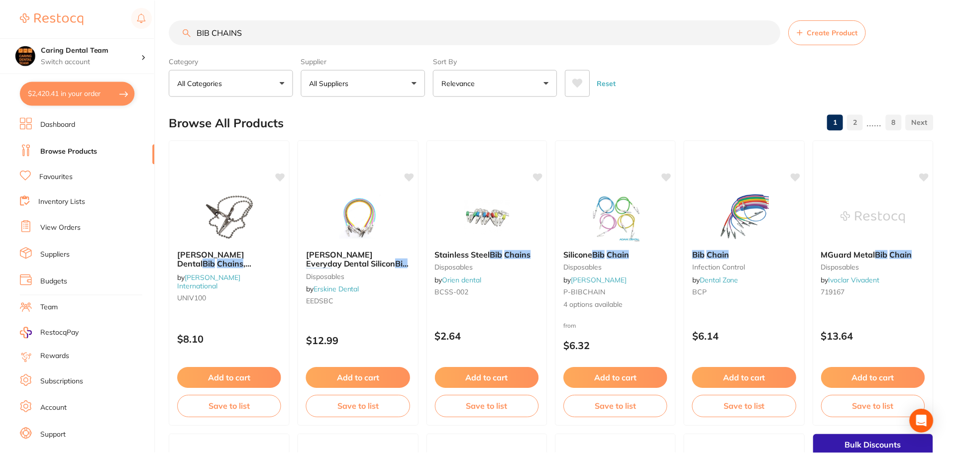
scroll to position [4, 0]
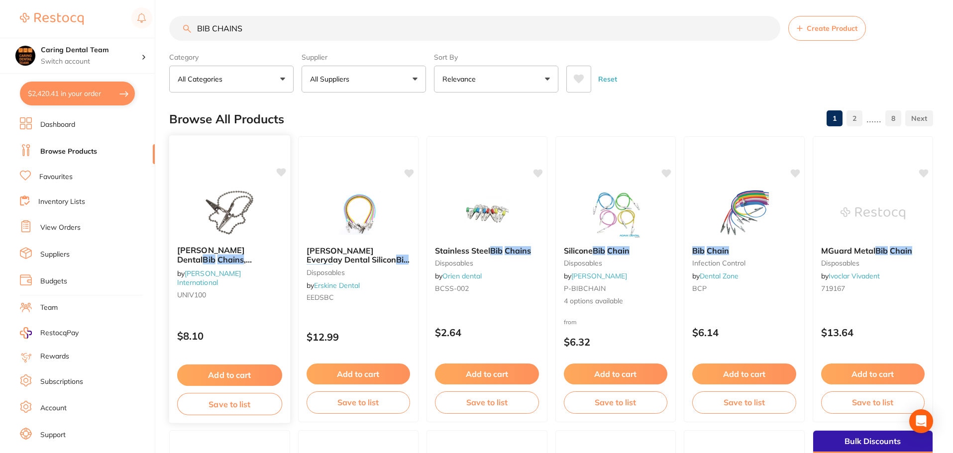
click at [211, 186] on div "Livingstone Dental Bib Chains , Stainless Steel, 46cm, Autoclavable by Livingst…" at bounding box center [230, 279] width 122 height 289
click at [266, 195] on section at bounding box center [476, 226] width 953 height 453
click at [239, 325] on div "$8.10" at bounding box center [229, 334] width 121 height 27
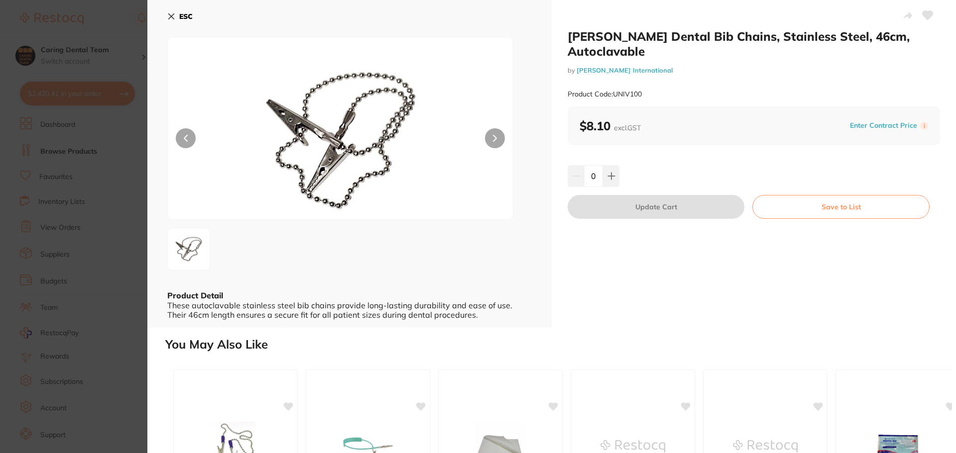
click at [170, 18] on icon at bounding box center [171, 16] width 5 height 5
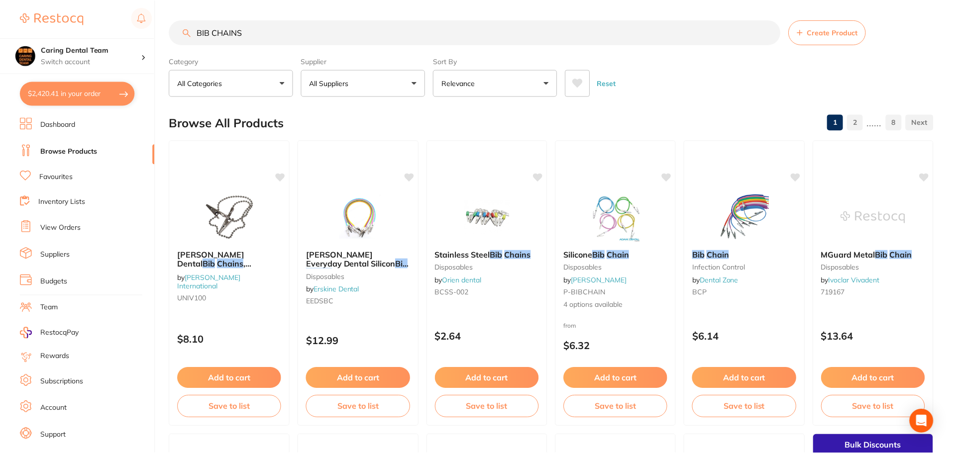
scroll to position [4, 0]
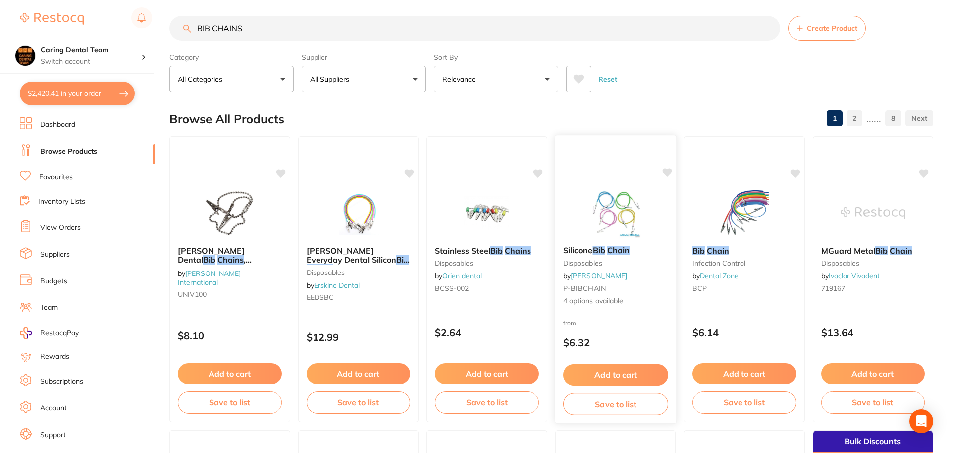
click at [603, 221] on img at bounding box center [615, 213] width 65 height 50
click at [752, 224] on section at bounding box center [476, 226] width 953 height 453
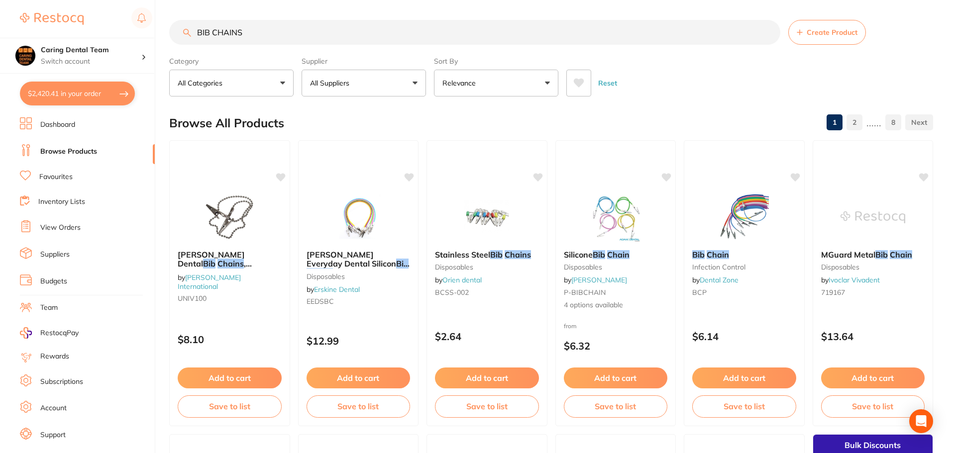
click at [761, 219] on img at bounding box center [744, 218] width 65 height 50
click at [759, 219] on section at bounding box center [476, 226] width 953 height 453
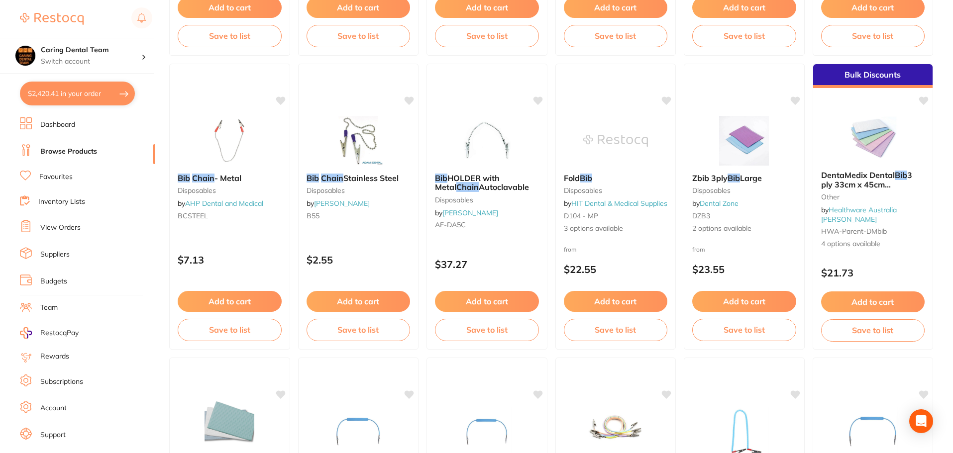
scroll to position [1244, 0]
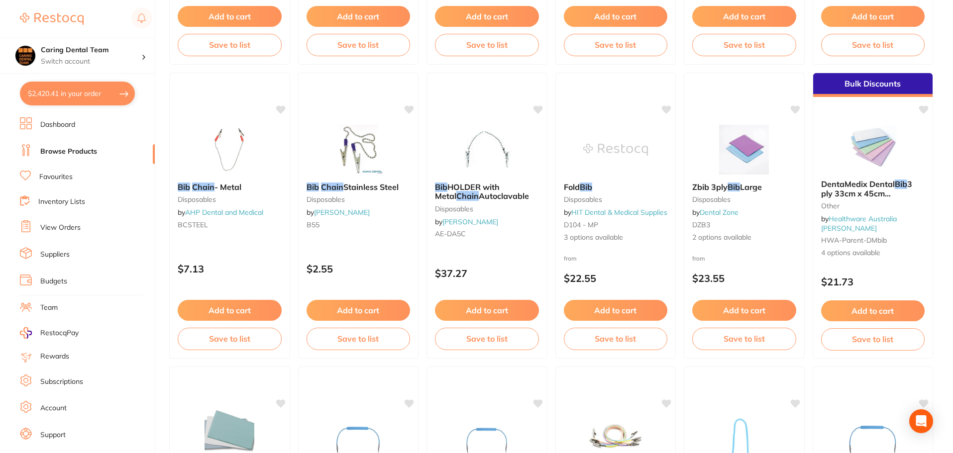
drag, startPoint x: 360, startPoint y: 137, endPoint x: 392, endPoint y: 152, distance: 35.4
click at [360, 136] on img at bounding box center [358, 150] width 65 height 50
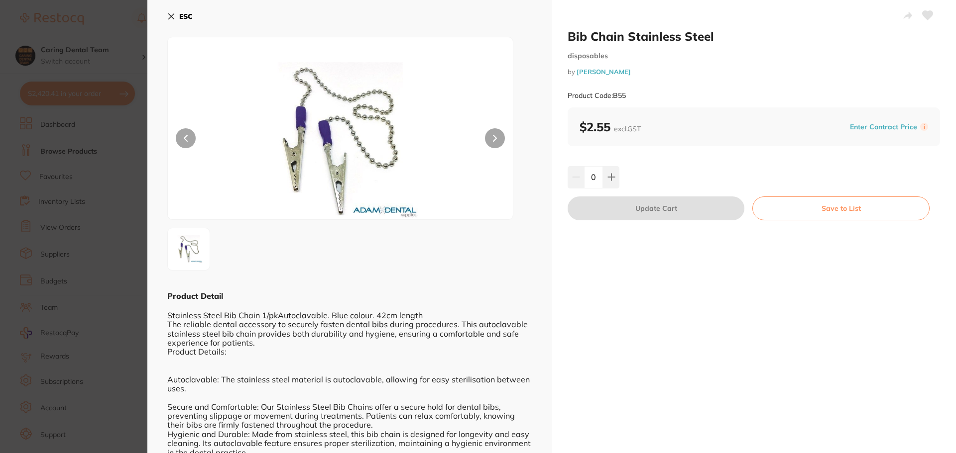
click at [169, 16] on icon at bounding box center [171, 16] width 8 height 8
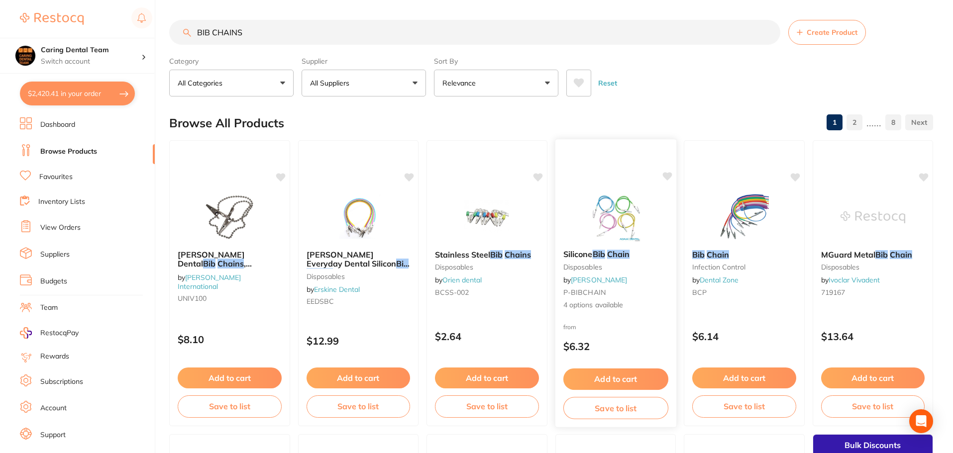
click at [638, 217] on img at bounding box center [615, 217] width 65 height 50
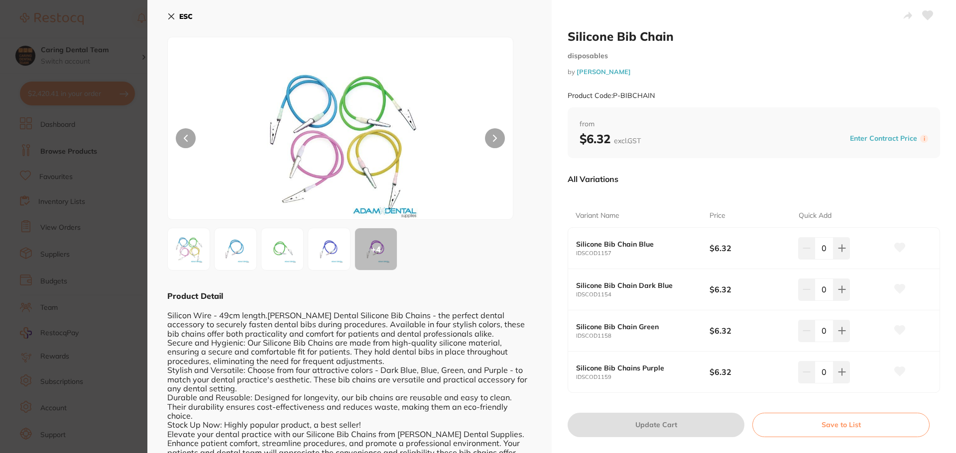
click at [173, 15] on icon at bounding box center [171, 16] width 8 height 8
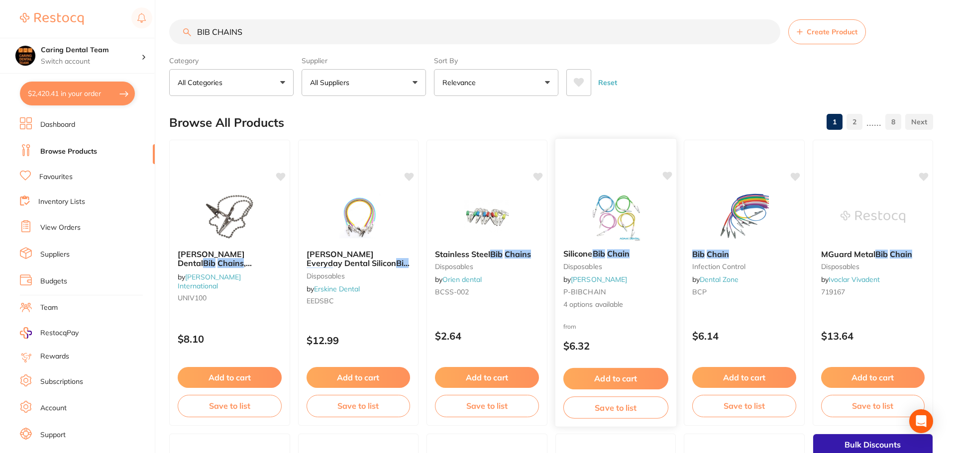
click at [621, 202] on img at bounding box center [615, 216] width 65 height 50
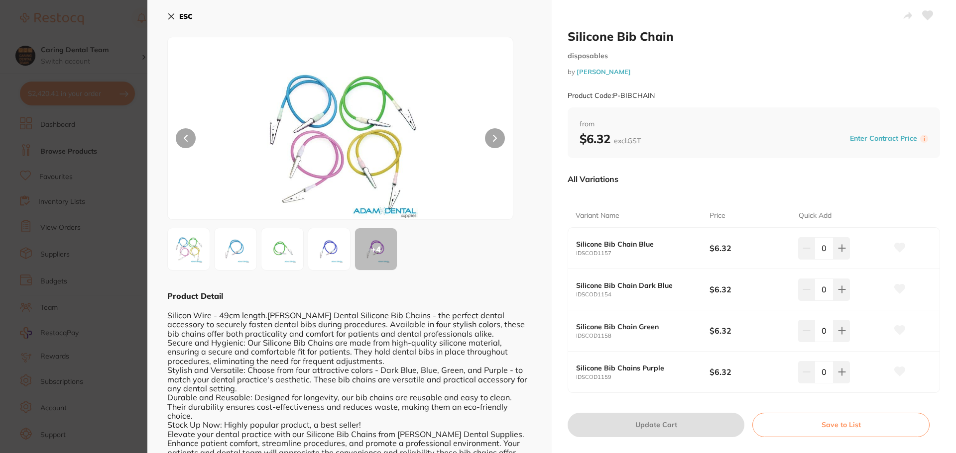
click at [491, 215] on section "Silicone Bib Chain disposables by Adam Dental Product Code: P-BIBCHAIN ESC + 4 …" at bounding box center [478, 226] width 956 height 453
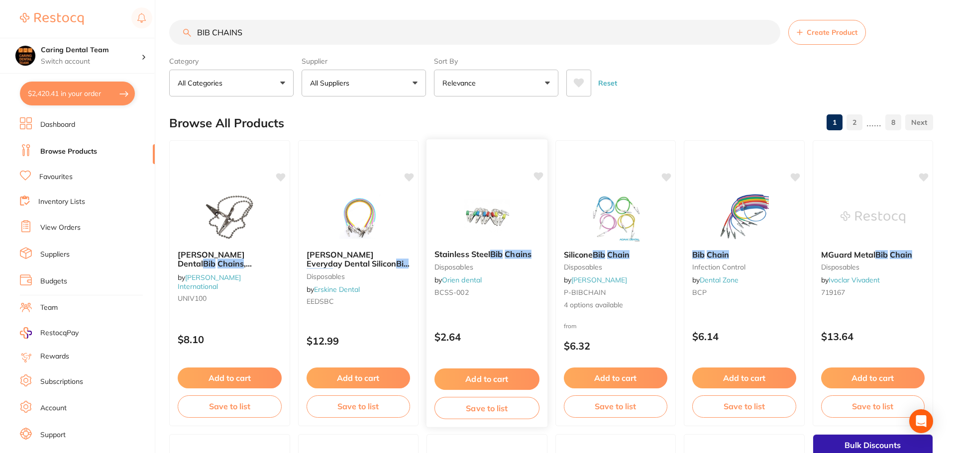
click at [496, 213] on img at bounding box center [486, 217] width 65 height 50
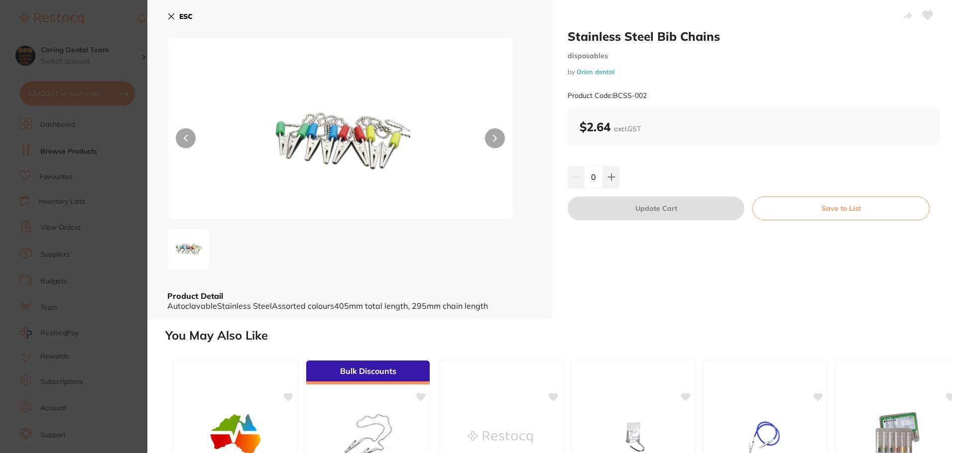
click at [173, 15] on icon at bounding box center [171, 16] width 8 height 8
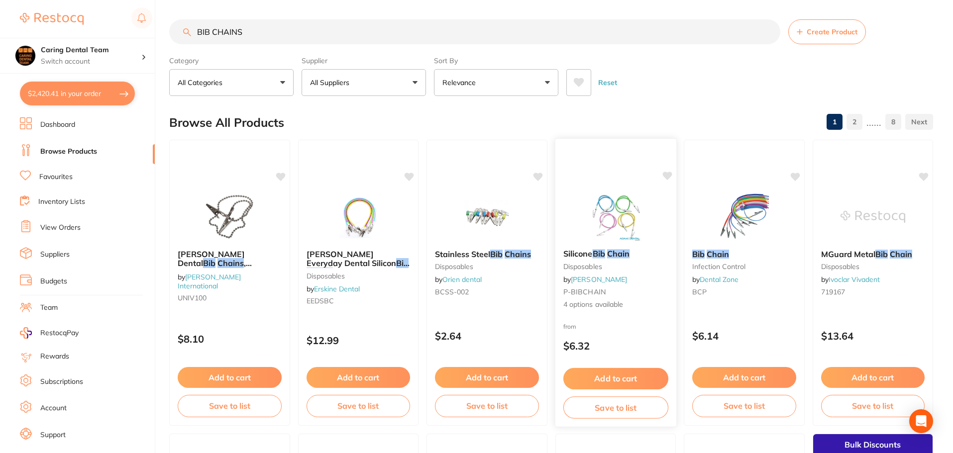
click at [592, 211] on img at bounding box center [615, 216] width 65 height 50
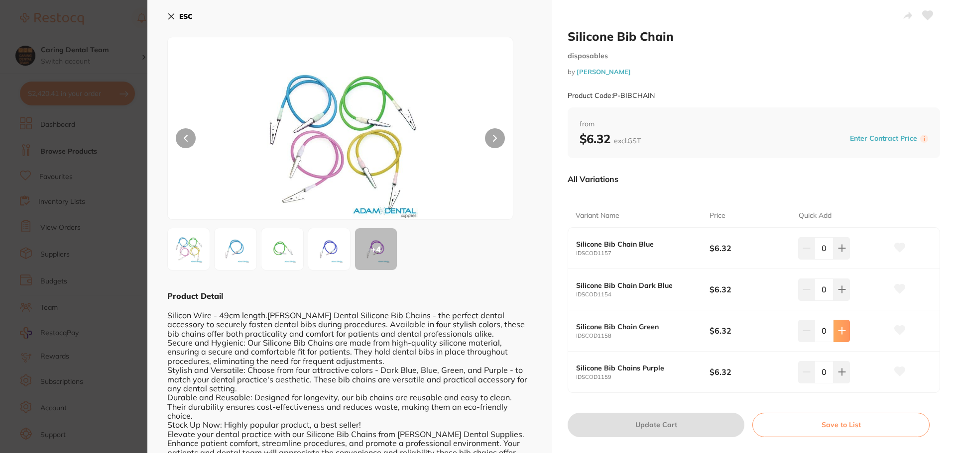
click at [840, 336] on button at bounding box center [841, 331] width 16 height 22
type input "1"
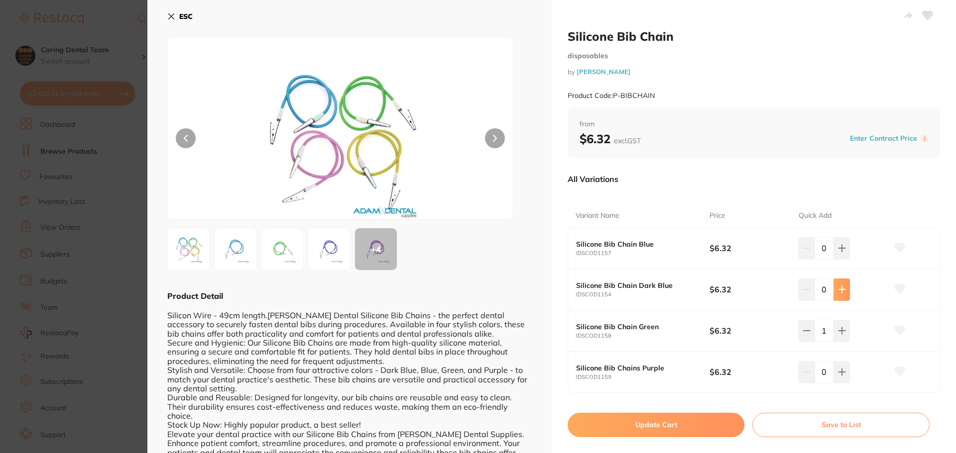
click at [838, 295] on button at bounding box center [841, 290] width 16 height 22
type input "1"
click at [842, 374] on icon at bounding box center [842, 372] width 8 height 8
type input "1"
click at [657, 431] on button "Update Cart" at bounding box center [655, 425] width 177 height 24
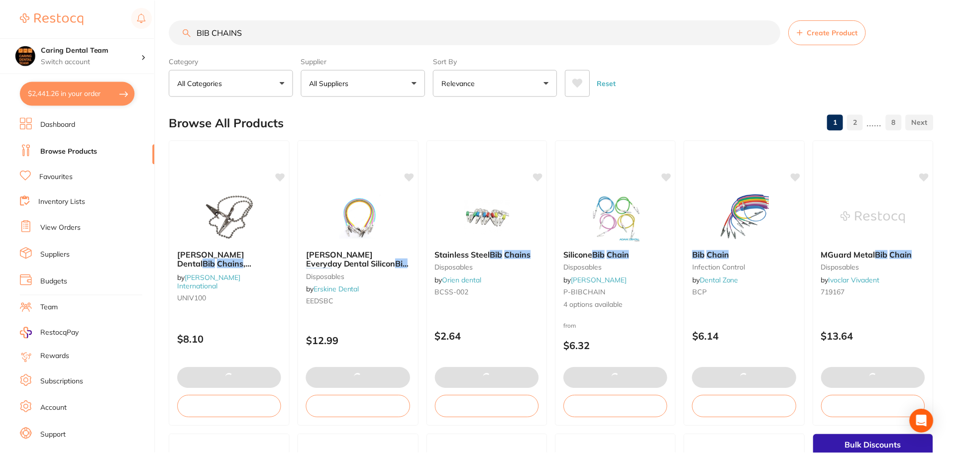
scroll to position [0, 0]
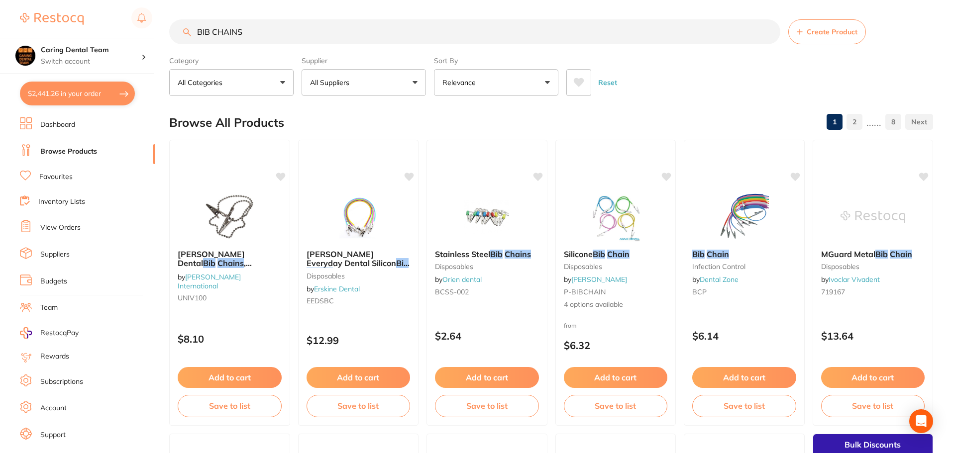
drag, startPoint x: 78, startPoint y: 99, endPoint x: 275, endPoint y: 178, distance: 212.2
click at [78, 99] on button "$2,441.26 in your order" at bounding box center [77, 94] width 115 height 24
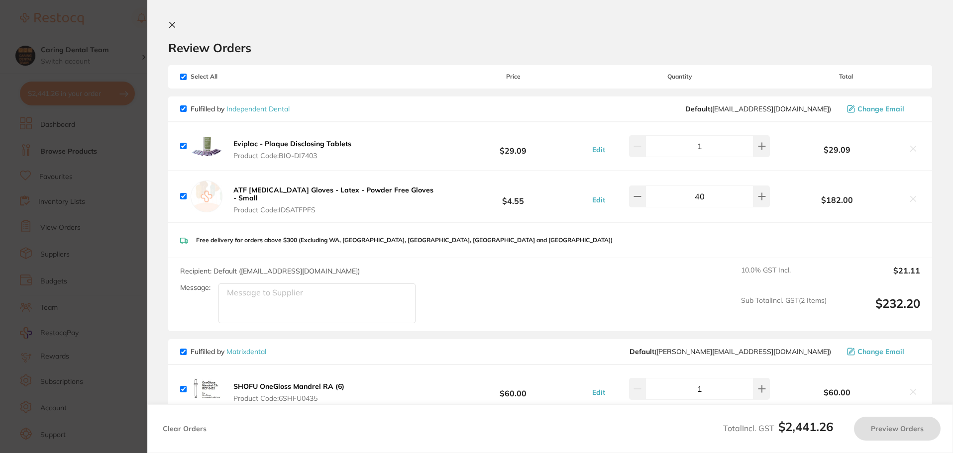
checkbox input "true"
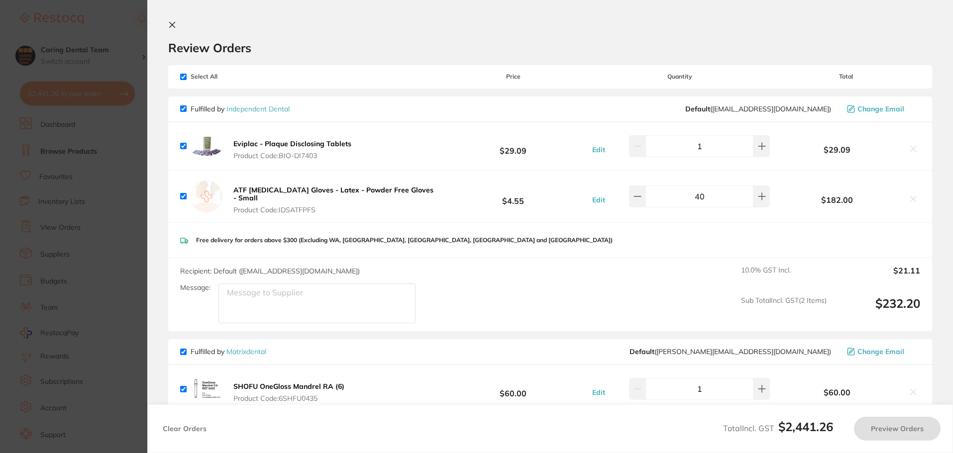
checkbox input "true"
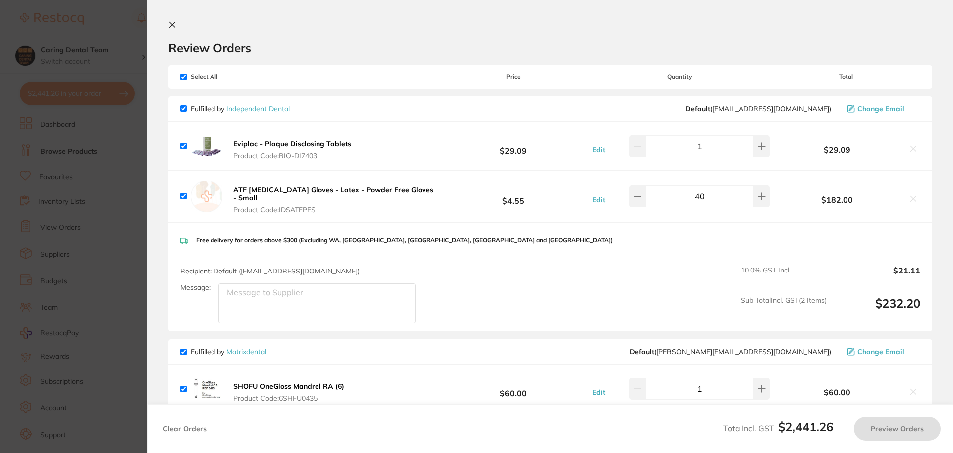
checkbox input "true"
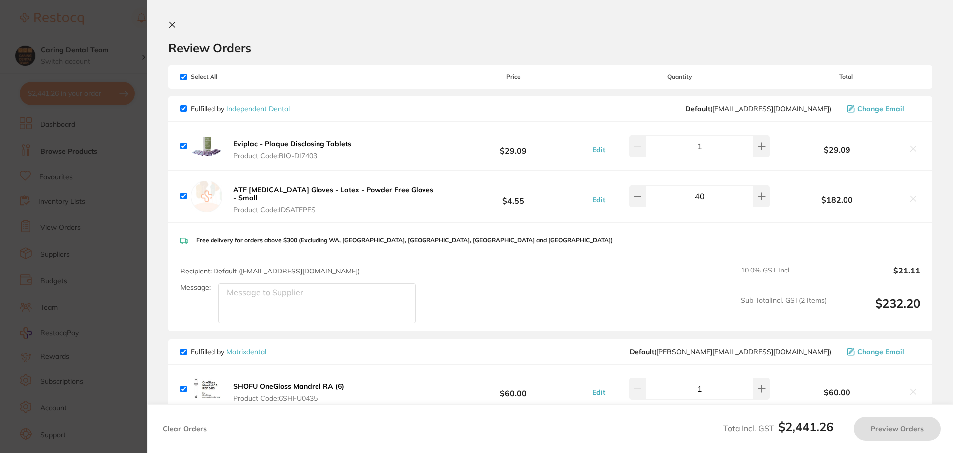
checkbox input "true"
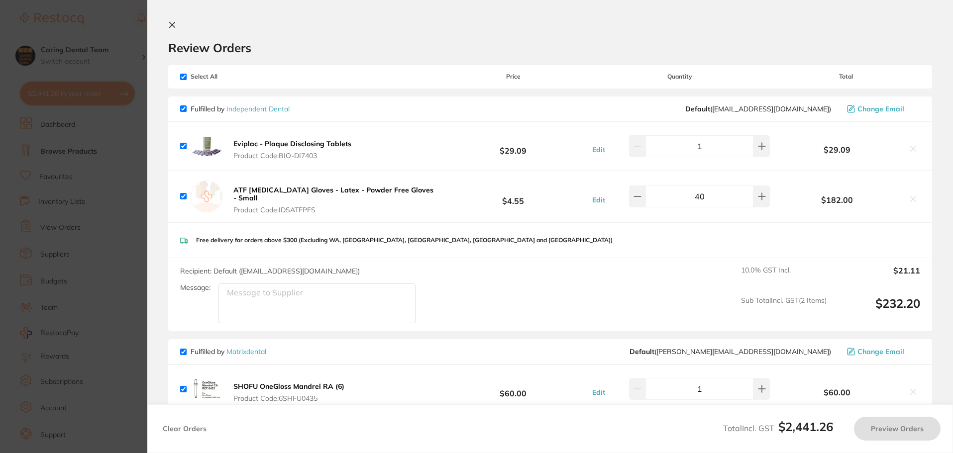
checkbox input "true"
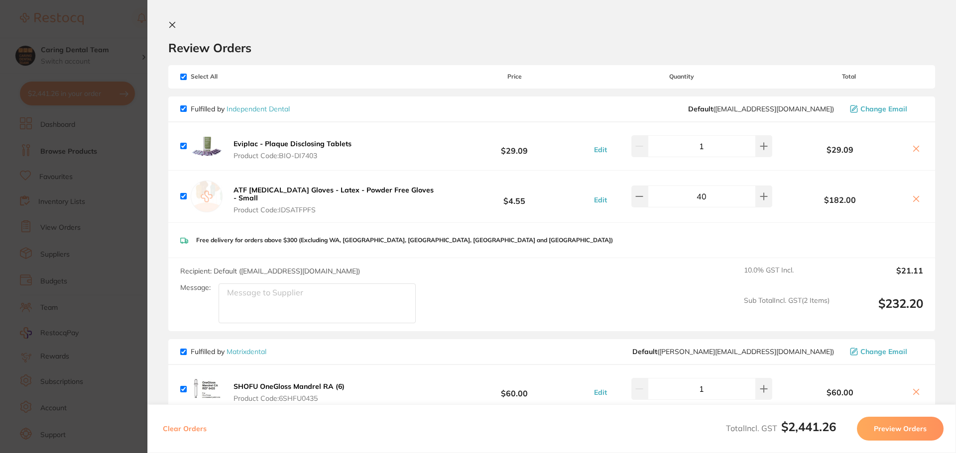
scroll to position [548, 0]
